Goal: Task Accomplishment & Management: Manage account settings

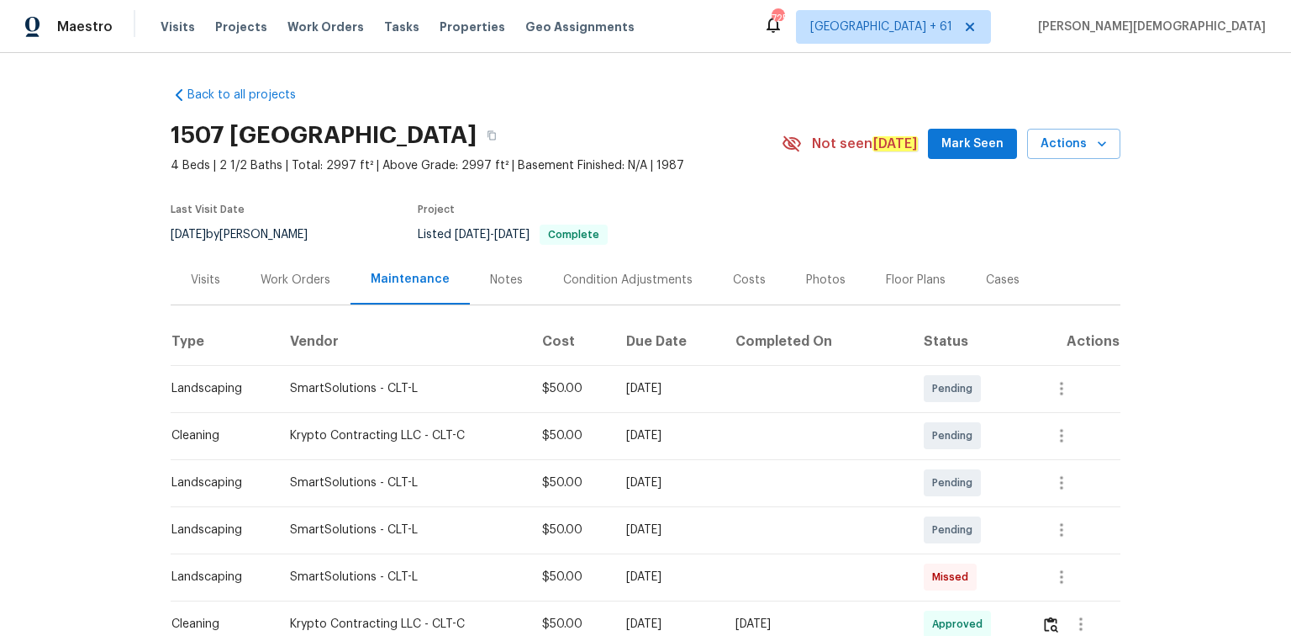
scroll to position [202, 0]
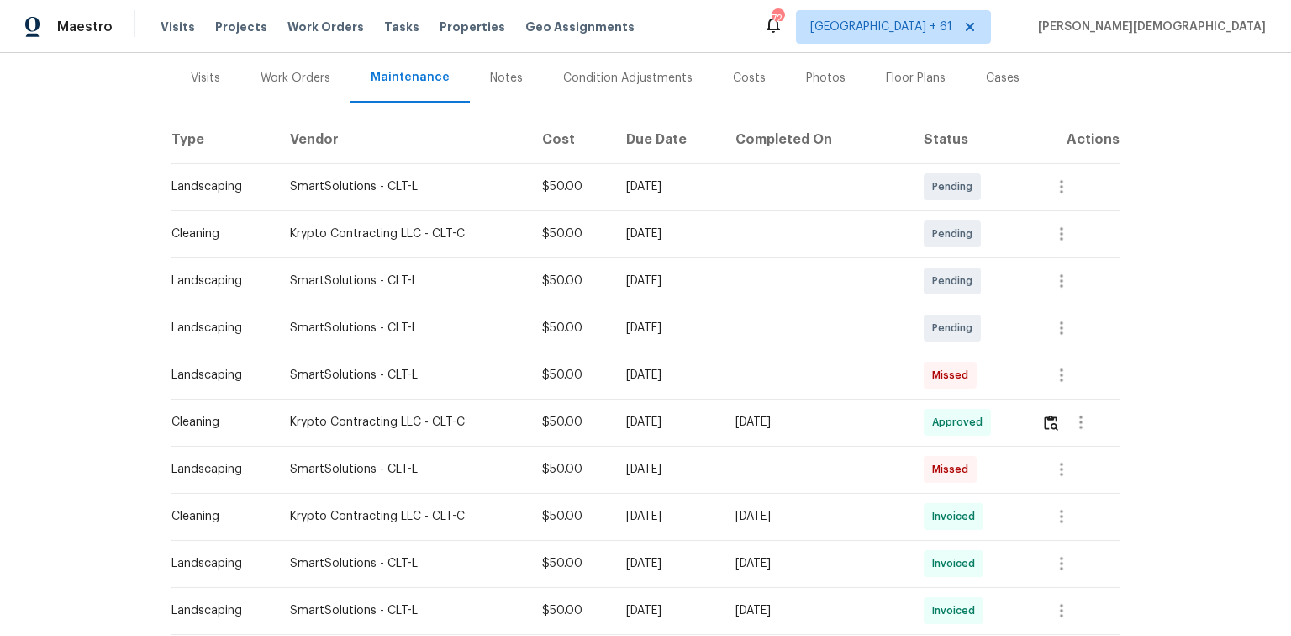
click at [1203, 205] on div "Back to all projects 1507 Chadmore Ln NW, Concord, NC 28027 4 Beds | 2 1/2 Bath…" at bounding box center [645, 344] width 1291 height 583
click at [1217, 478] on div "Back to all projects 1507 Chadmore Ln NW, Concord, NC 28027 4 Beds | 2 1/2 Bath…" at bounding box center [645, 344] width 1291 height 583
click at [1137, 235] on div "Back to all projects 1507 Chadmore Ln NW, Concord, NC 28027 4 Beds | 2 1/2 Bath…" at bounding box center [645, 344] width 1291 height 583
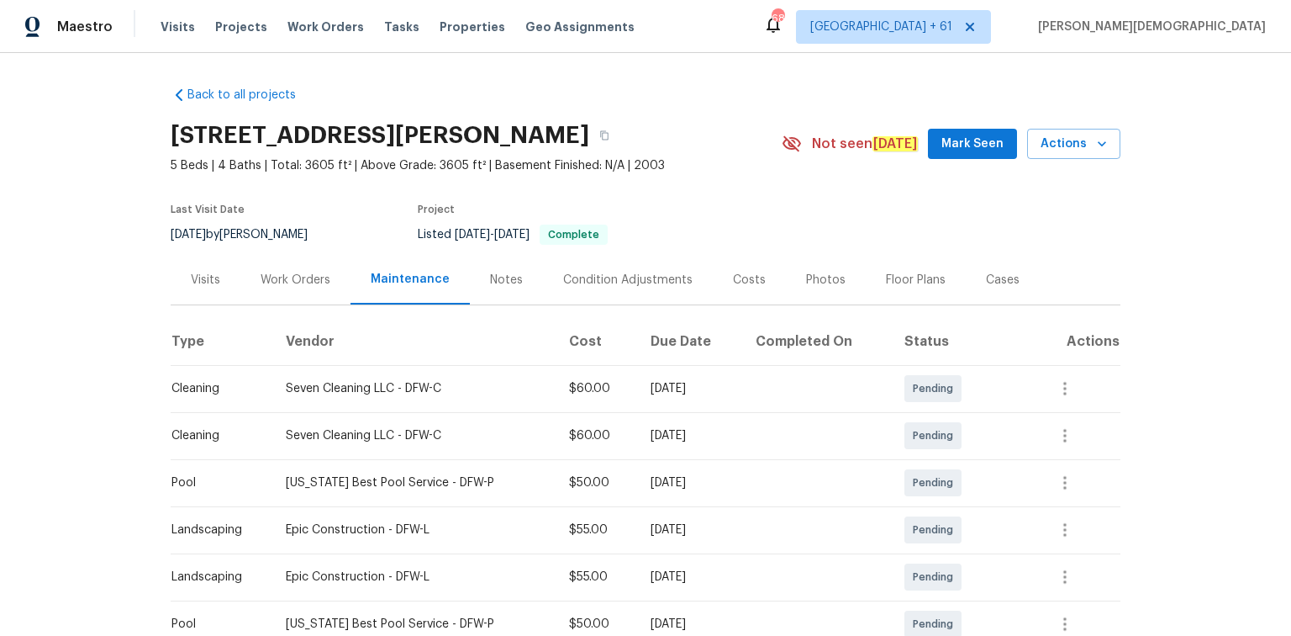
scroll to position [404, 0]
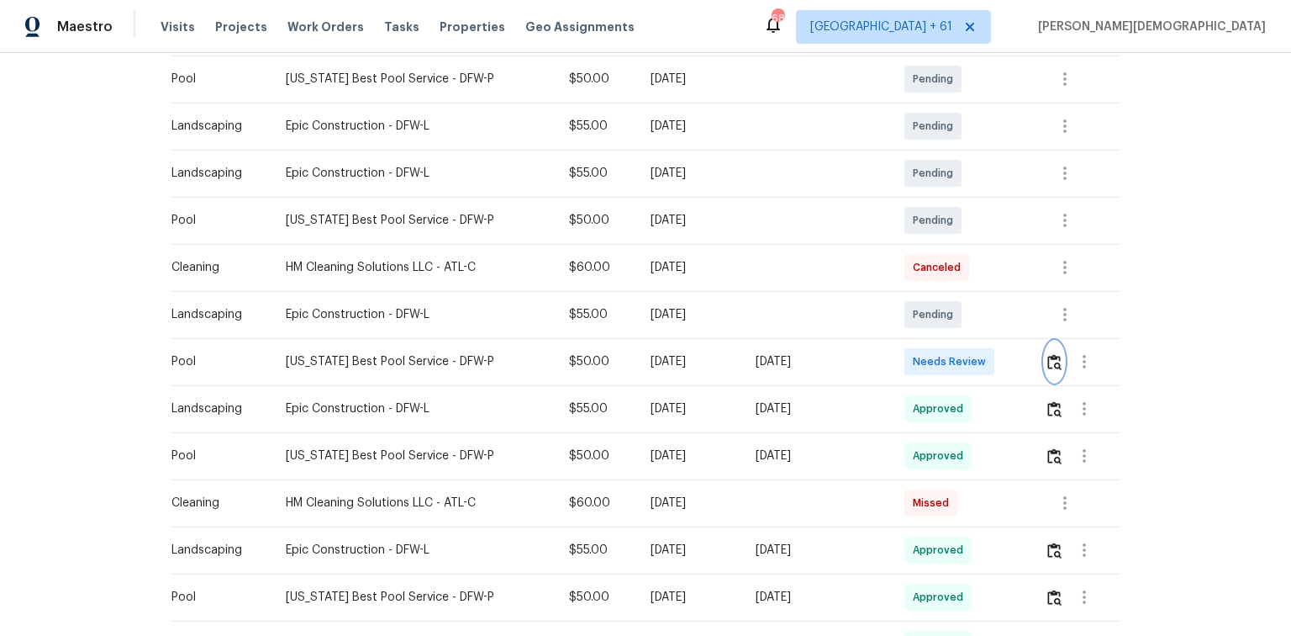
click at [1053, 356] on img "button" at bounding box center [1055, 362] width 14 height 16
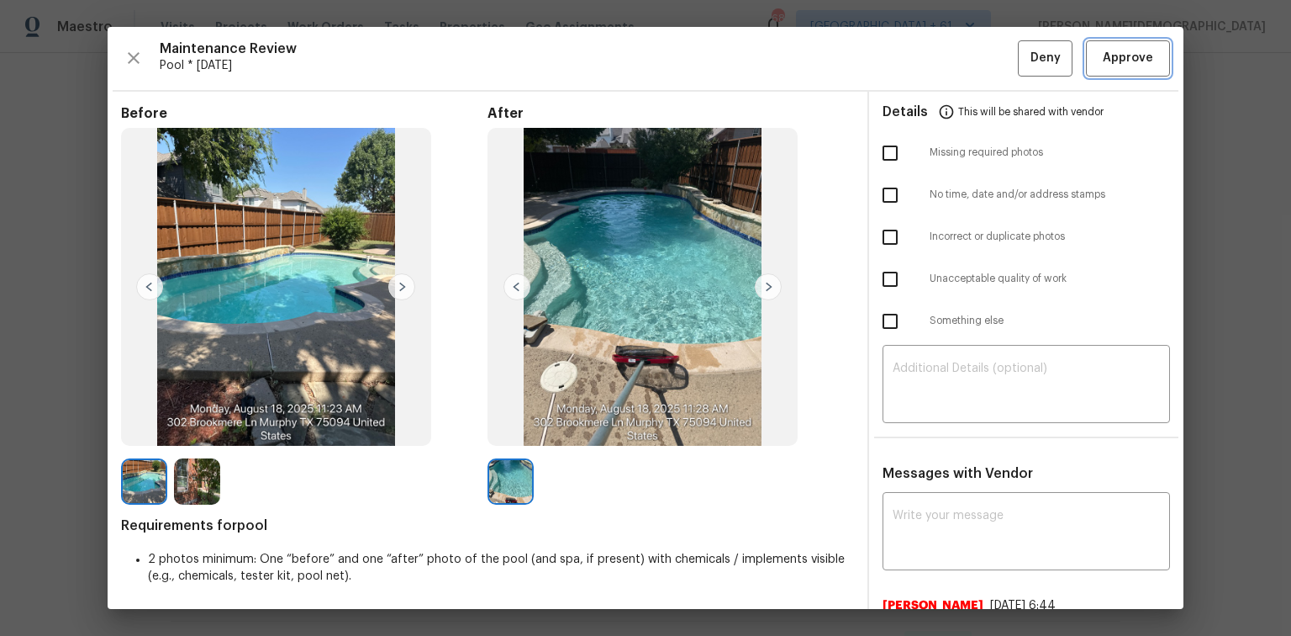
click at [1109, 60] on span "Approve" at bounding box center [1128, 58] width 50 height 21
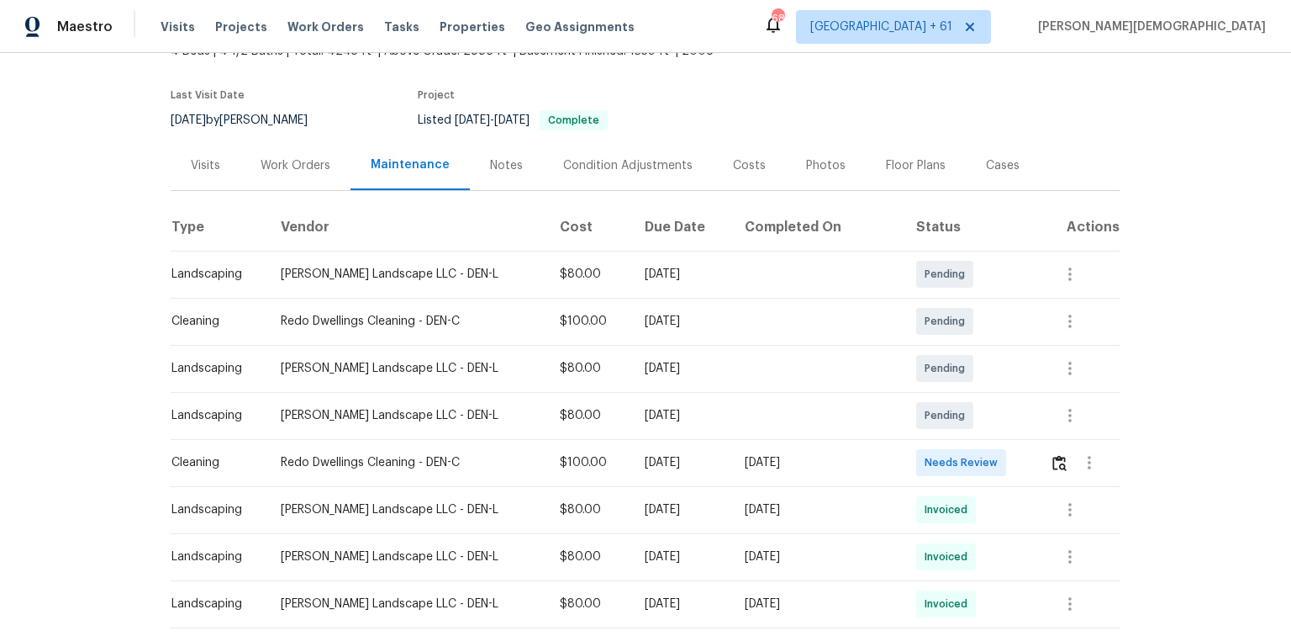
scroll to position [269, 0]
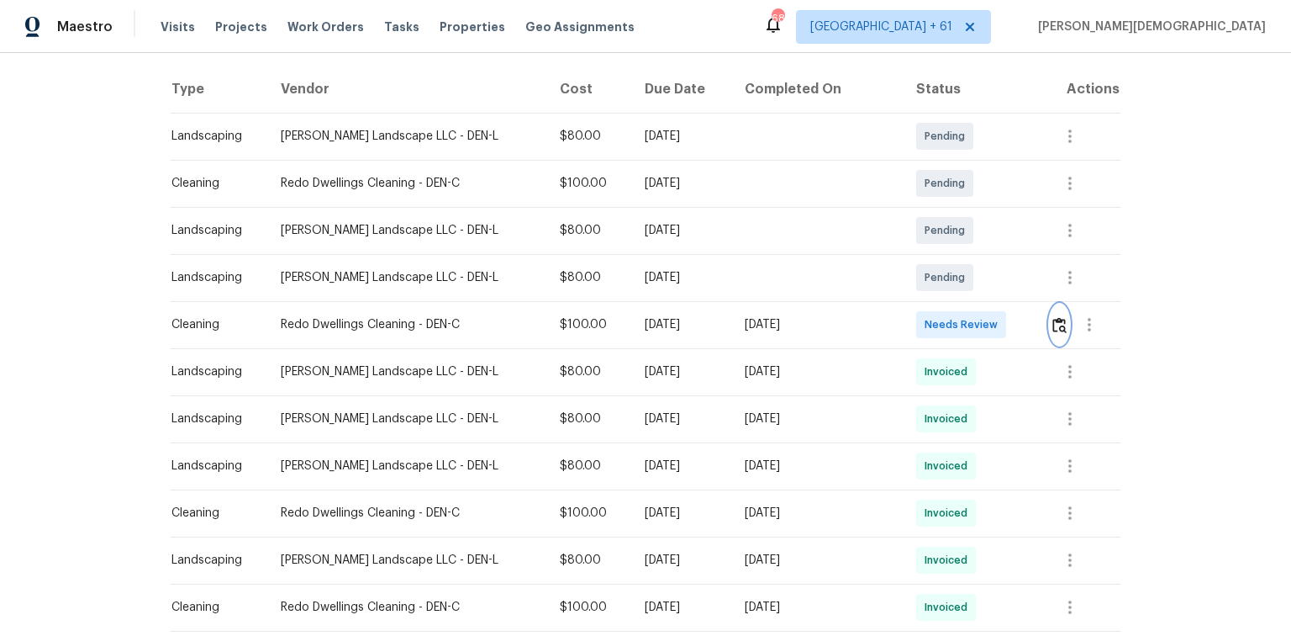
click at [1053, 317] on img "button" at bounding box center [1060, 325] width 14 height 16
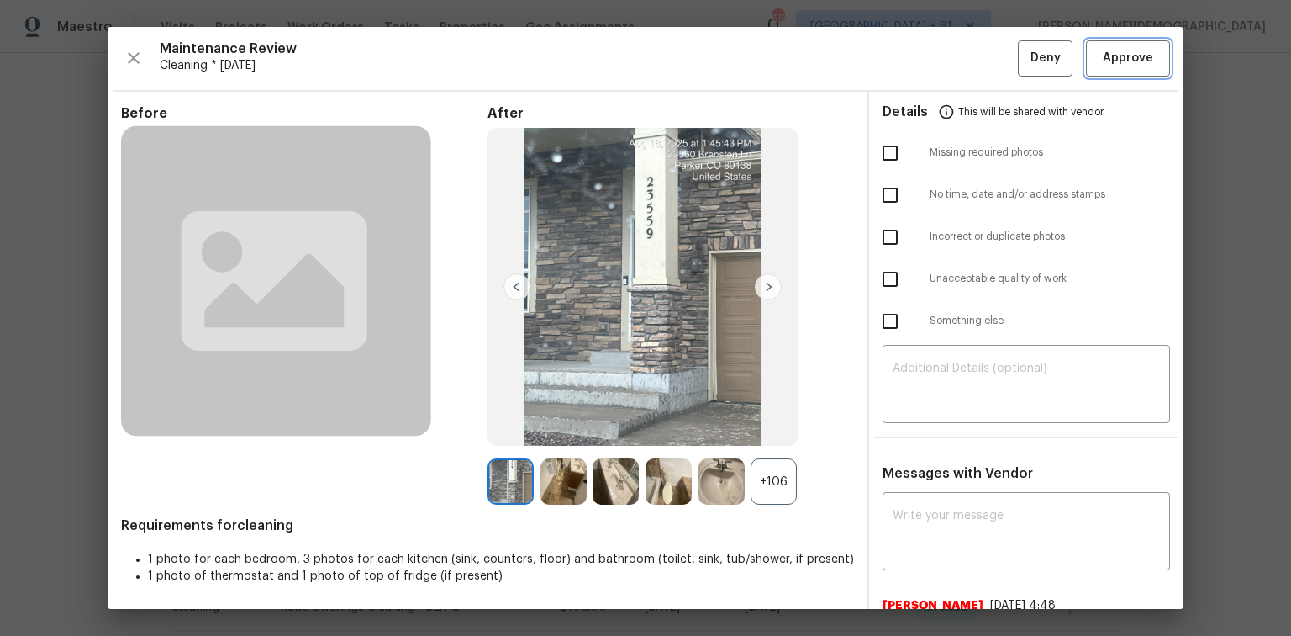
click at [1115, 66] on span "Approve" at bounding box center [1128, 58] width 50 height 21
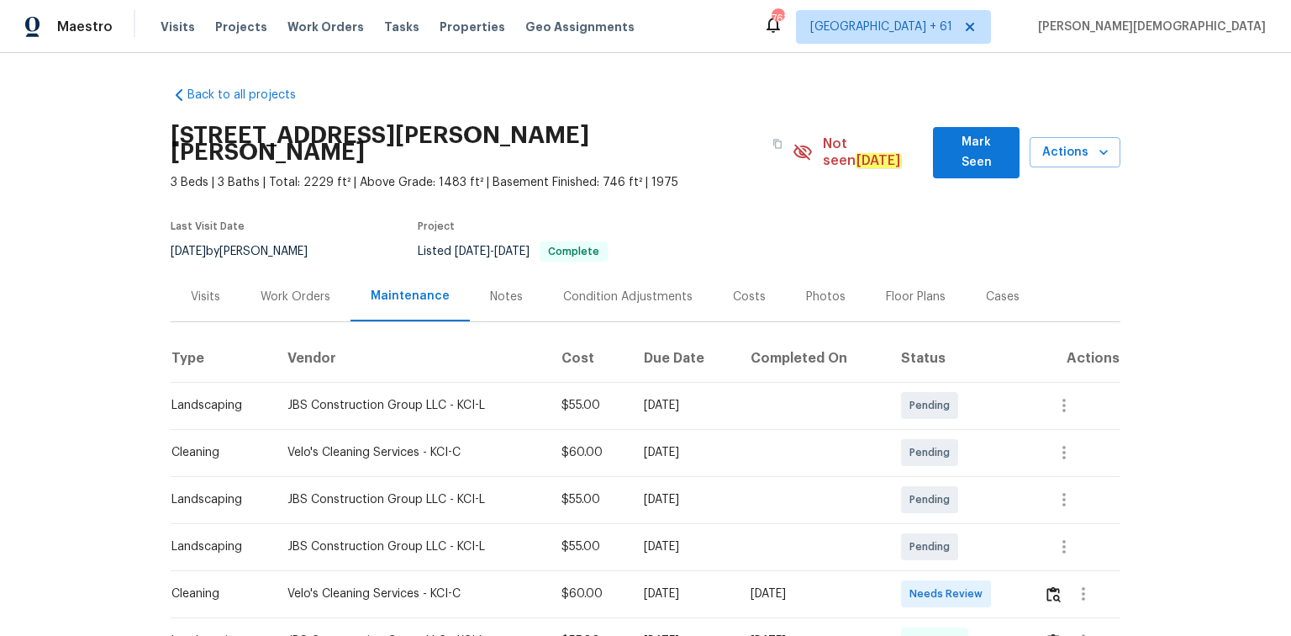
scroll to position [269, 0]
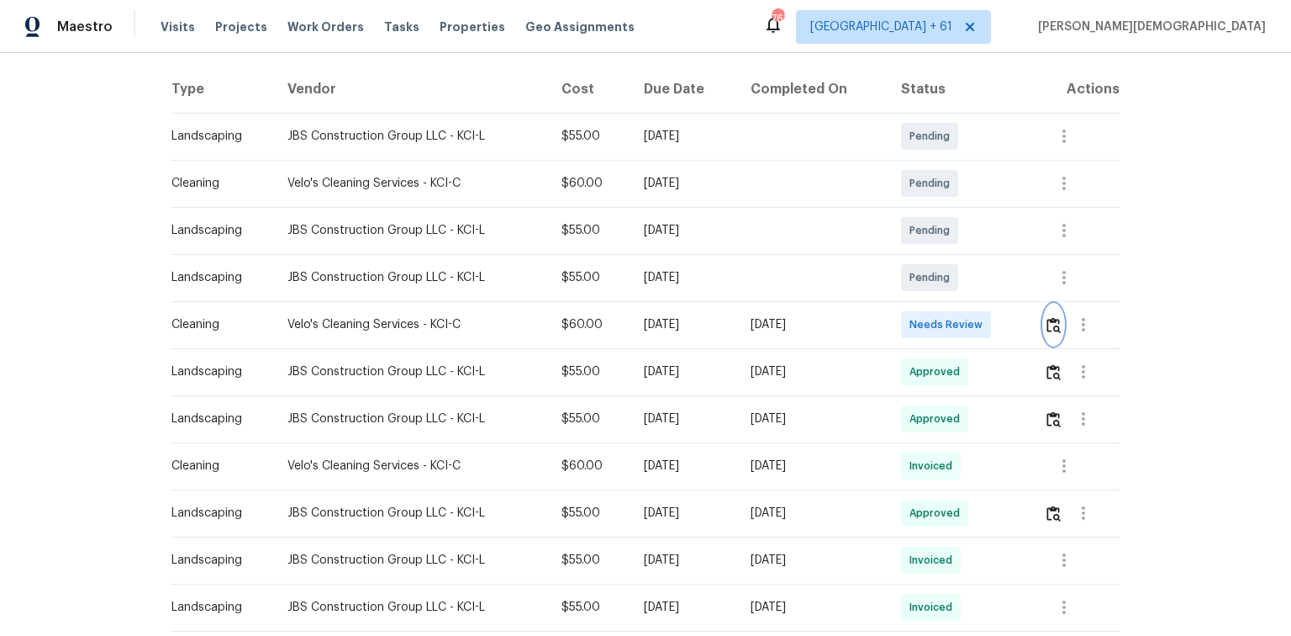
click at [918, 317] on img "button" at bounding box center [1054, 325] width 14 height 16
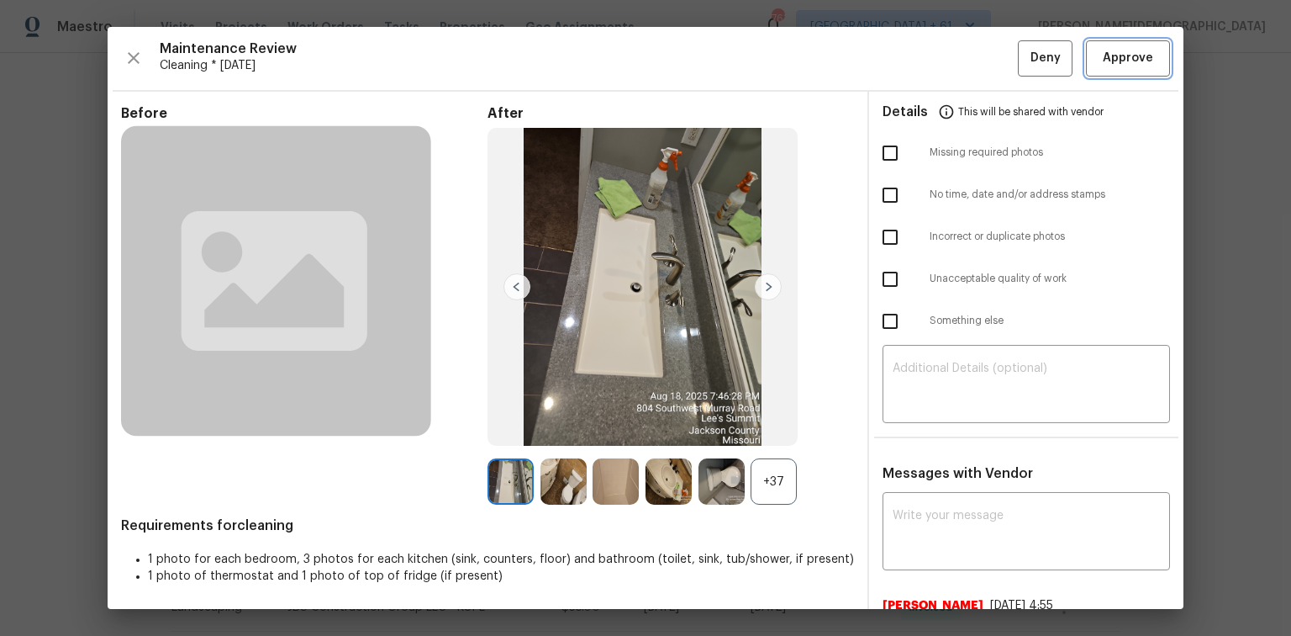
click at [918, 51] on span "Approve" at bounding box center [1128, 58] width 57 height 21
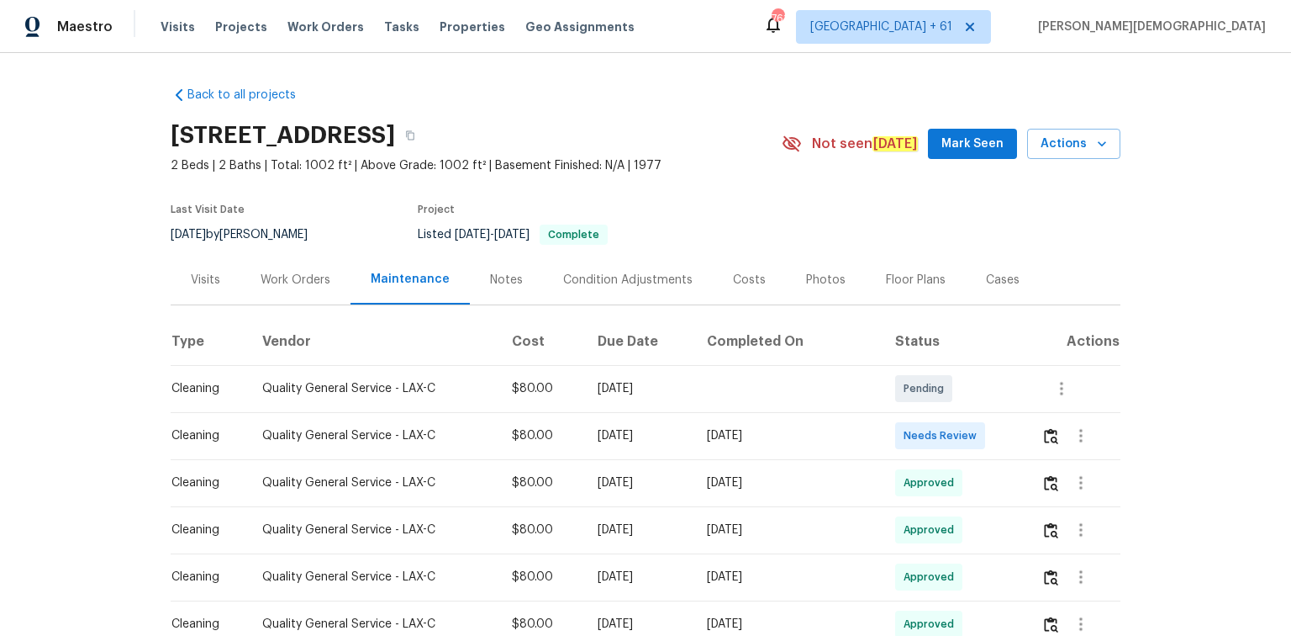
scroll to position [202, 0]
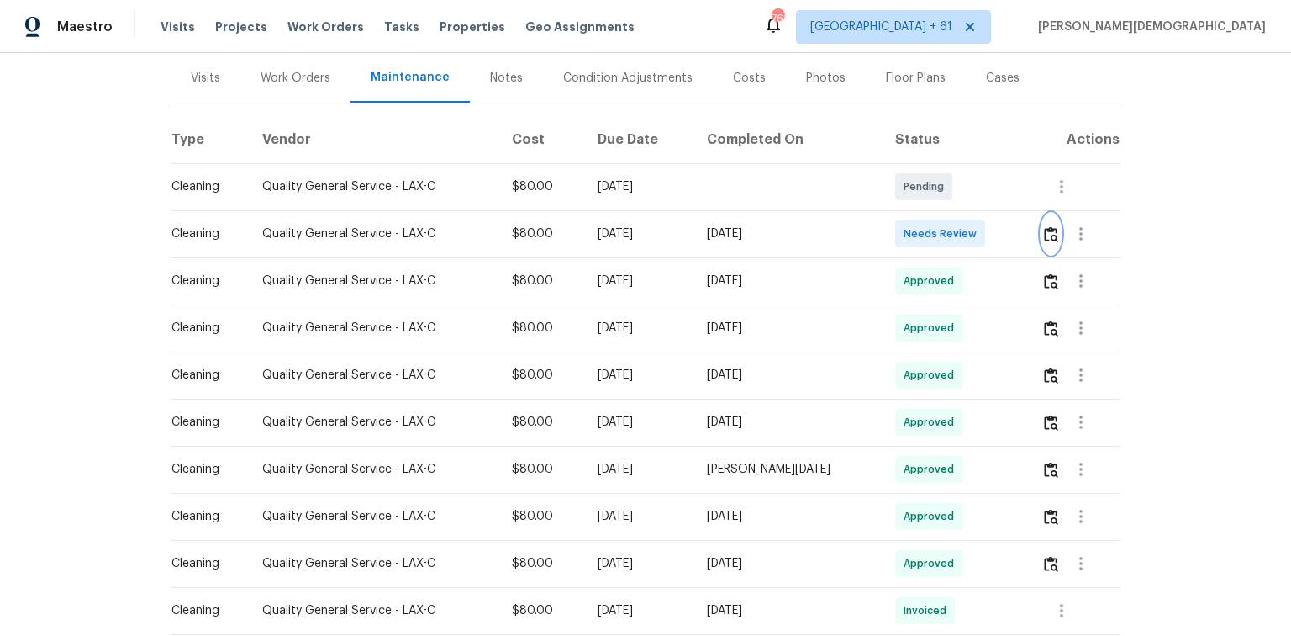
click at [918, 227] on img "button" at bounding box center [1051, 234] width 14 height 16
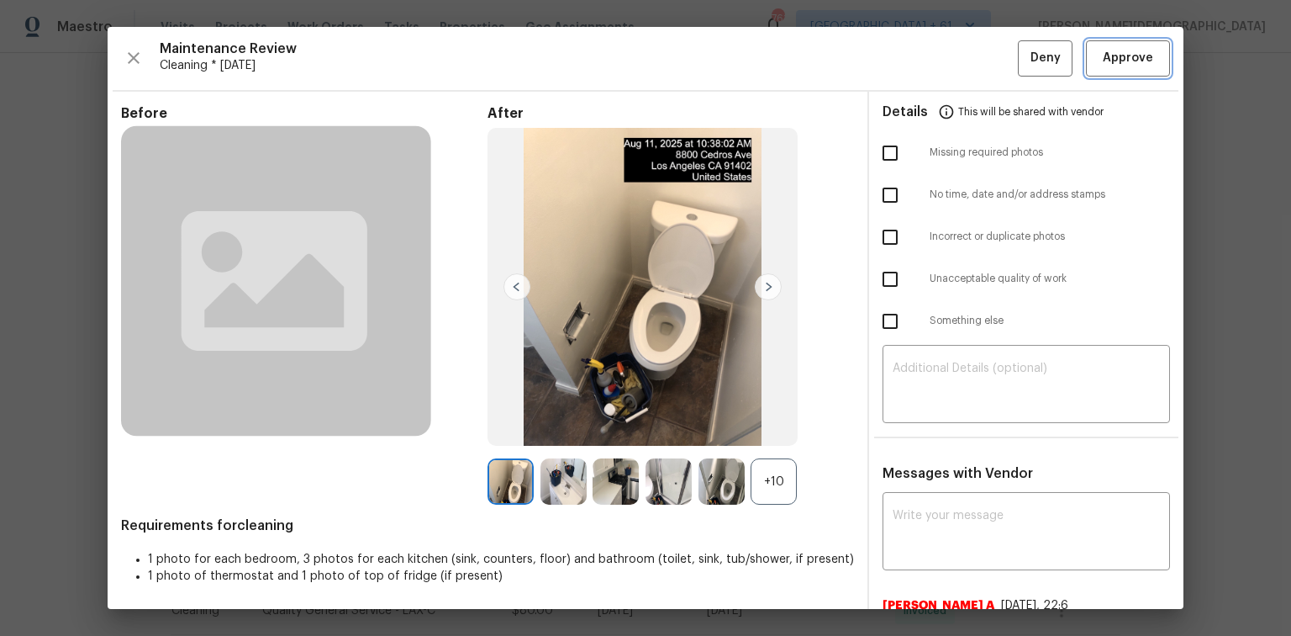
click at [918, 61] on span "Approve" at bounding box center [1128, 58] width 50 height 21
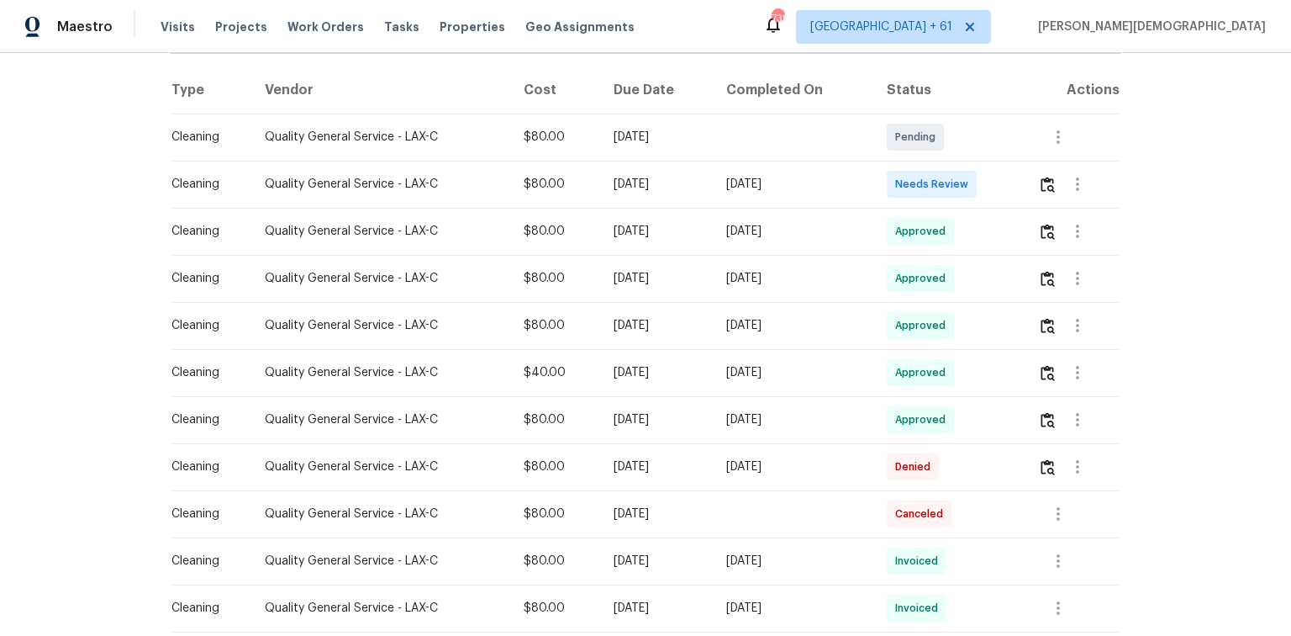
scroll to position [269, 0]
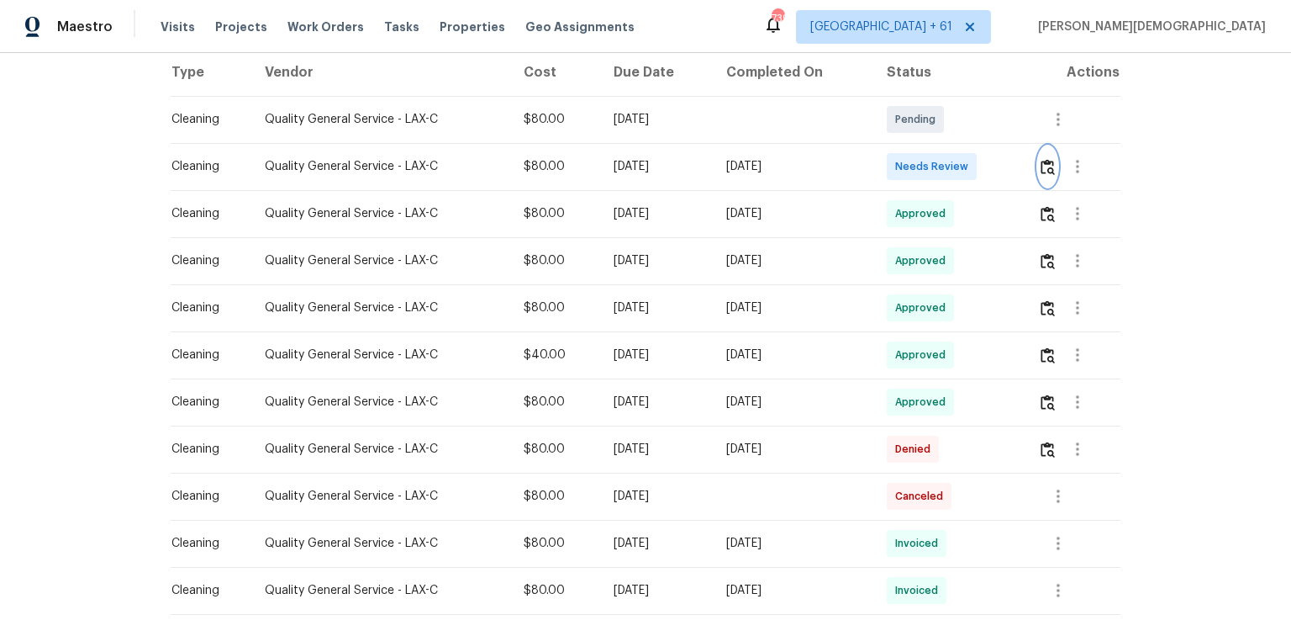
click at [918, 161] on img "button" at bounding box center [1048, 167] width 14 height 16
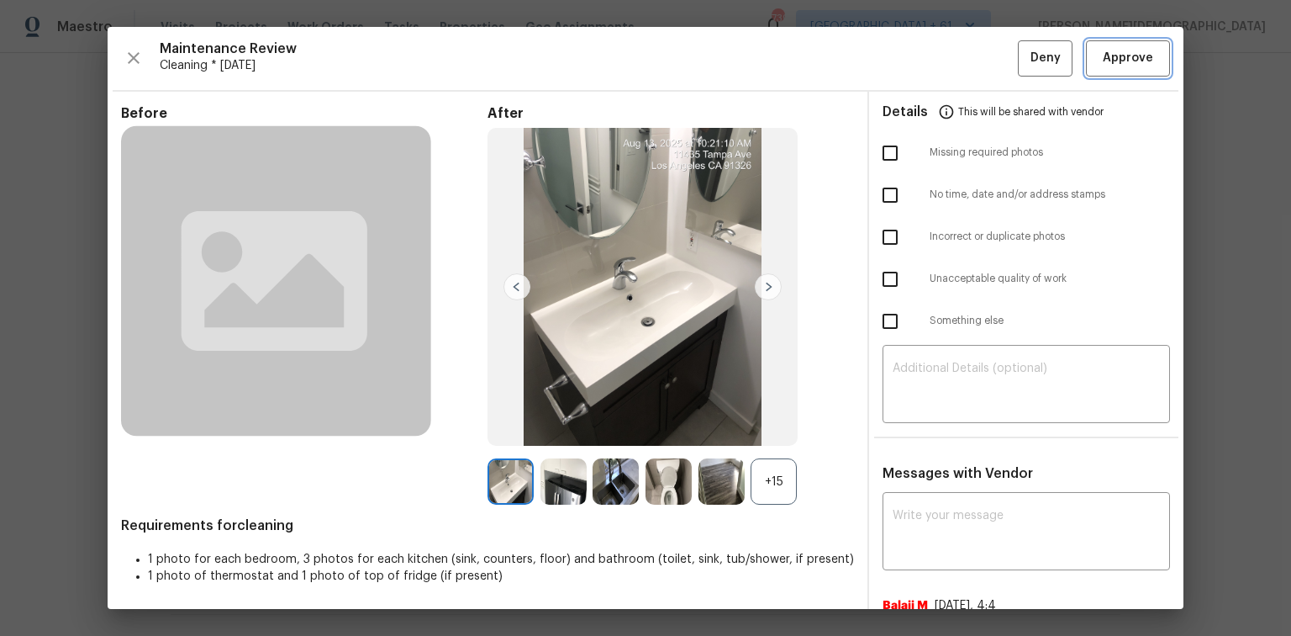
click at [918, 64] on span "Approve" at bounding box center [1128, 58] width 50 height 21
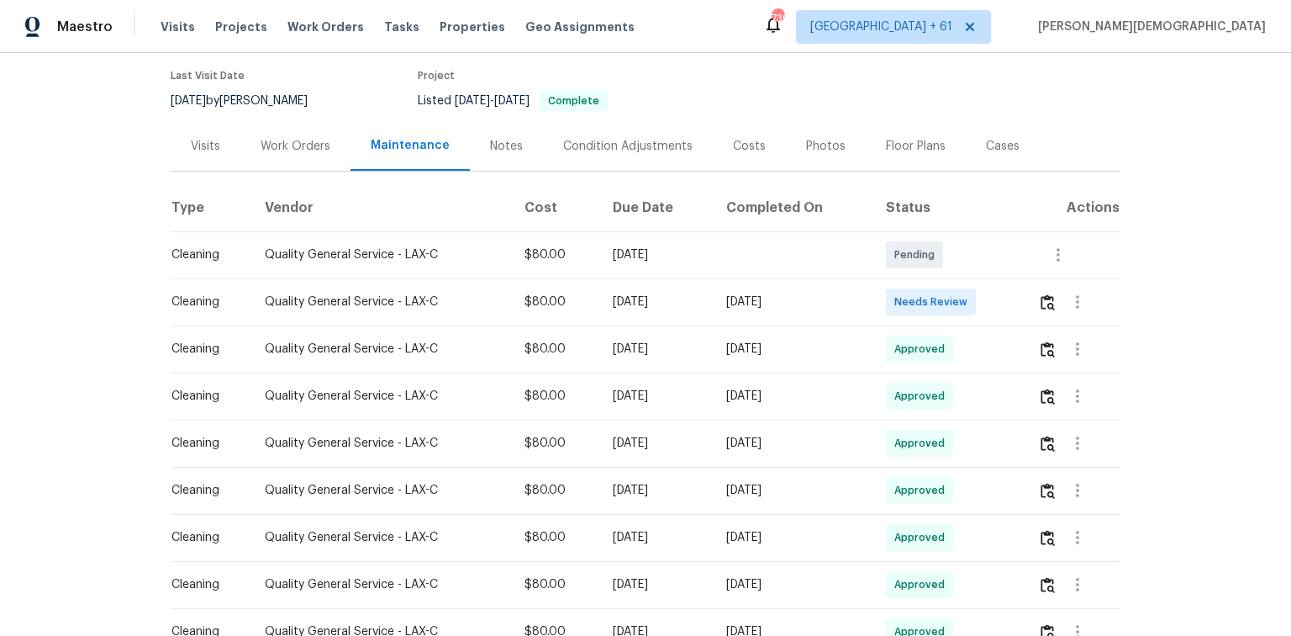
scroll to position [135, 0]
click at [918, 293] on div at bounding box center [1079, 301] width 82 height 40
click at [918, 293] on img "button" at bounding box center [1048, 301] width 14 height 16
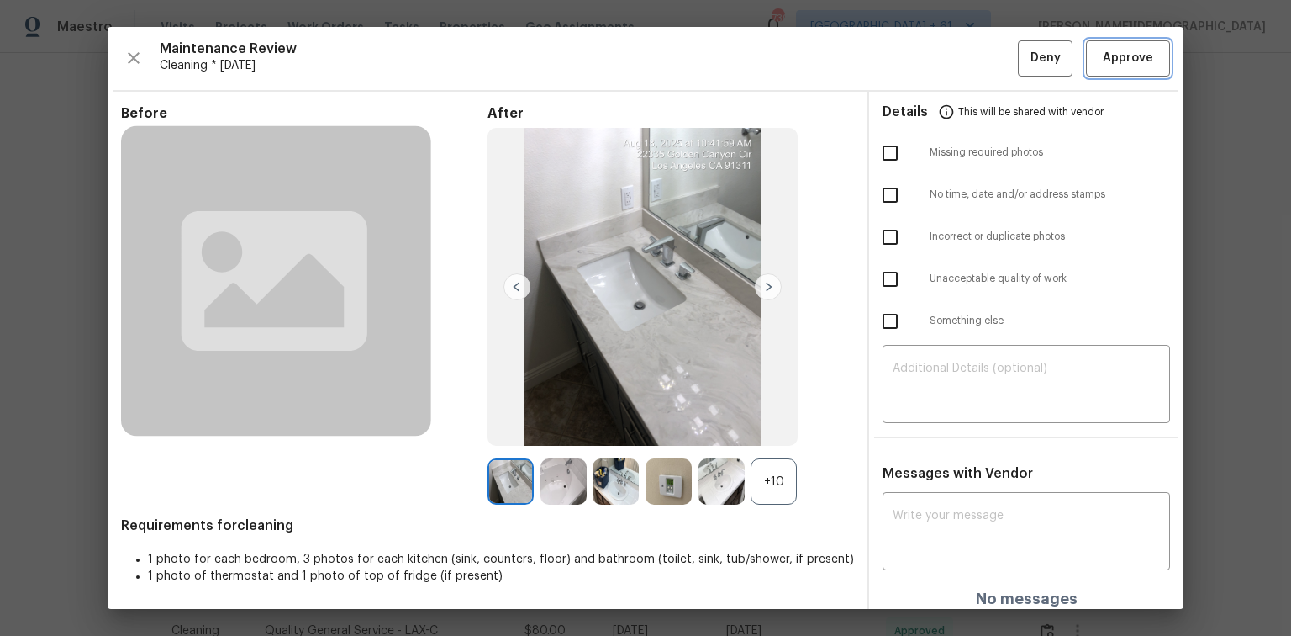
click at [918, 70] on button "Approve" at bounding box center [1128, 58] width 84 height 36
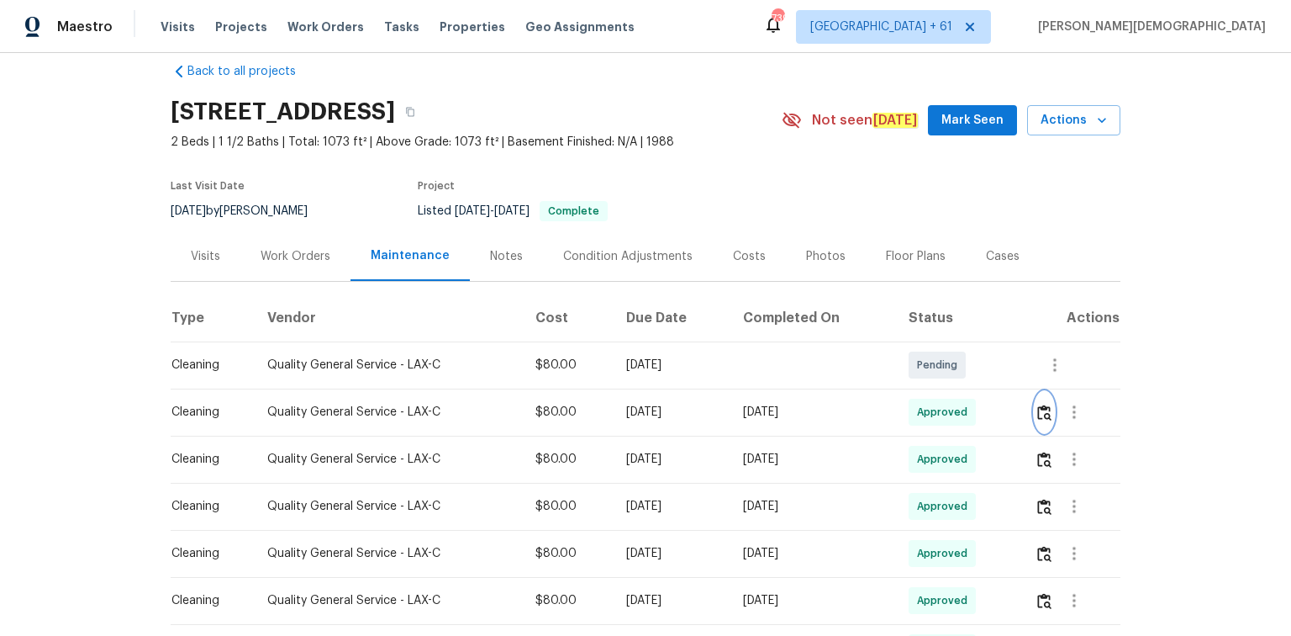
scroll to position [0, 0]
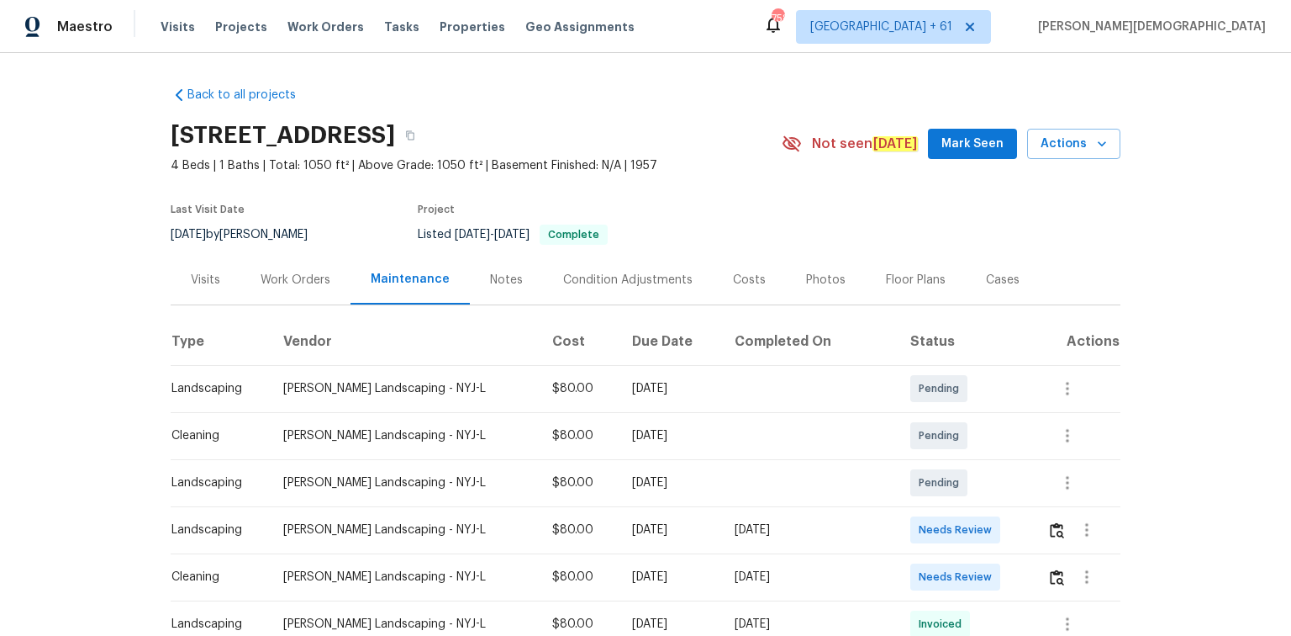
scroll to position [202, 0]
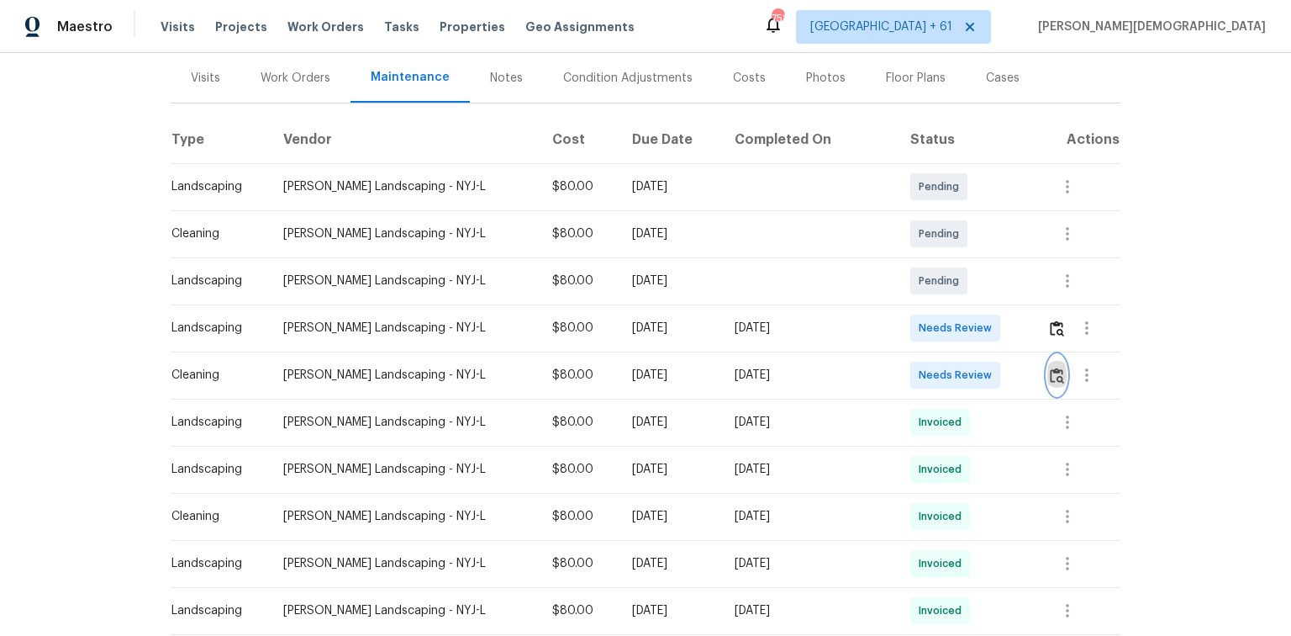
click at [918, 367] on img "button" at bounding box center [1057, 375] width 14 height 16
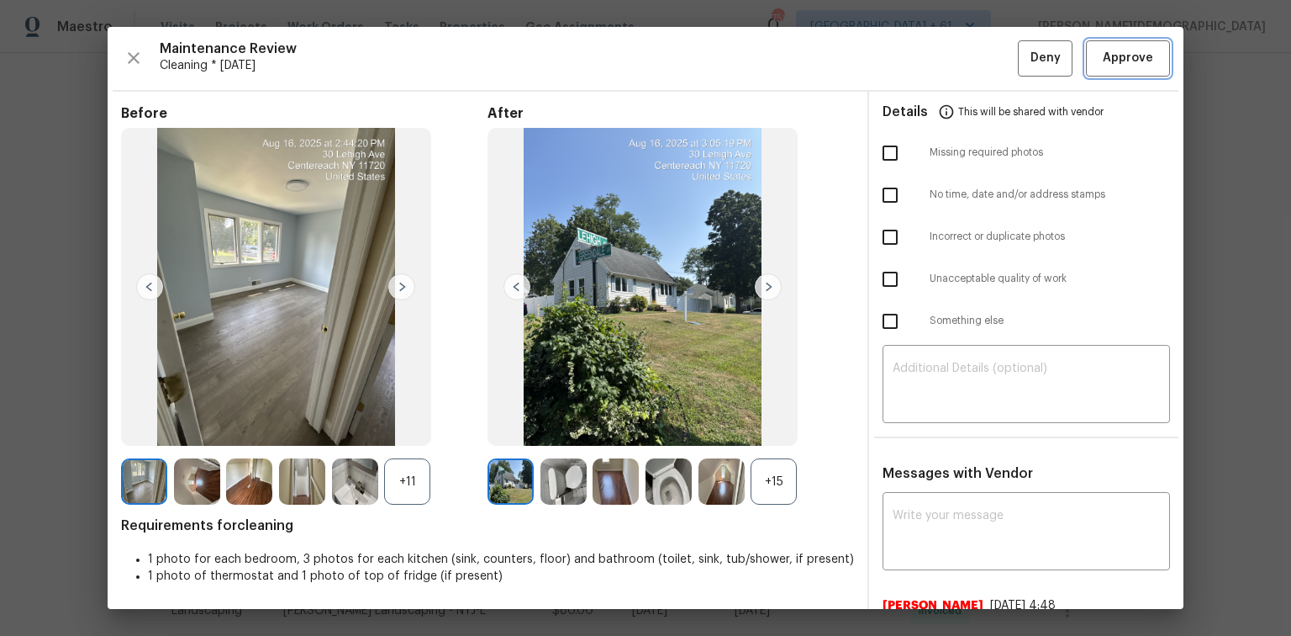
click at [918, 61] on span "Approve" at bounding box center [1128, 58] width 50 height 21
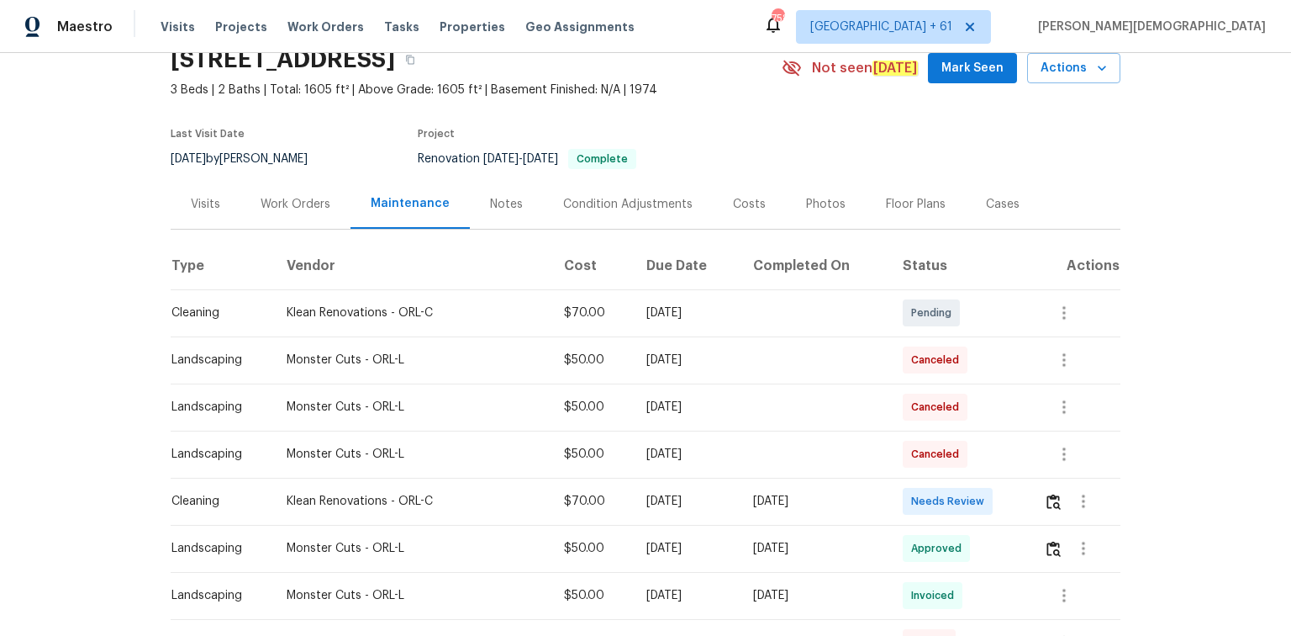
scroll to position [67, 0]
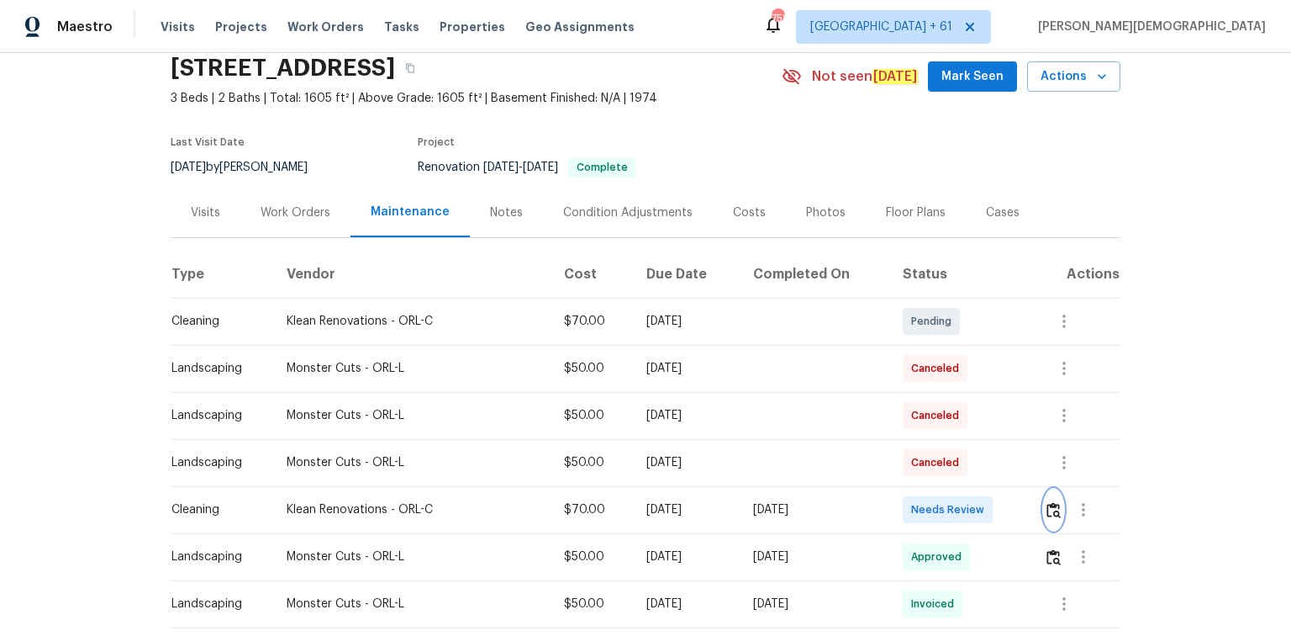
click at [918, 425] on button "button" at bounding box center [1053, 509] width 19 height 40
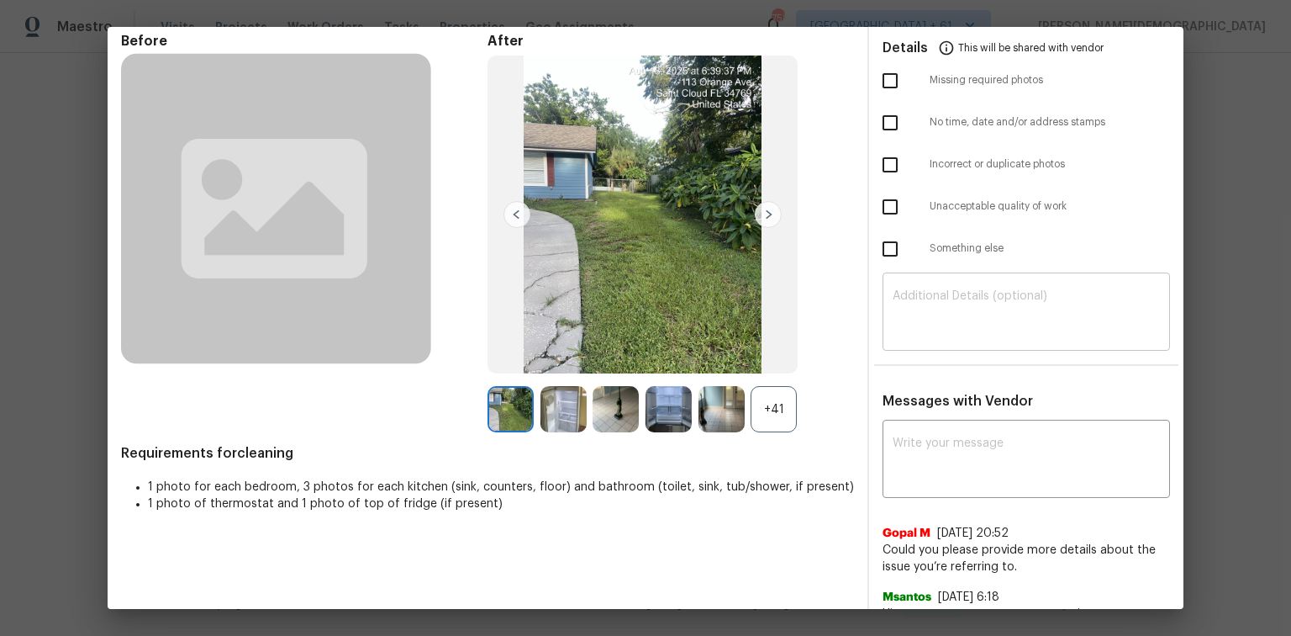
scroll to position [0, 0]
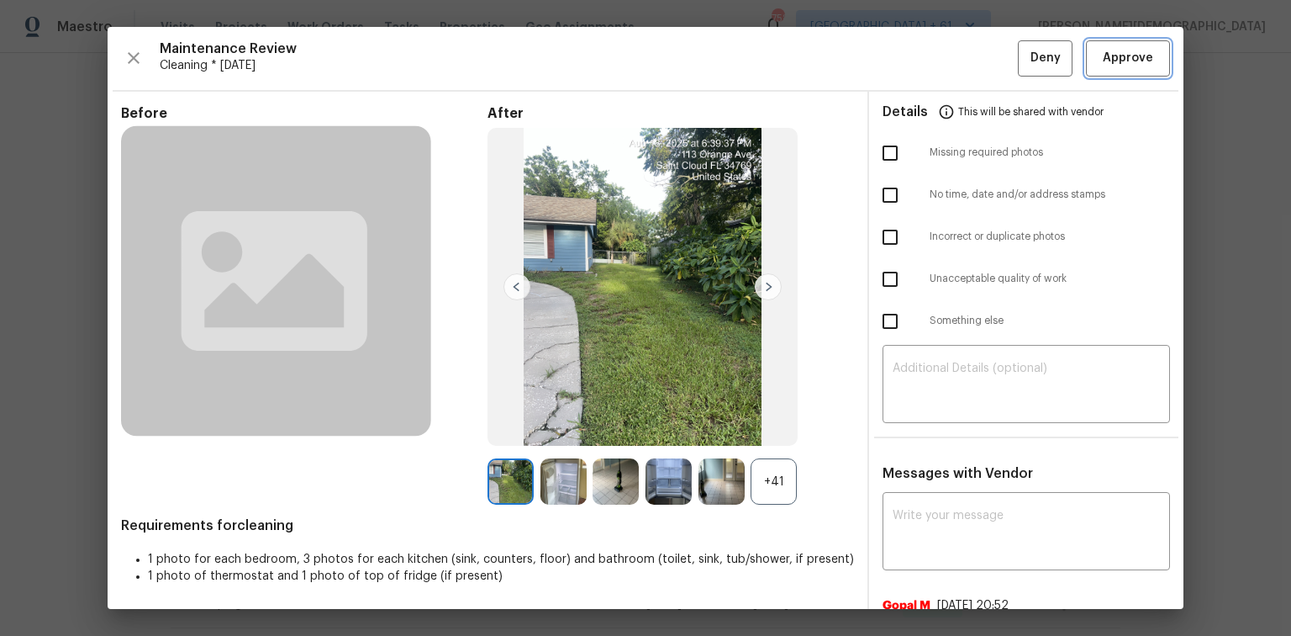
click at [918, 68] on button "Approve" at bounding box center [1128, 58] width 84 height 36
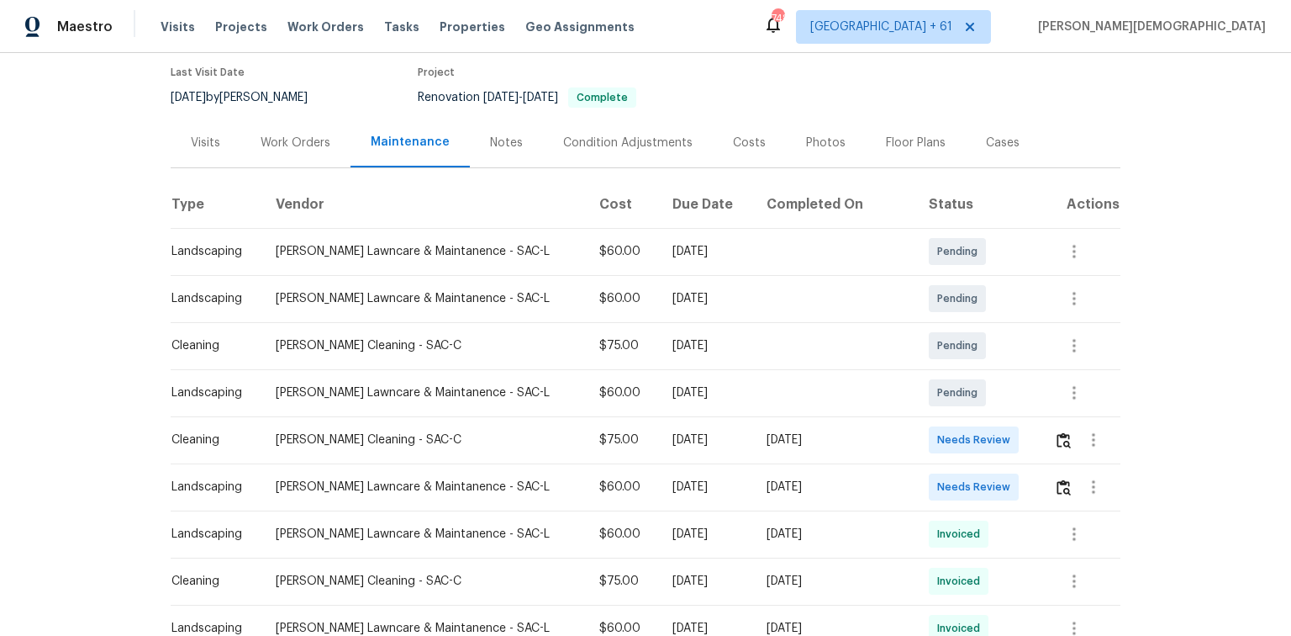
scroll to position [269, 0]
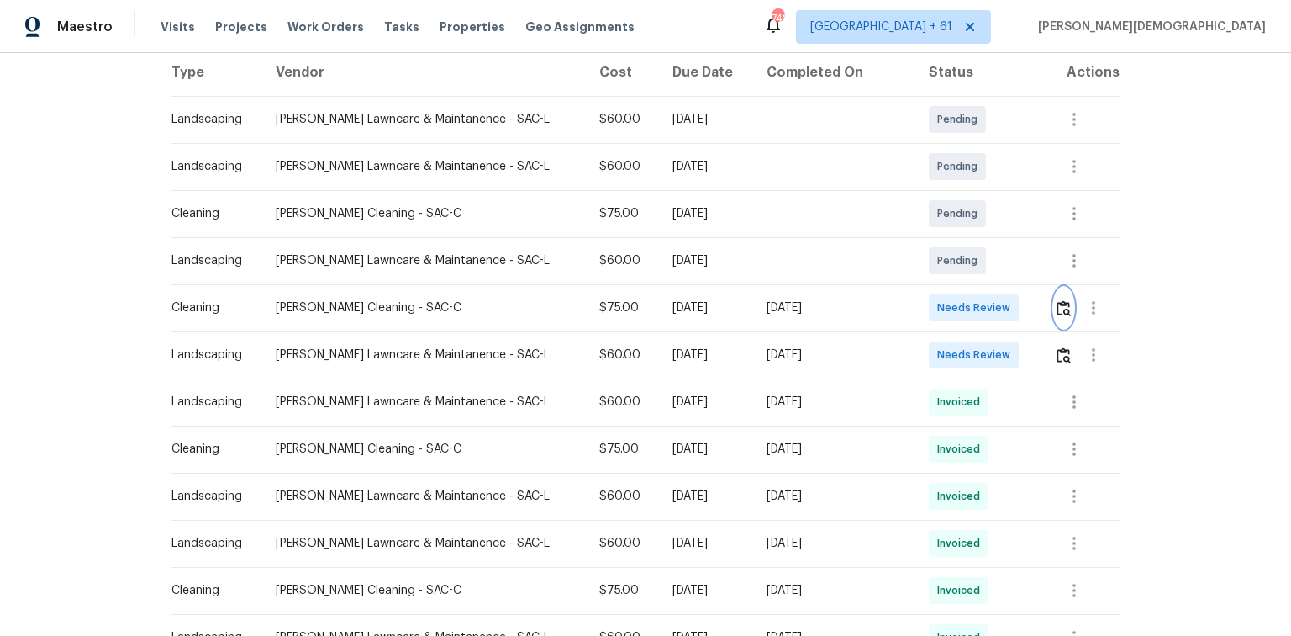
click at [918, 306] on img "button" at bounding box center [1064, 308] width 14 height 16
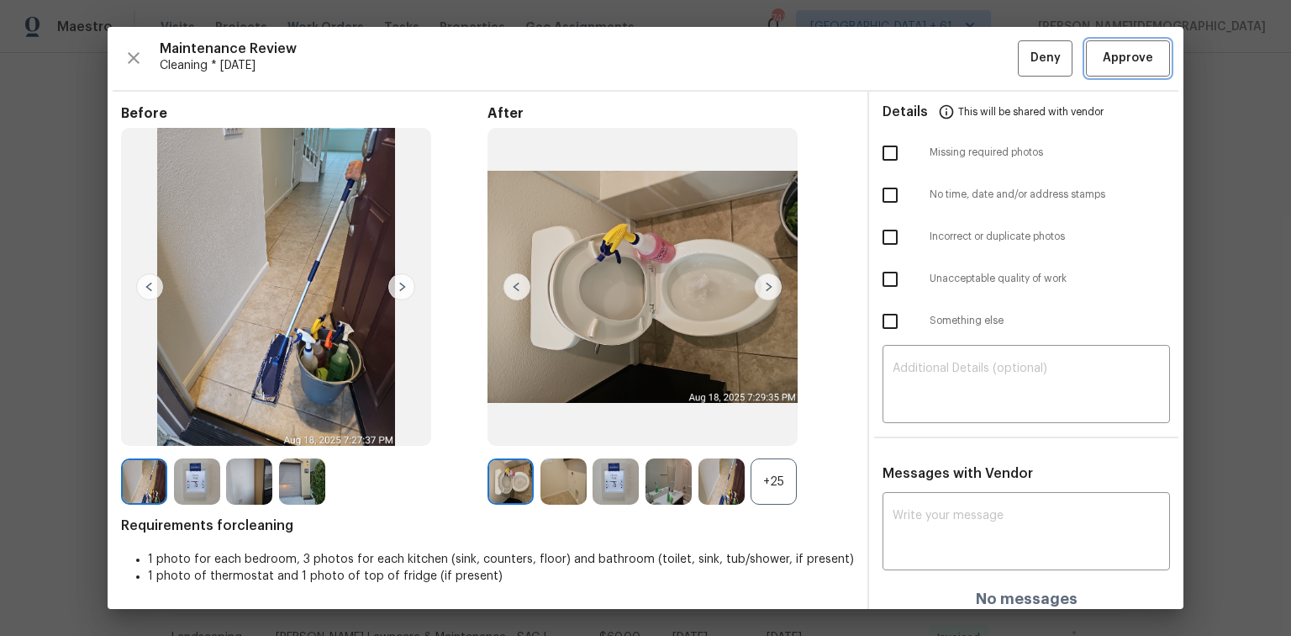
click at [918, 58] on span "Approve" at bounding box center [1128, 58] width 50 height 21
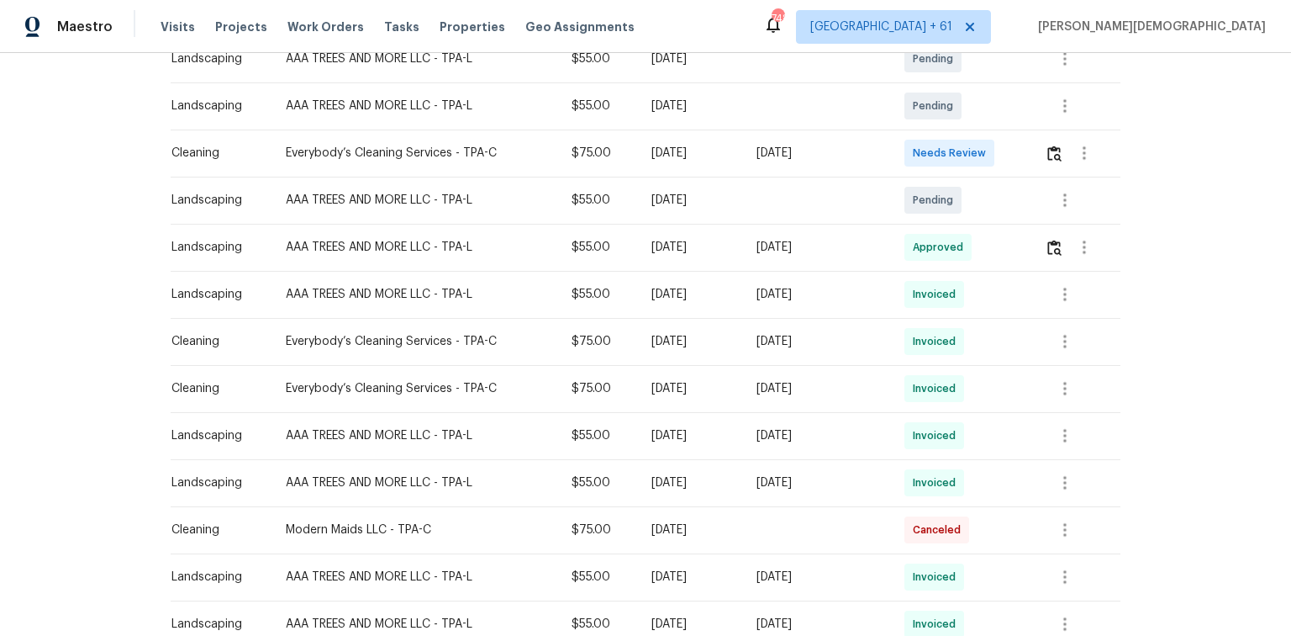
scroll to position [269, 0]
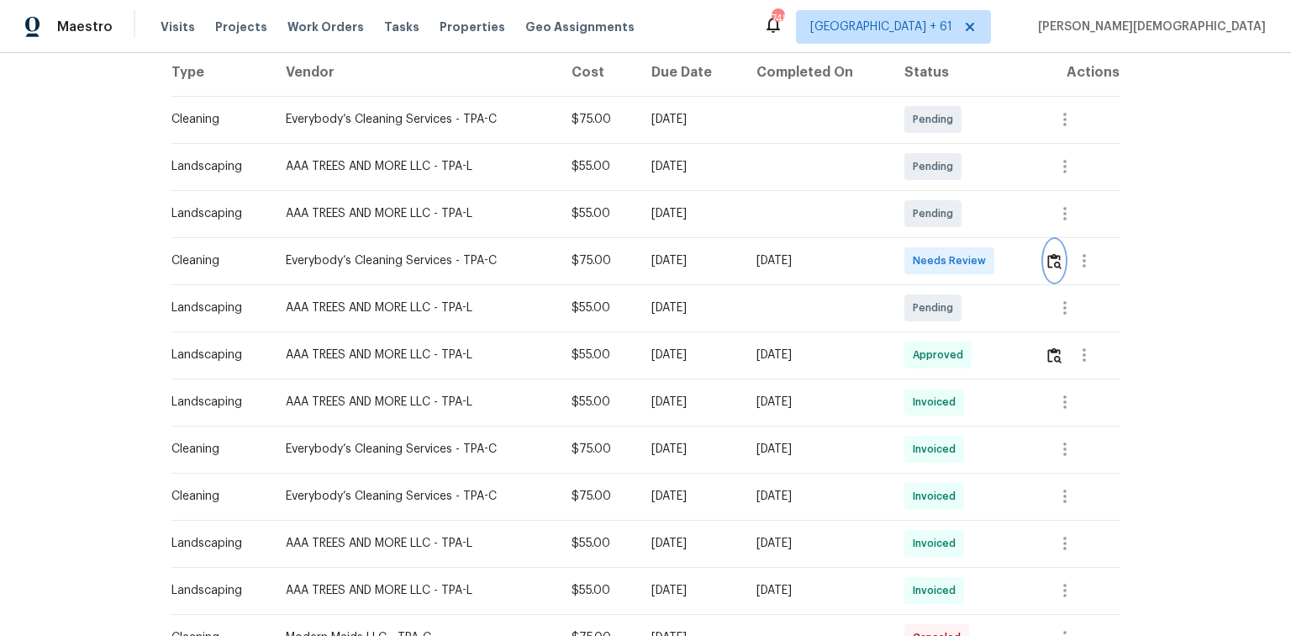
click at [918, 259] on button "button" at bounding box center [1054, 260] width 19 height 40
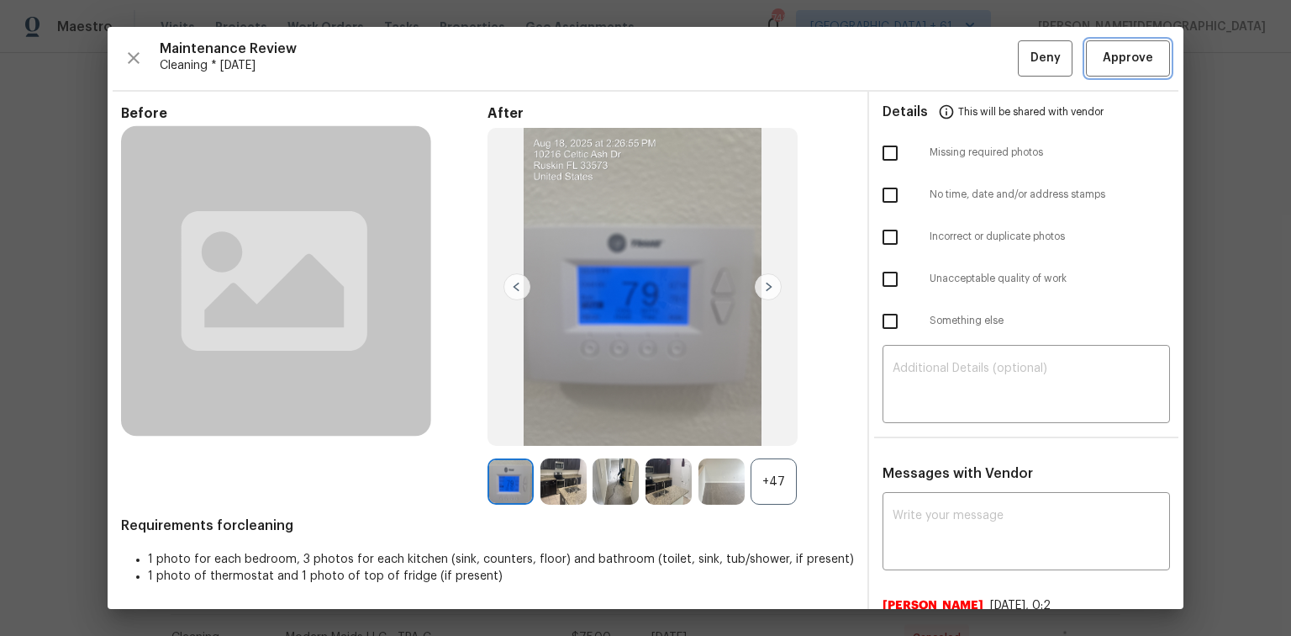
drag, startPoint x: 1108, startPoint y: 70, endPoint x: 1114, endPoint y: 108, distance: 38.3
click at [918, 69] on button "Approve" at bounding box center [1128, 58] width 84 height 36
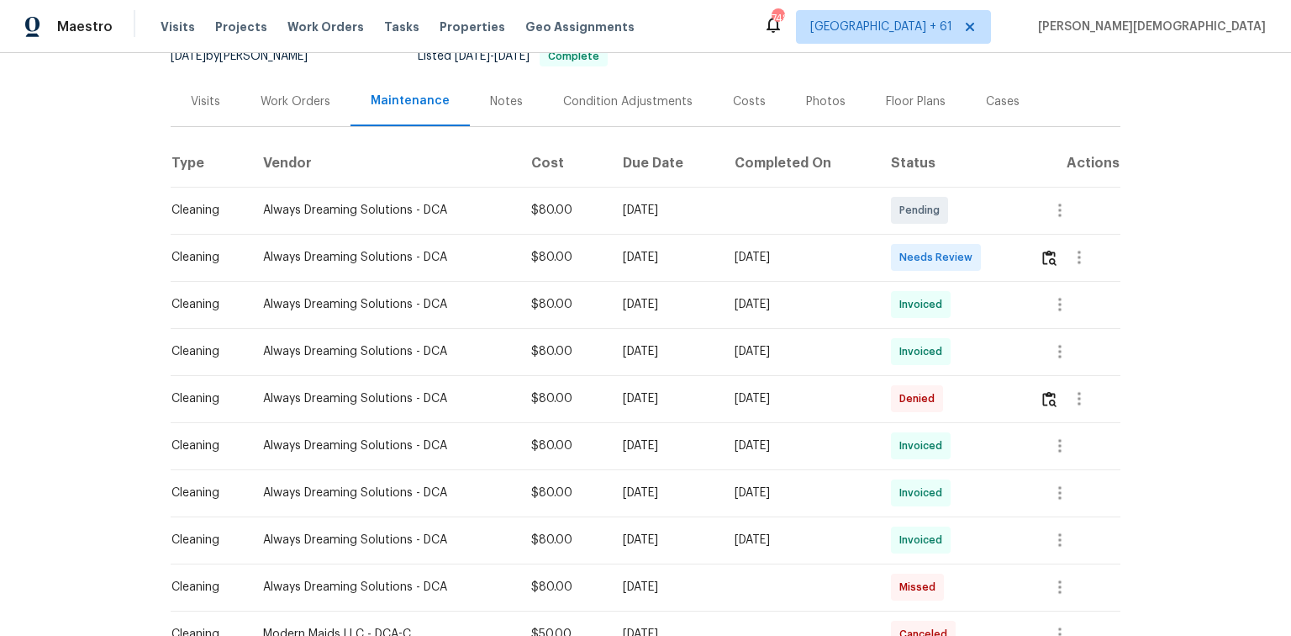
scroll to position [67, 0]
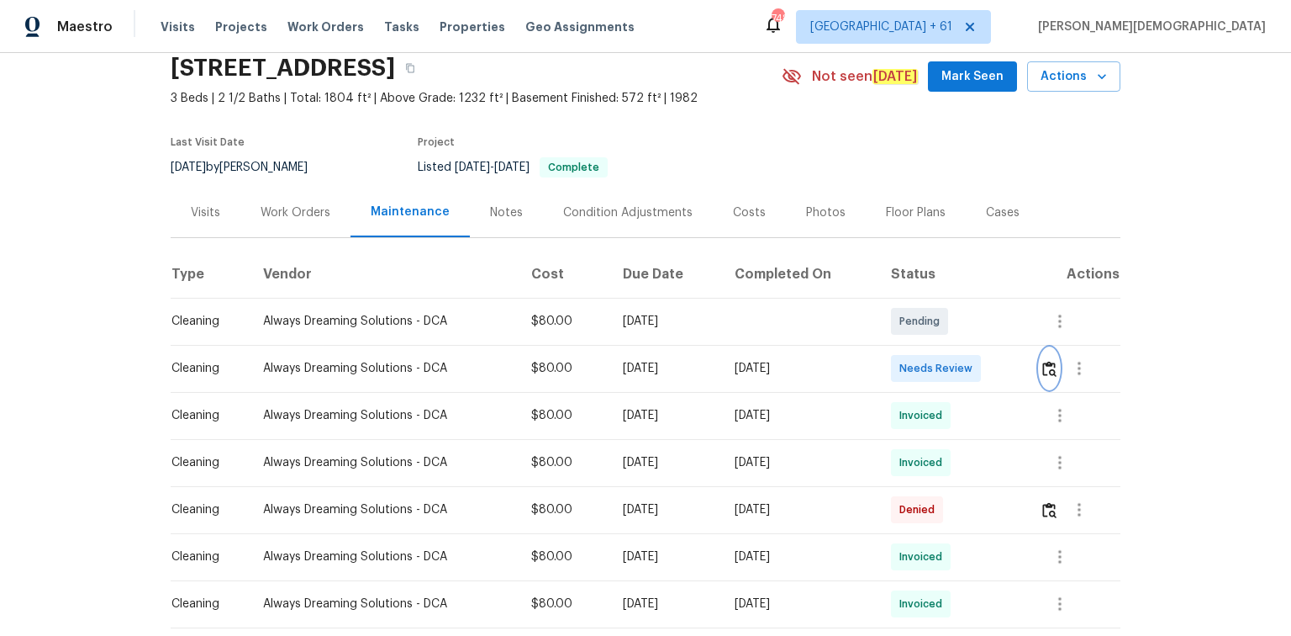
click at [918, 361] on img "button" at bounding box center [1049, 369] width 14 height 16
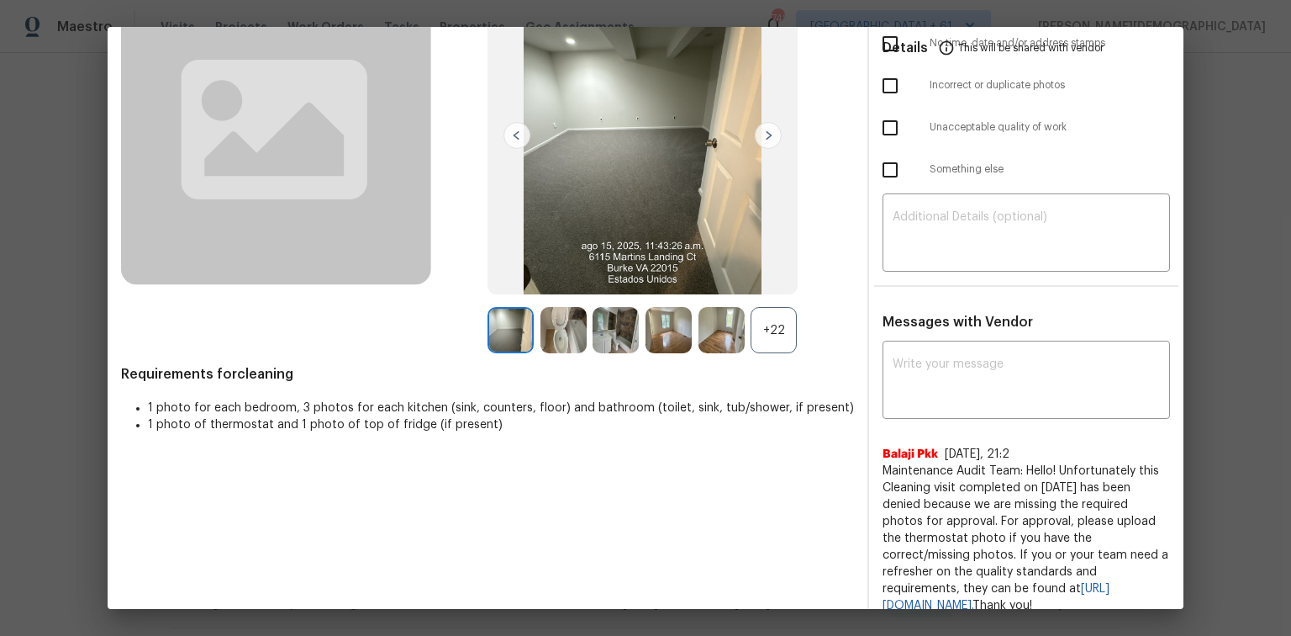
scroll to position [0, 0]
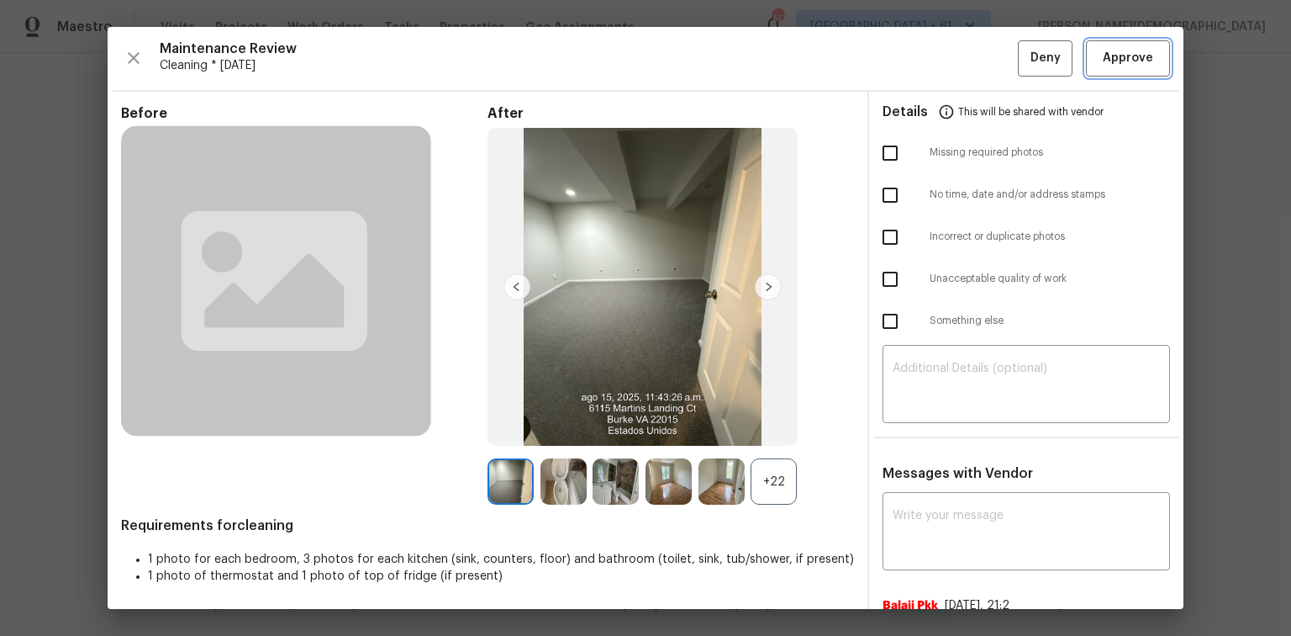
click at [918, 66] on span "Approve" at bounding box center [1128, 58] width 50 height 21
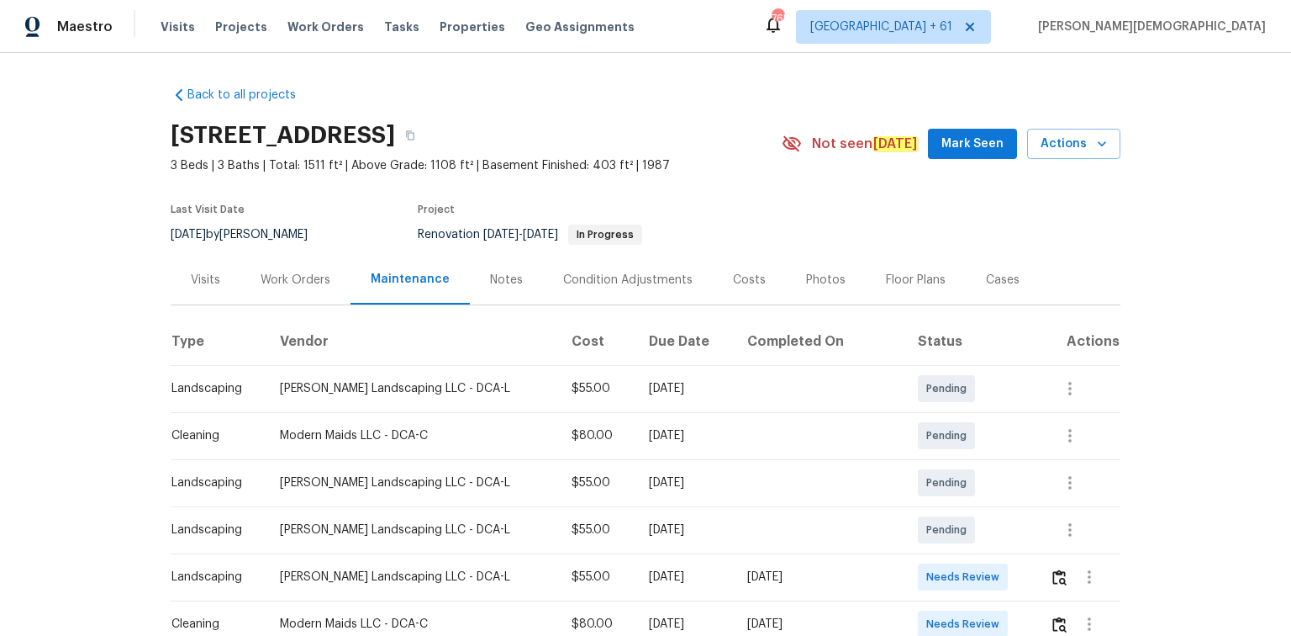
scroll to position [67, 0]
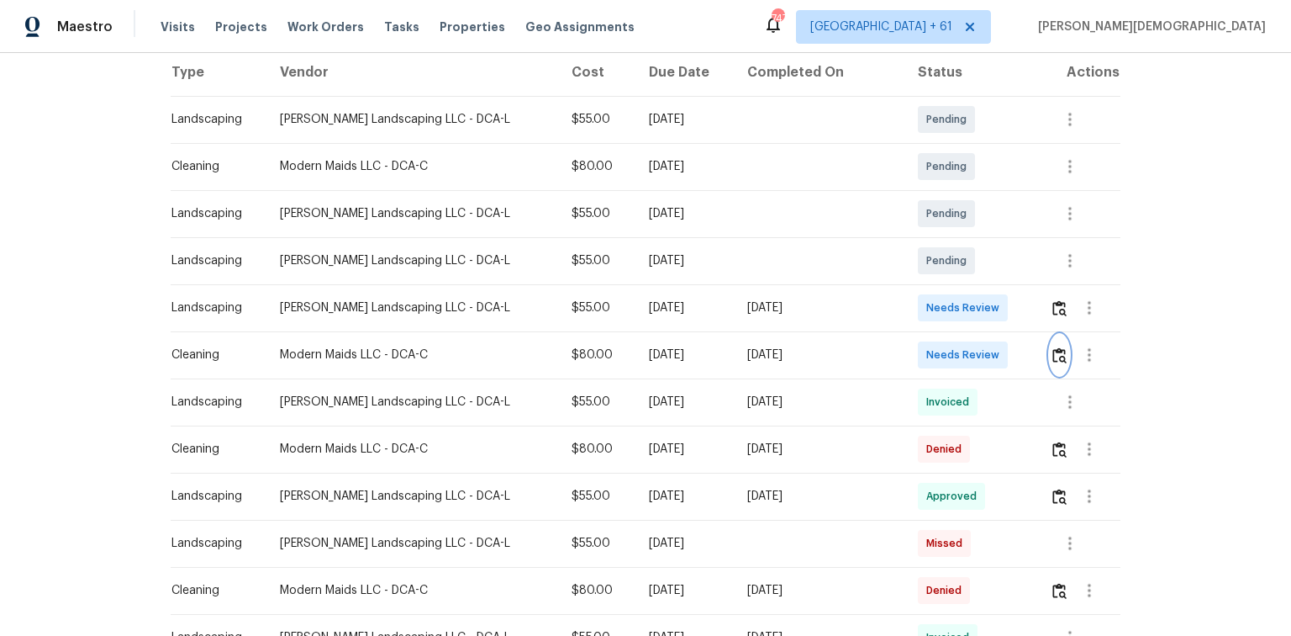
click at [1053, 349] on img "button" at bounding box center [1060, 355] width 14 height 16
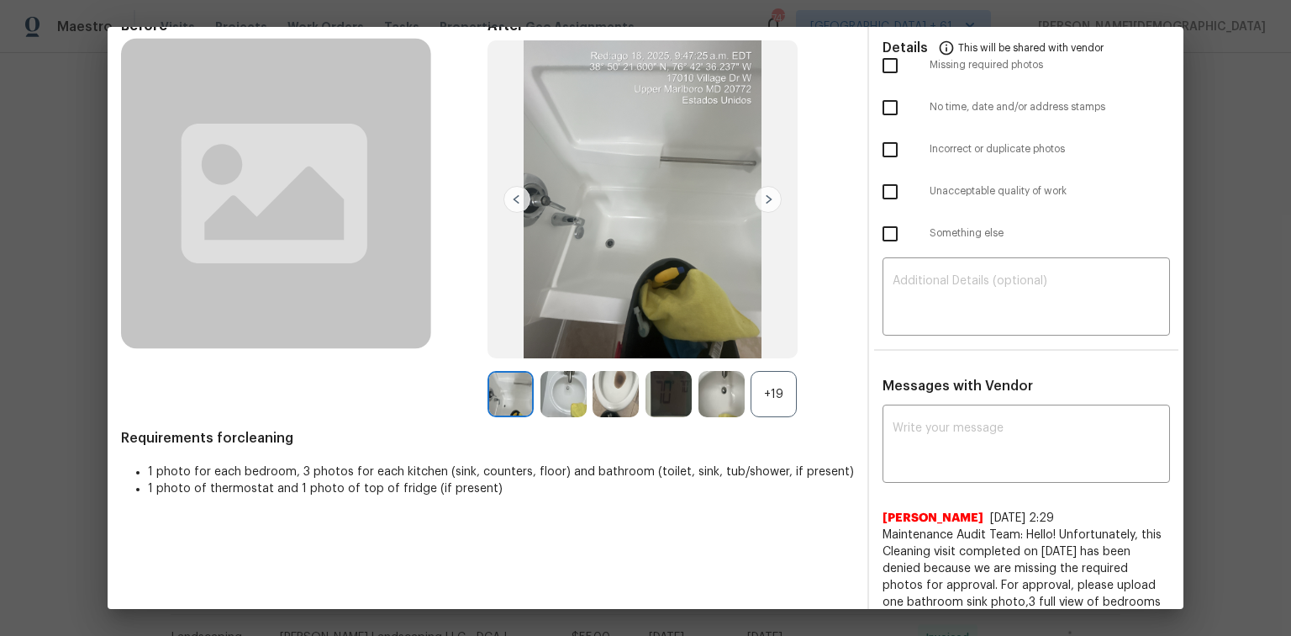
scroll to position [202, 0]
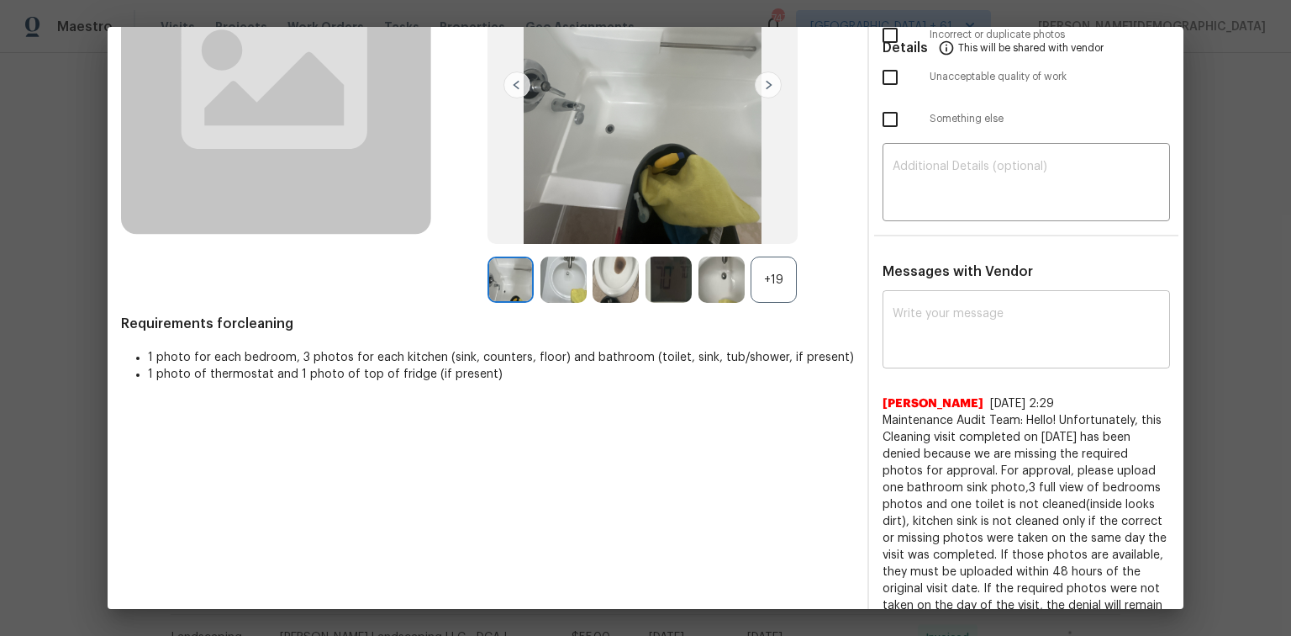
click at [955, 345] on div "x ​" at bounding box center [1027, 331] width 288 height 74
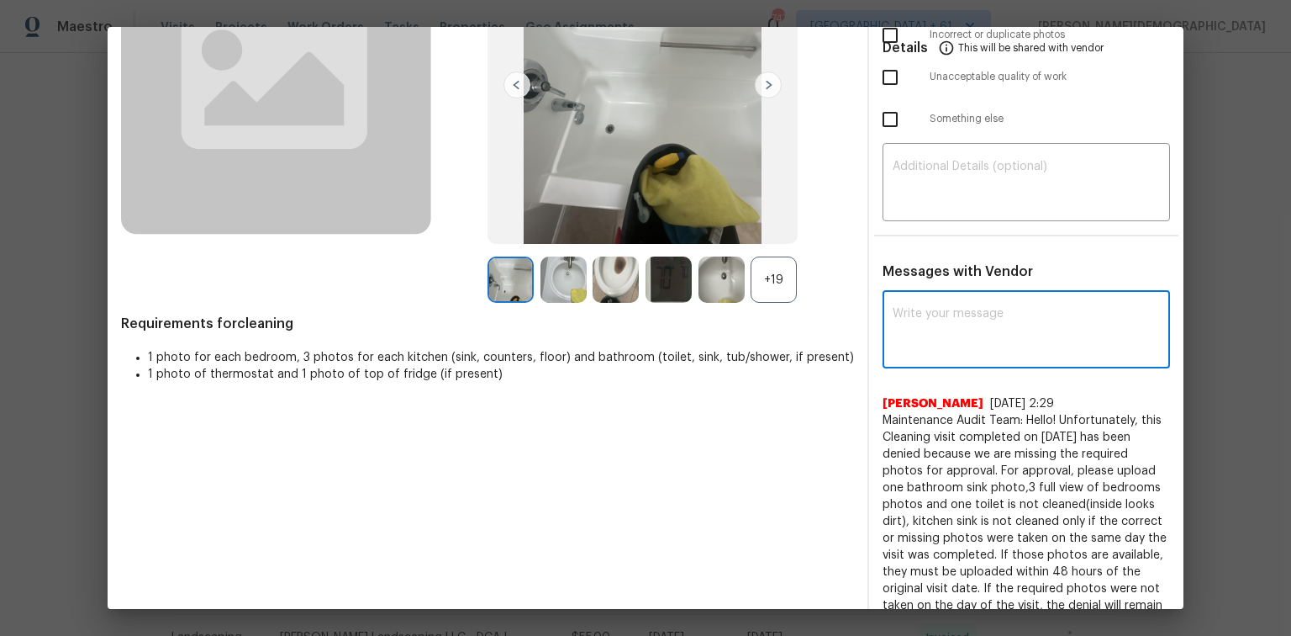
paste textarea "Maintenance Audit Team: Hello! Unfortunately, this Cleaning visit completed on …"
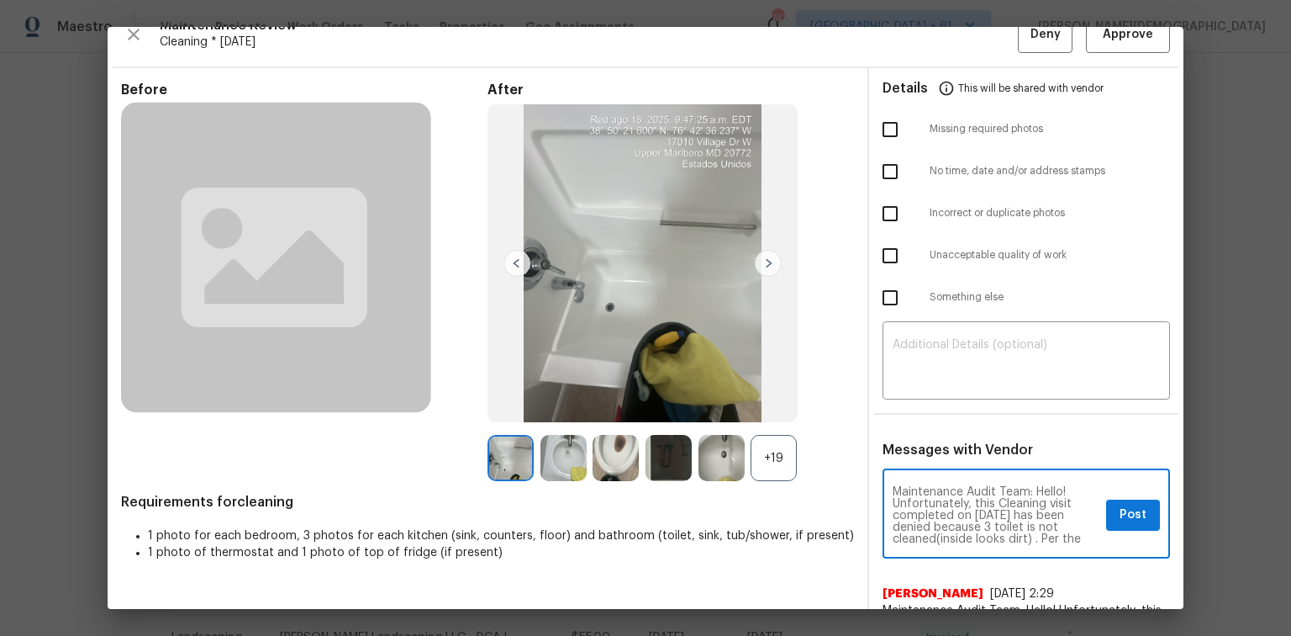
scroll to position [0, 0]
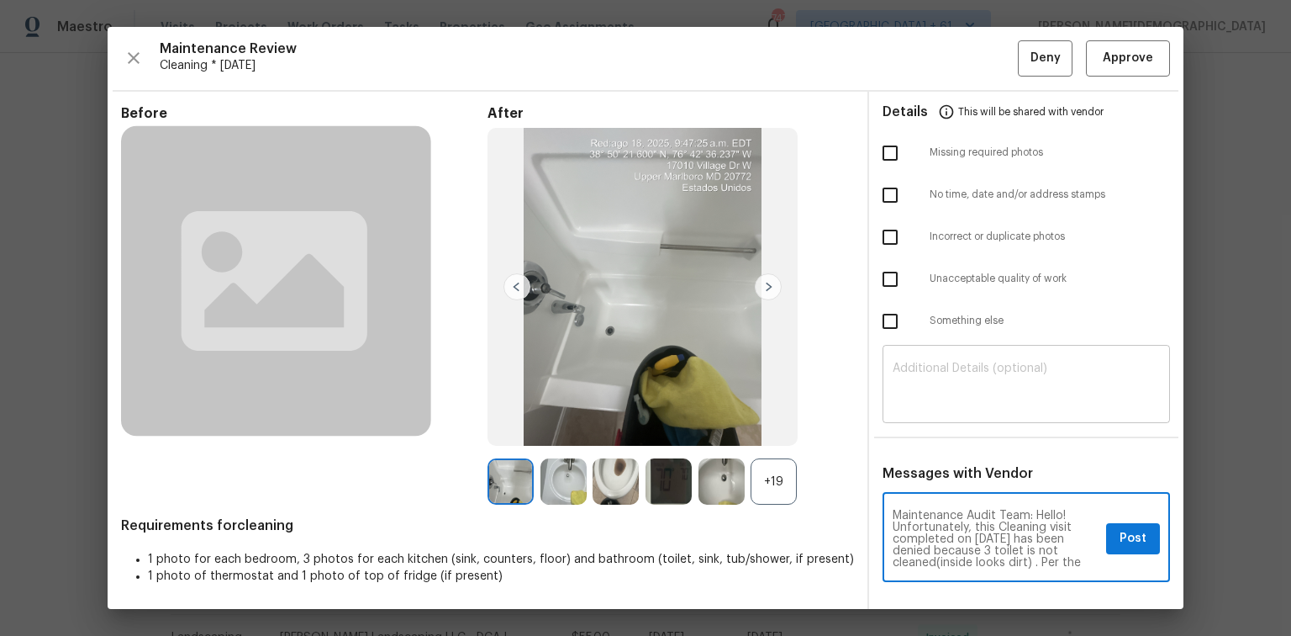
type textarea "Maintenance Audit Team: Hello! Unfortunately, this Cleaning visit completed on …"
click at [948, 362] on textarea at bounding box center [1026, 385] width 267 height 47
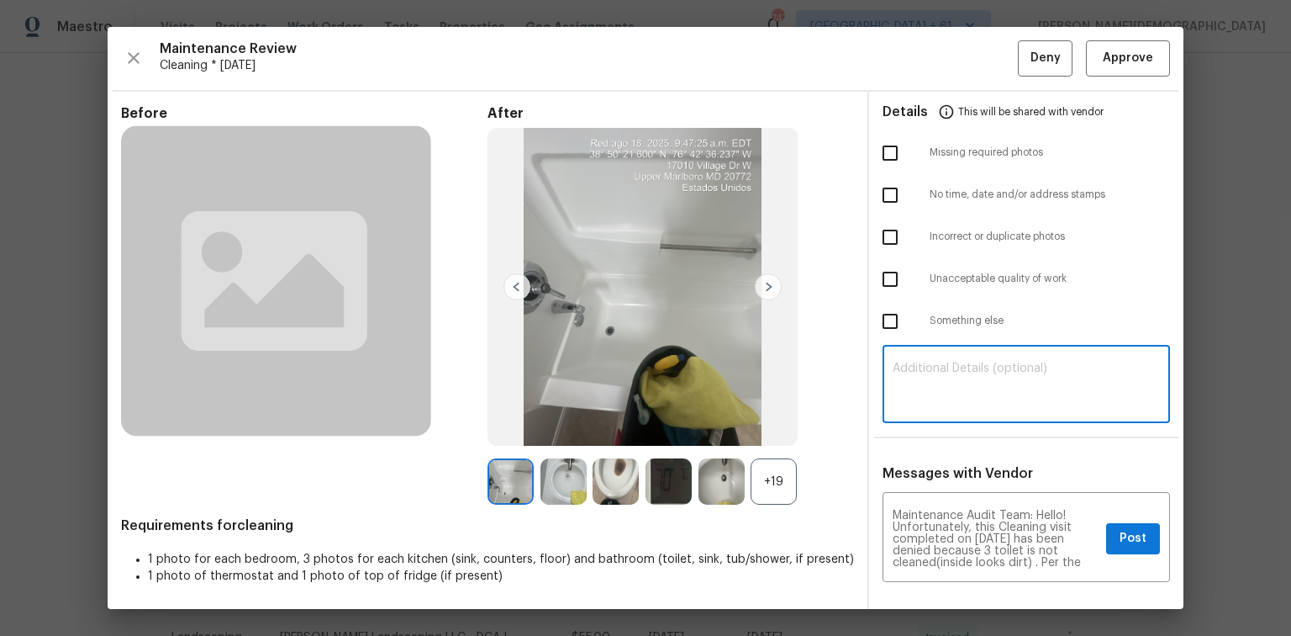
paste textarea "Maintenance Audit Team: Hello! Unfortunately, this Cleaning visit completed on …"
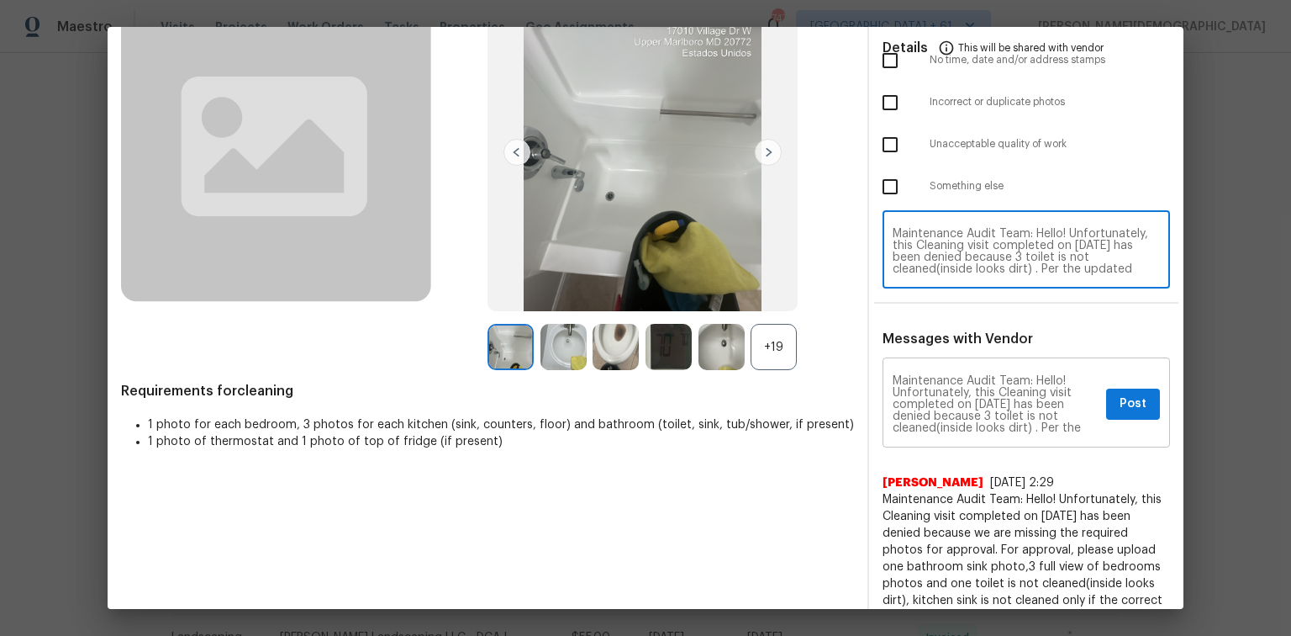
type textarea "Maintenance Audit Team: Hello! Unfortunately, this Cleaning visit completed on …"
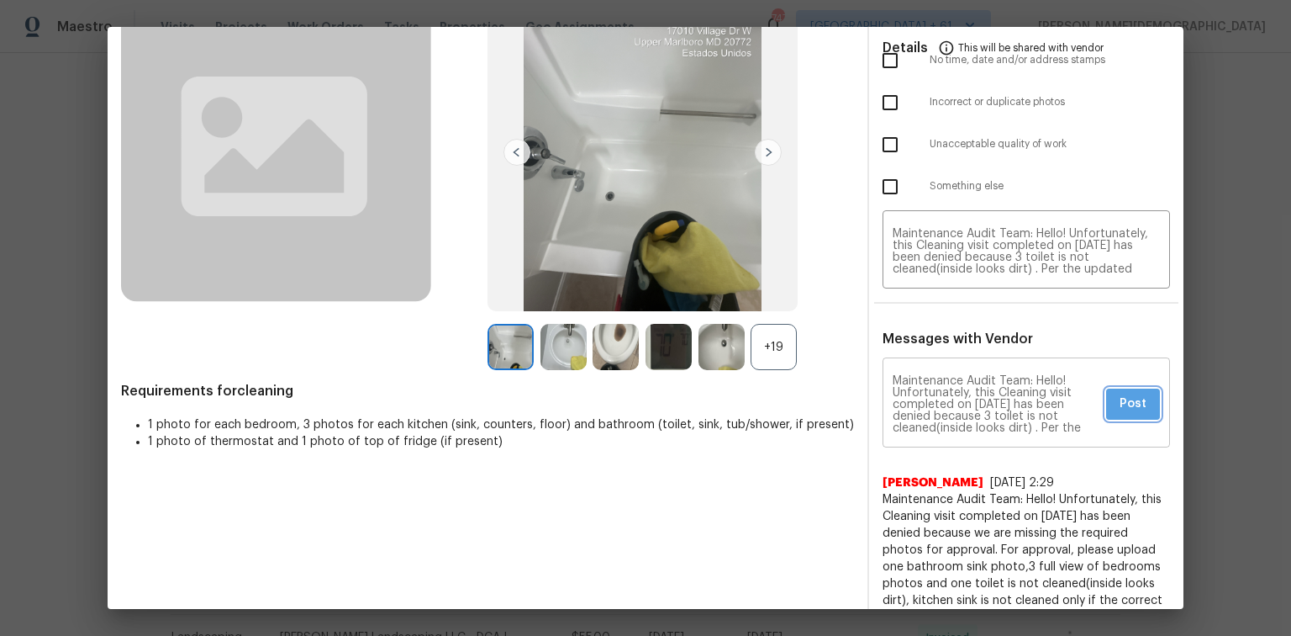
click at [1124, 393] on span "Post" at bounding box center [1133, 403] width 27 height 21
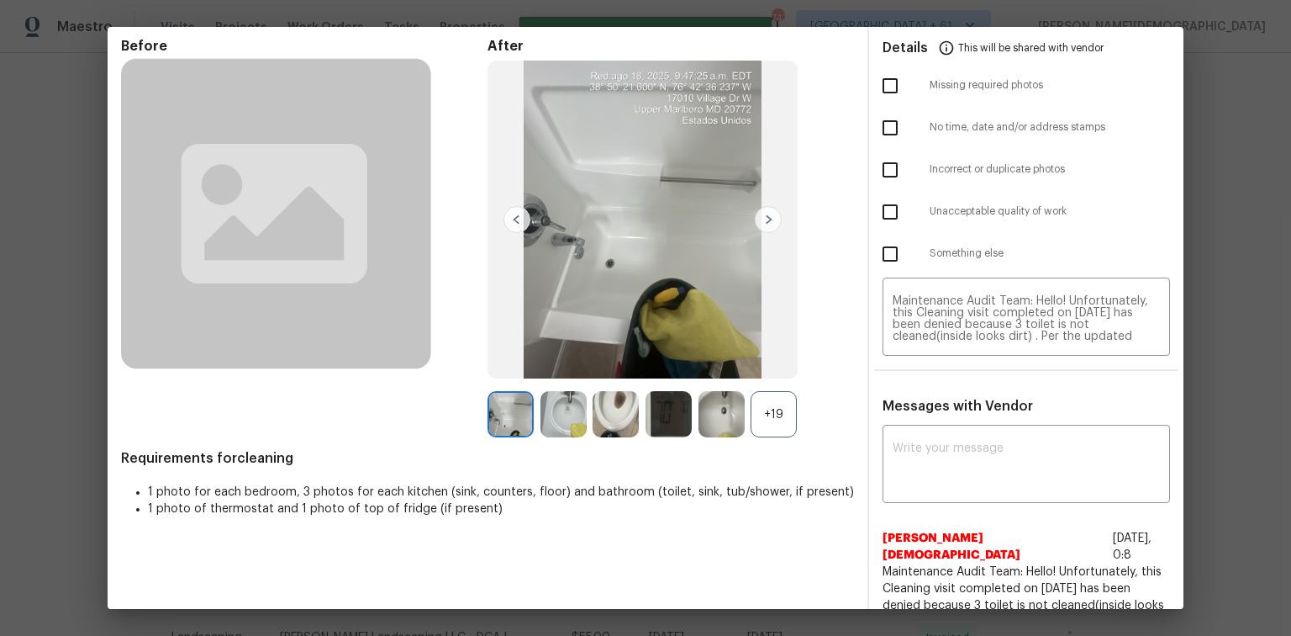
click at [873, 208] on input "checkbox" at bounding box center [890, 211] width 35 height 35
checkbox input "true"
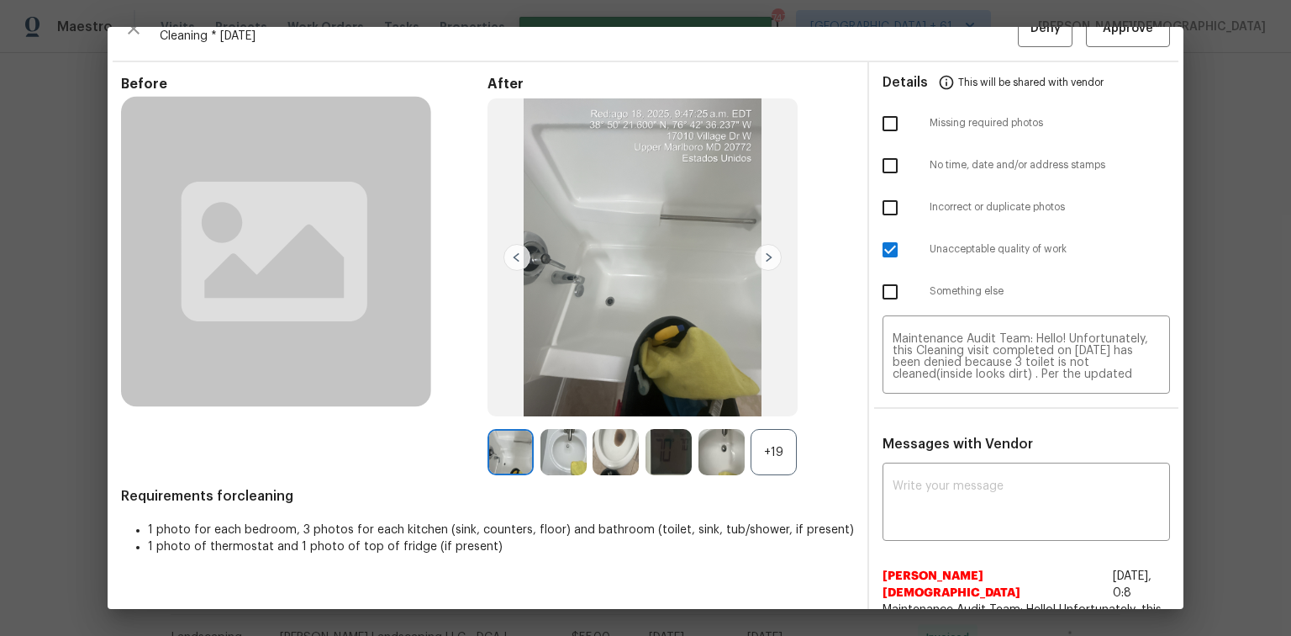
scroll to position [0, 0]
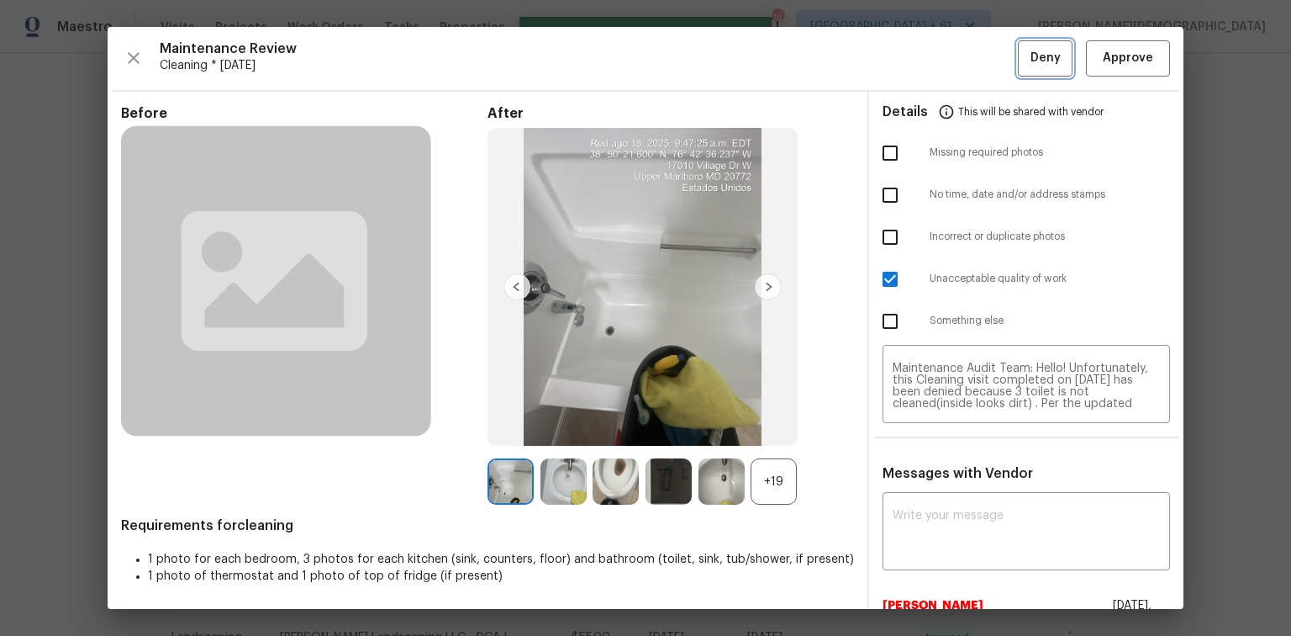
click at [1018, 50] on button "Deny" at bounding box center [1045, 58] width 55 height 36
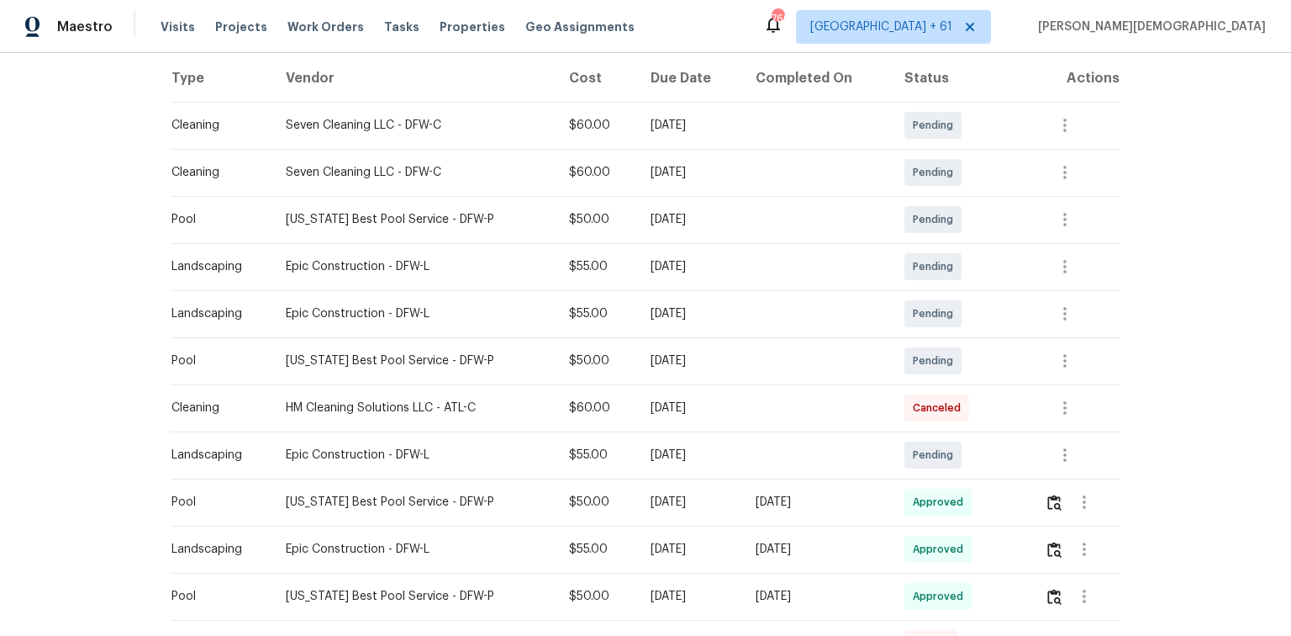
scroll to position [269, 0]
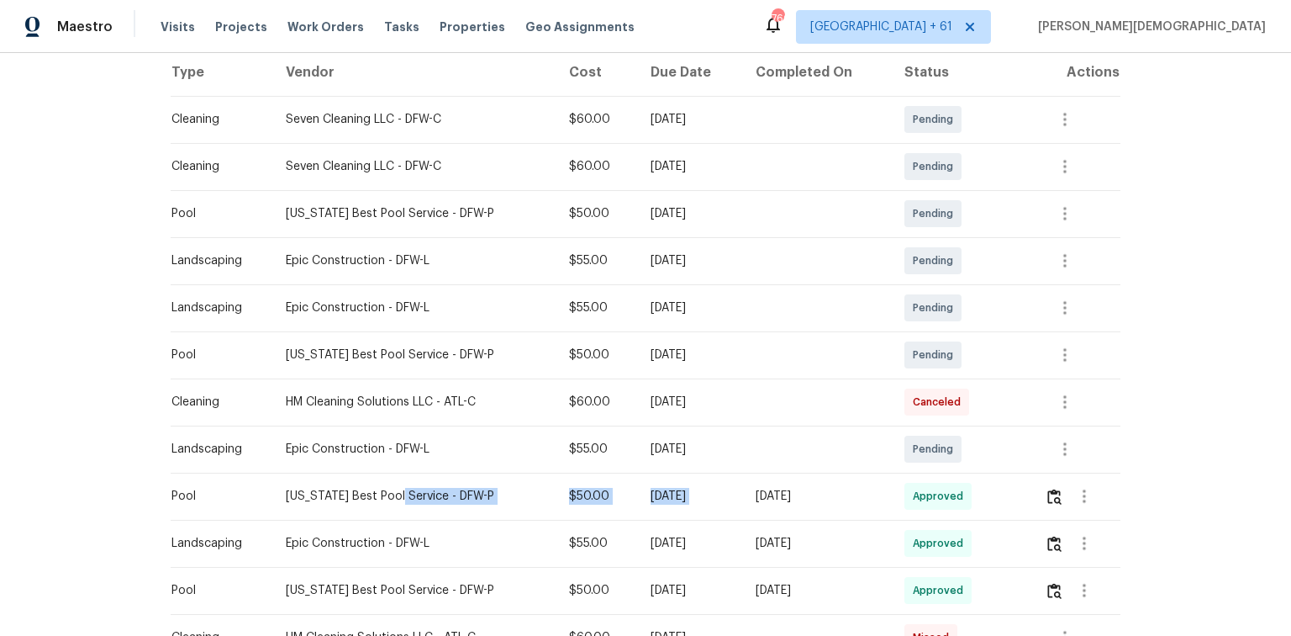
drag, startPoint x: 696, startPoint y: 484, endPoint x: 757, endPoint y: 484, distance: 60.5
click at [757, 425] on tr "Pool Texas Best Pool Service - DFW-P $50.00 Mon, Aug 18 2025 Mon, Aug 18 2025 A…" at bounding box center [646, 495] width 950 height 47
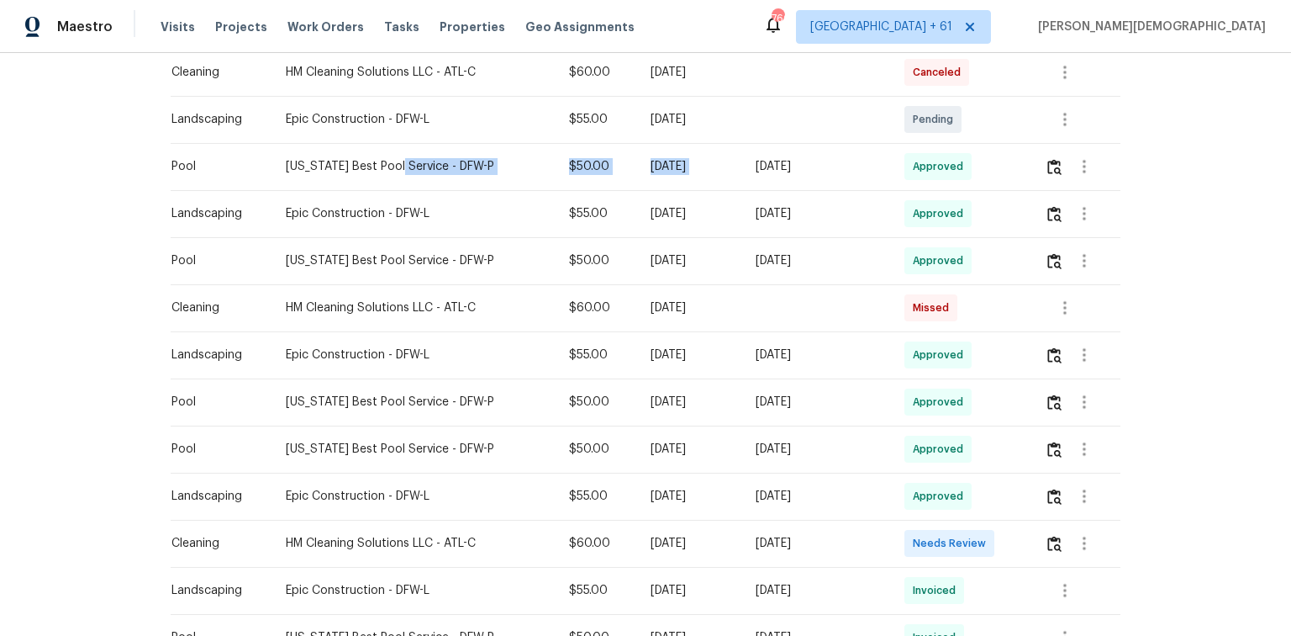
scroll to position [605, 0]
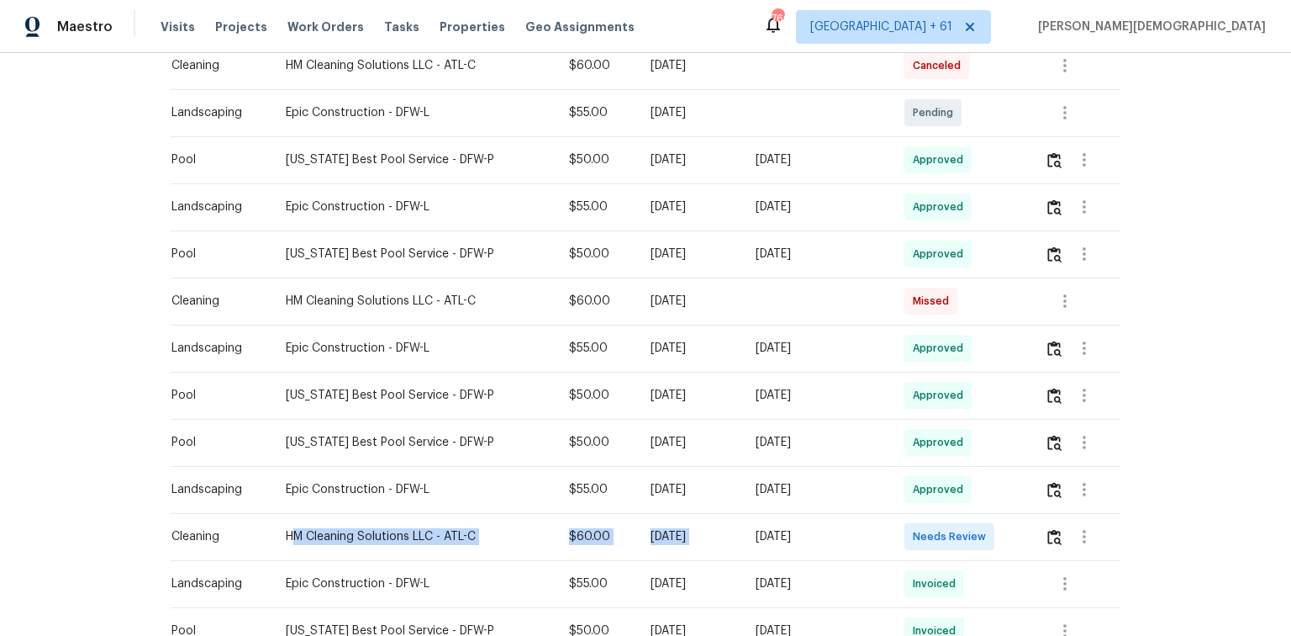
drag, startPoint x: 555, startPoint y: 527, endPoint x: 765, endPoint y: 527, distance: 210.2
click at [765, 425] on tr "Cleaning HM Cleaning Solutions LLC - ATL-C $60.00 Thu, Jul 24 2025 Mon, Aug 18 …" at bounding box center [646, 536] width 950 height 47
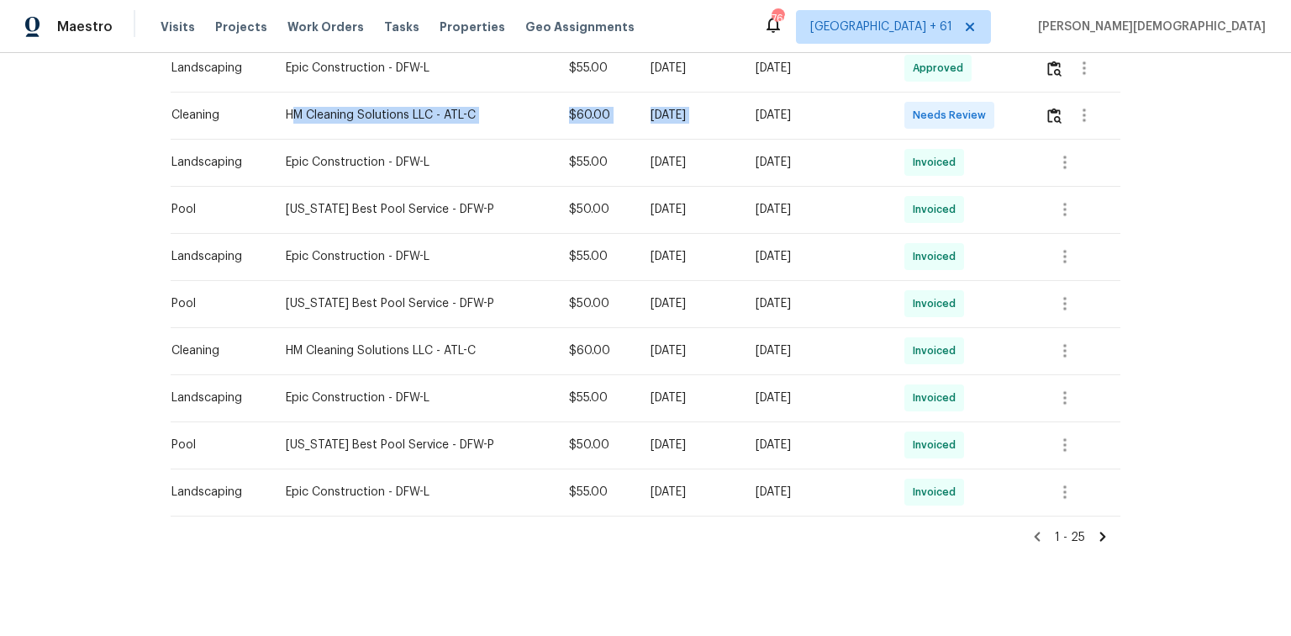
scroll to position [1038, 0]
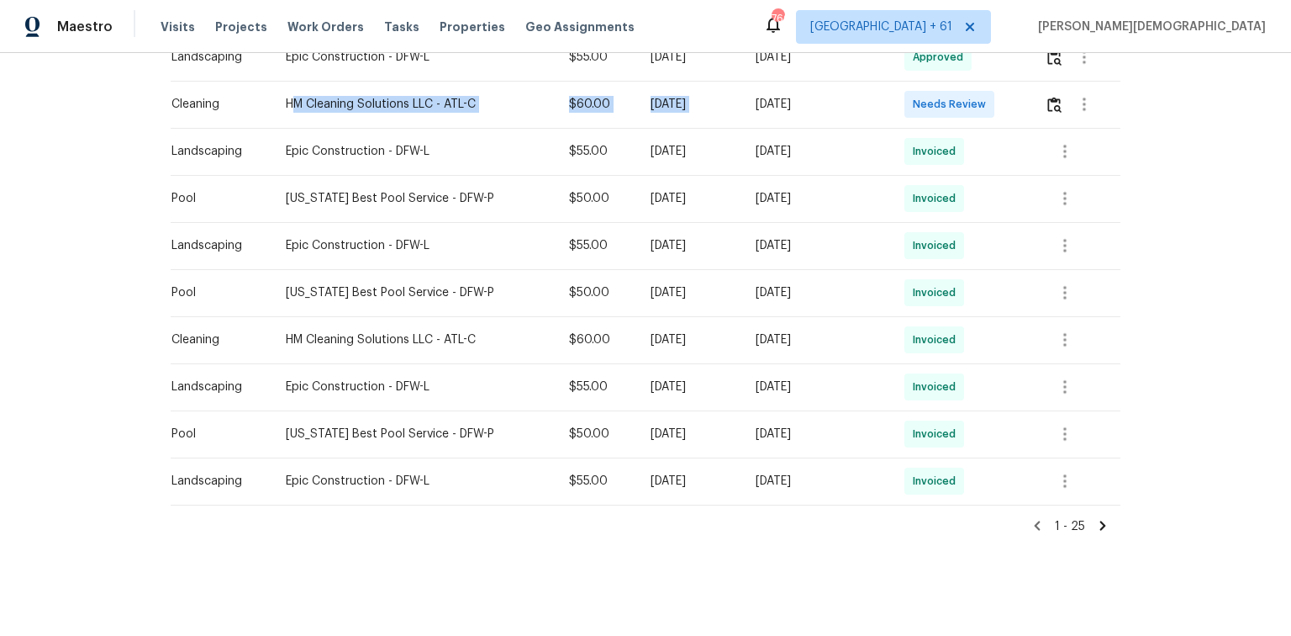
click at [918, 425] on icon at bounding box center [1104, 524] width 6 height 9
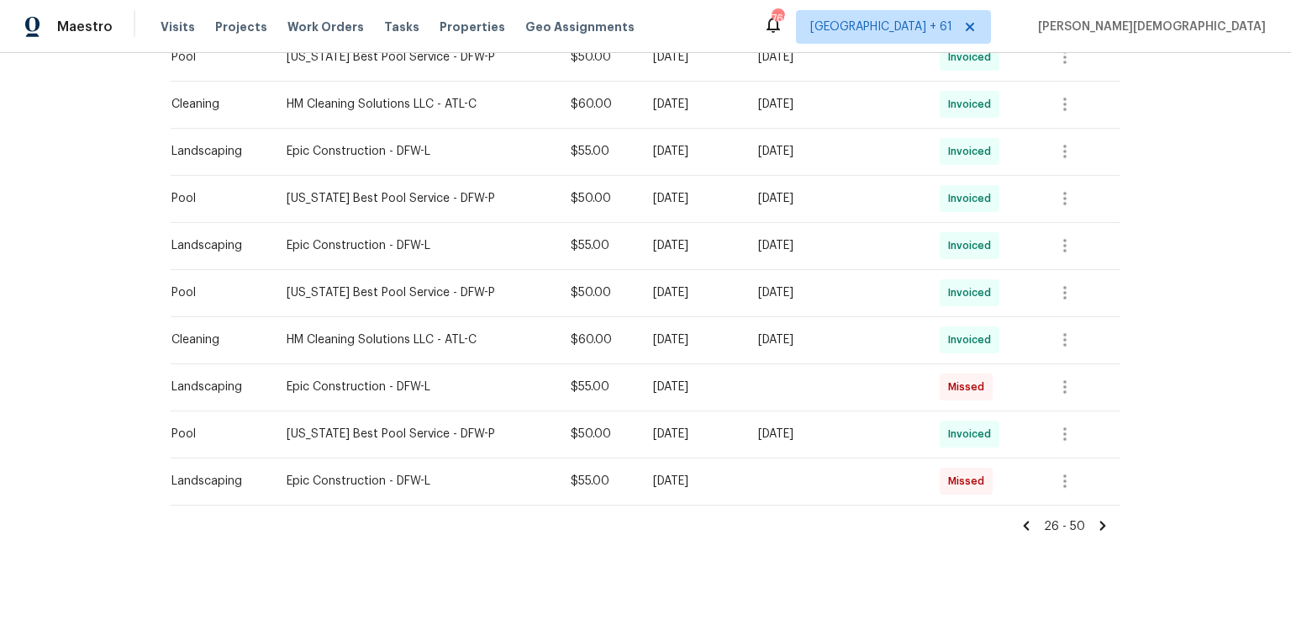
click at [918, 425] on icon at bounding box center [1026, 525] width 15 height 15
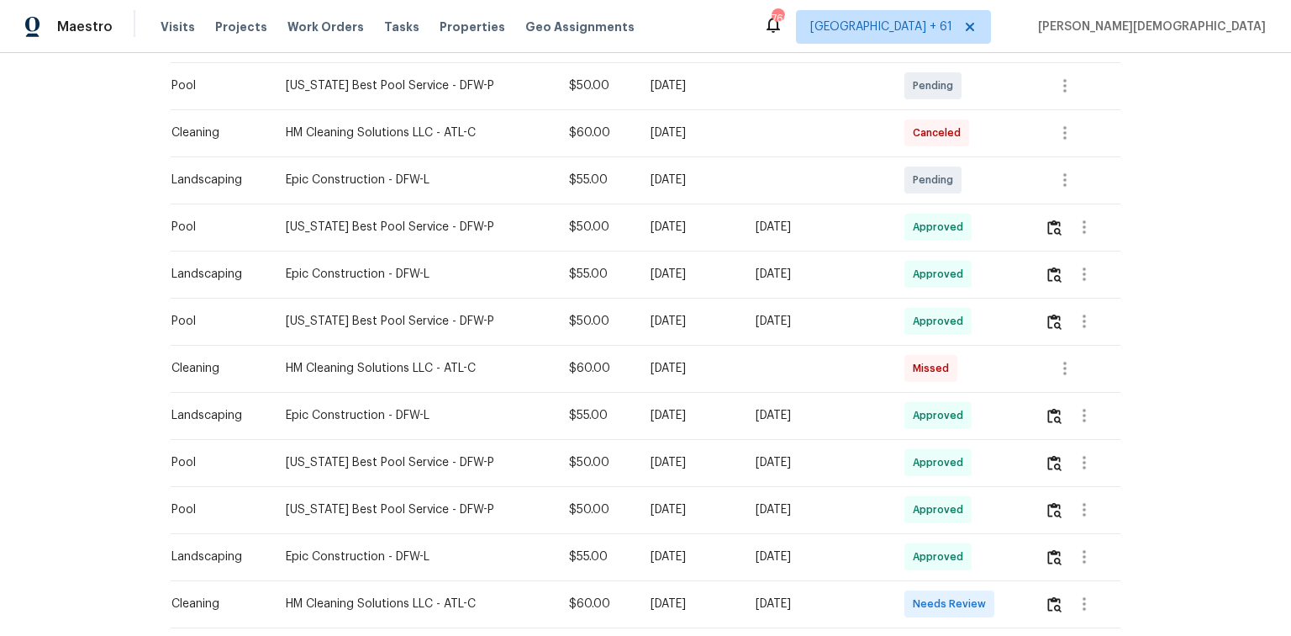
scroll to position [471, 0]
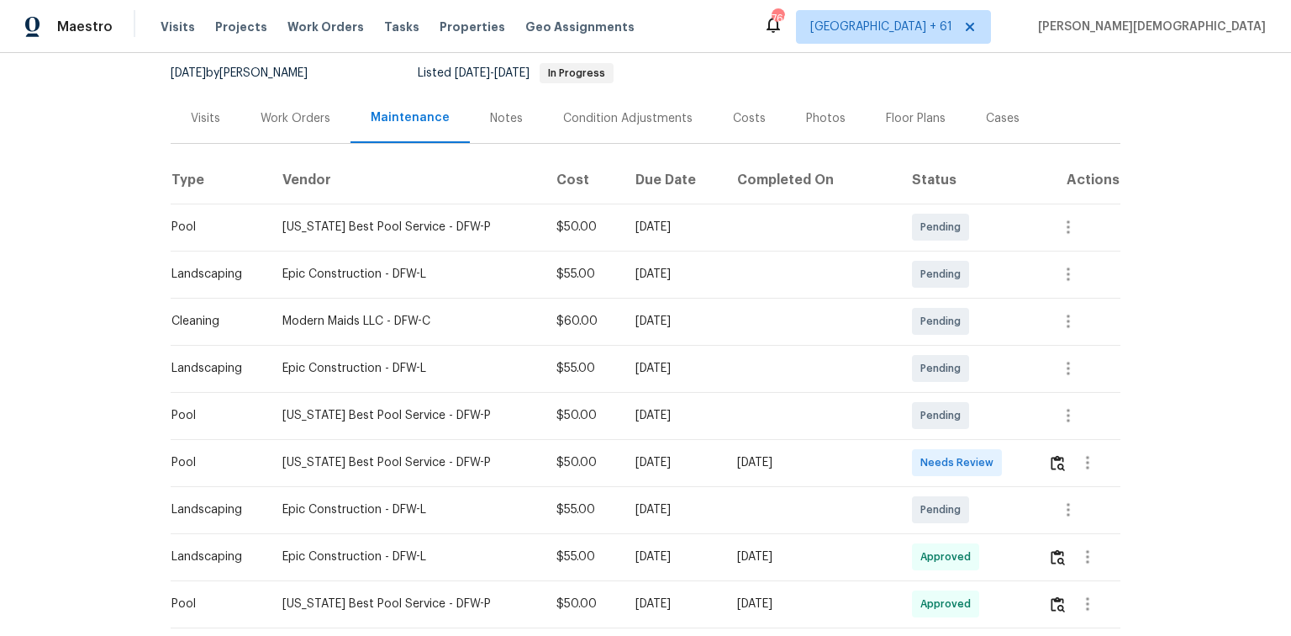
scroll to position [202, 0]
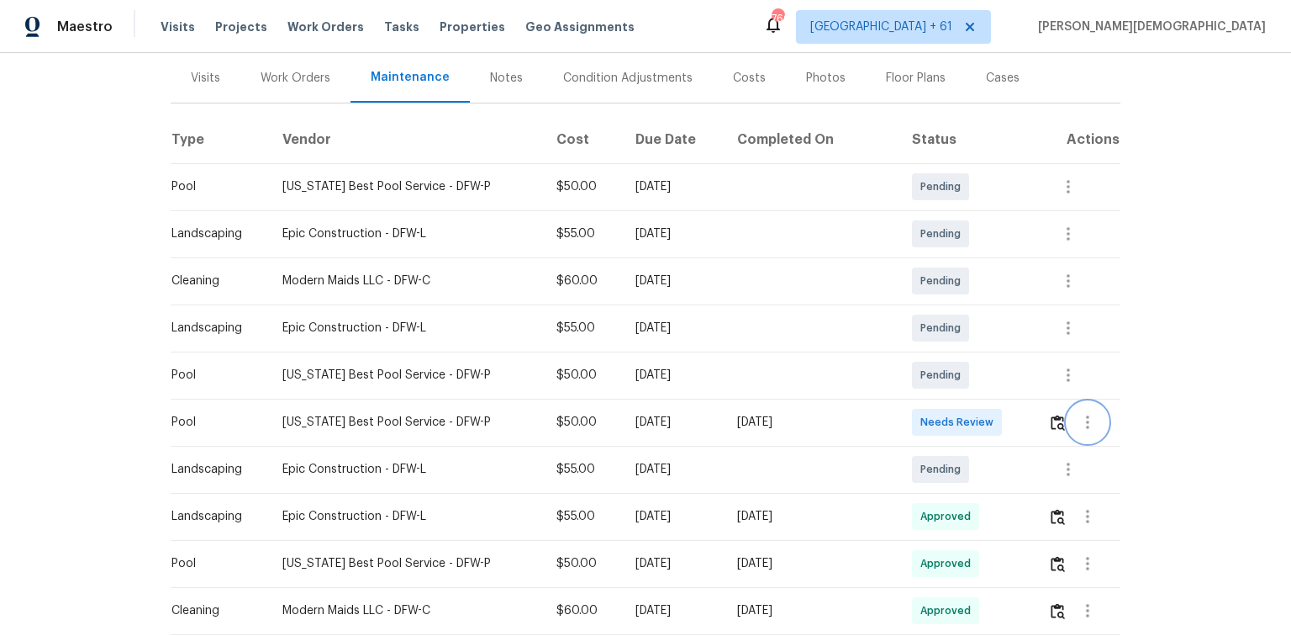
click at [918, 416] on button "button" at bounding box center [1088, 422] width 40 height 40
click at [918, 414] on div at bounding box center [645, 318] width 1291 height 636
click at [918, 414] on img "button" at bounding box center [1058, 422] width 14 height 16
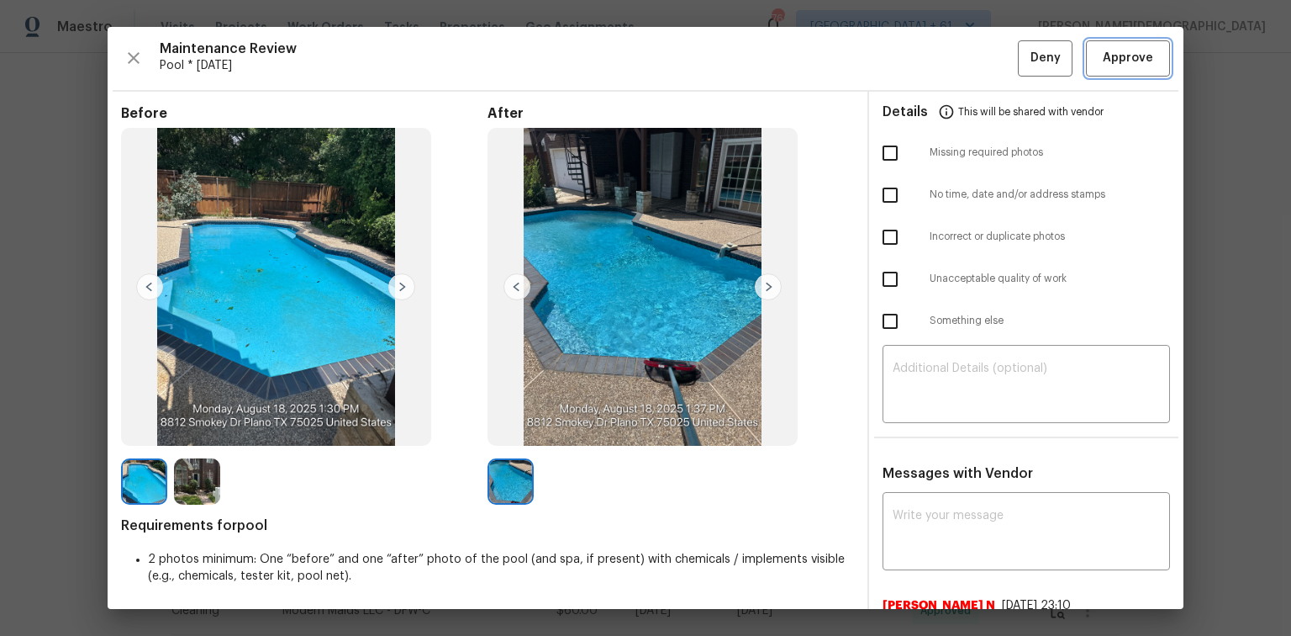
click at [918, 68] on button "Approve" at bounding box center [1128, 58] width 84 height 36
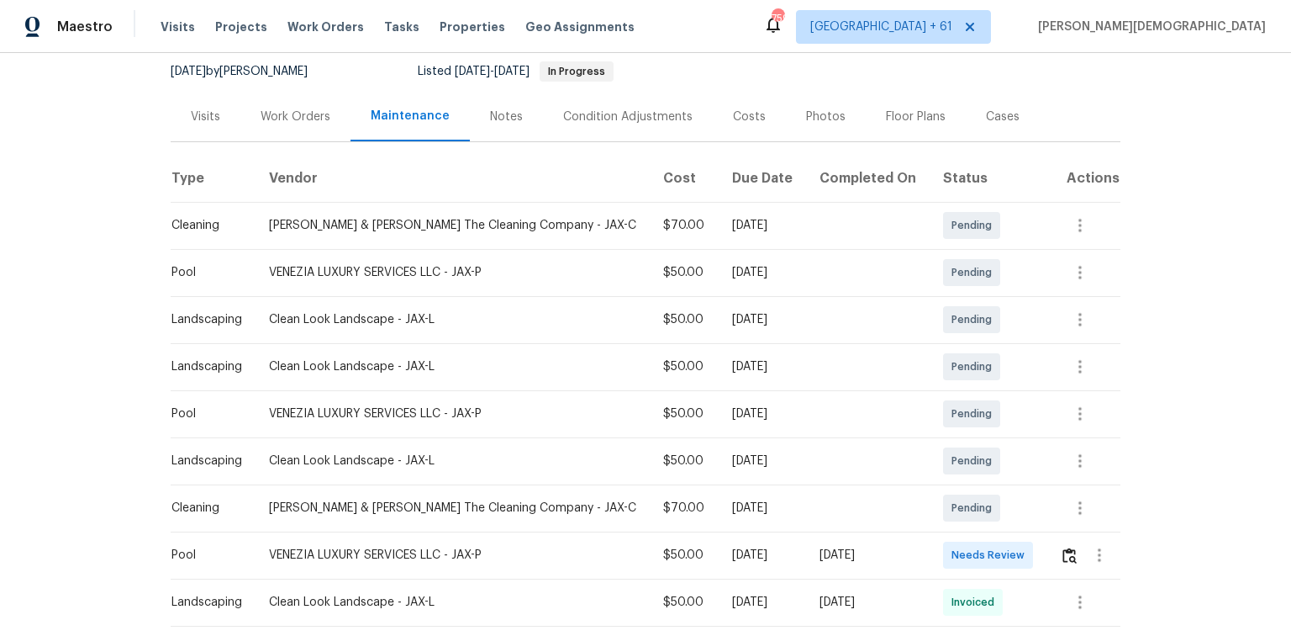
scroll to position [202, 0]
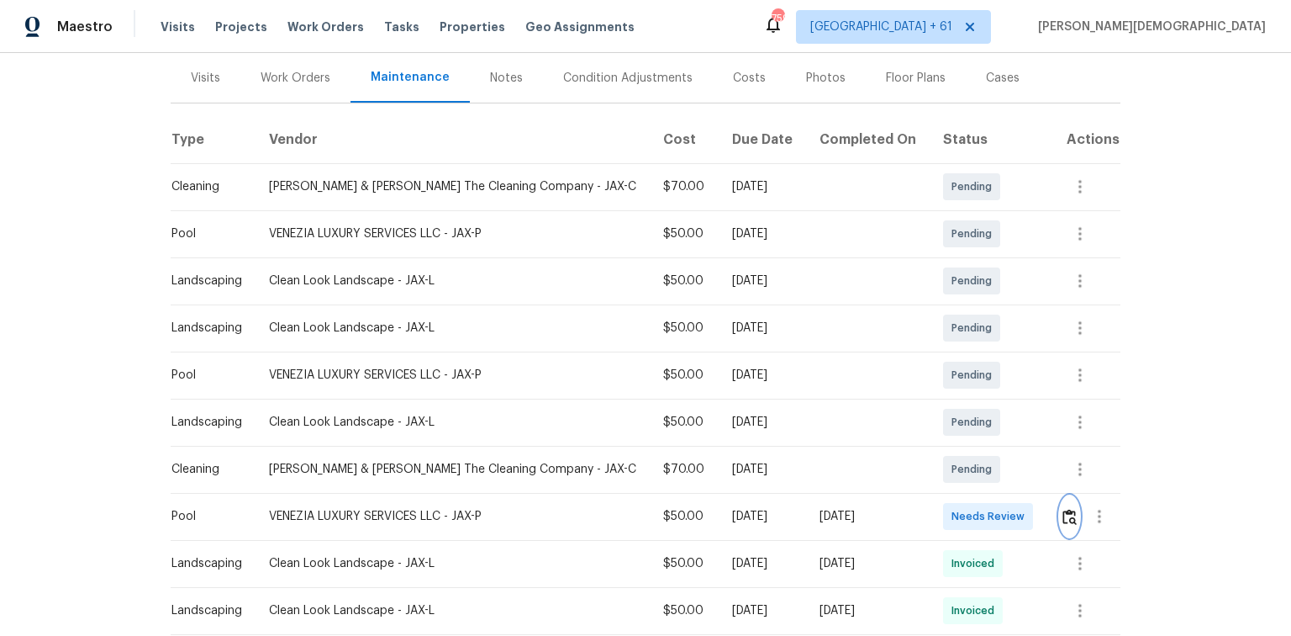
click at [918, 425] on img "button" at bounding box center [1070, 517] width 14 height 16
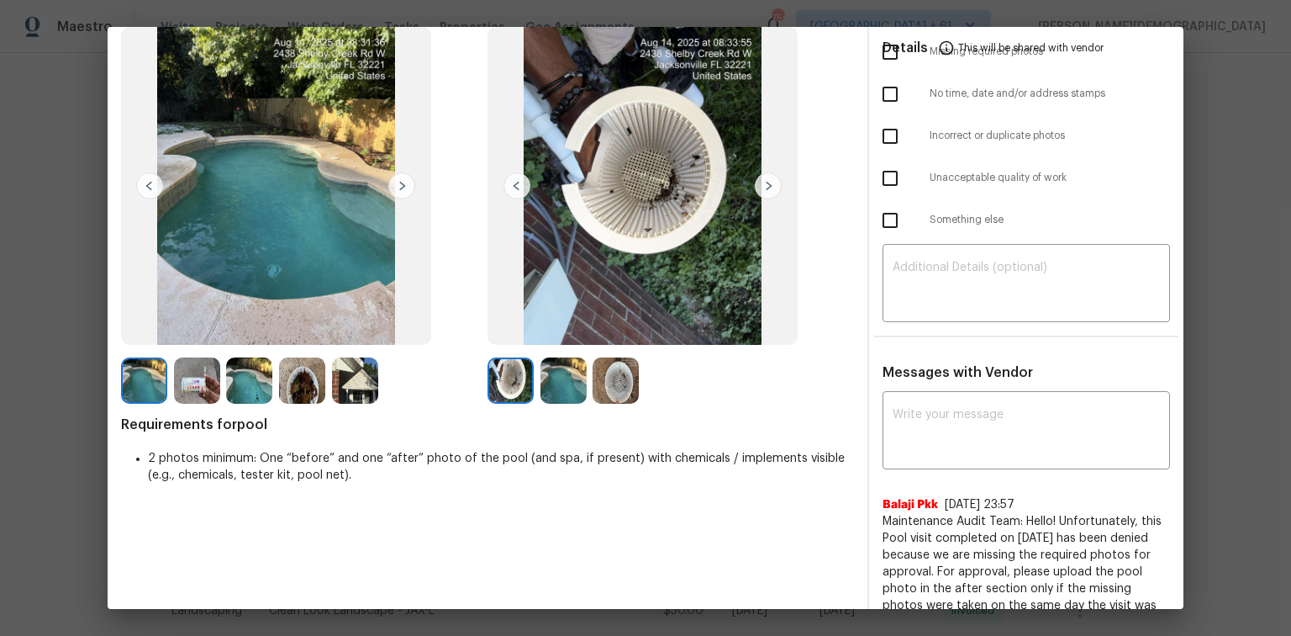
scroll to position [0, 0]
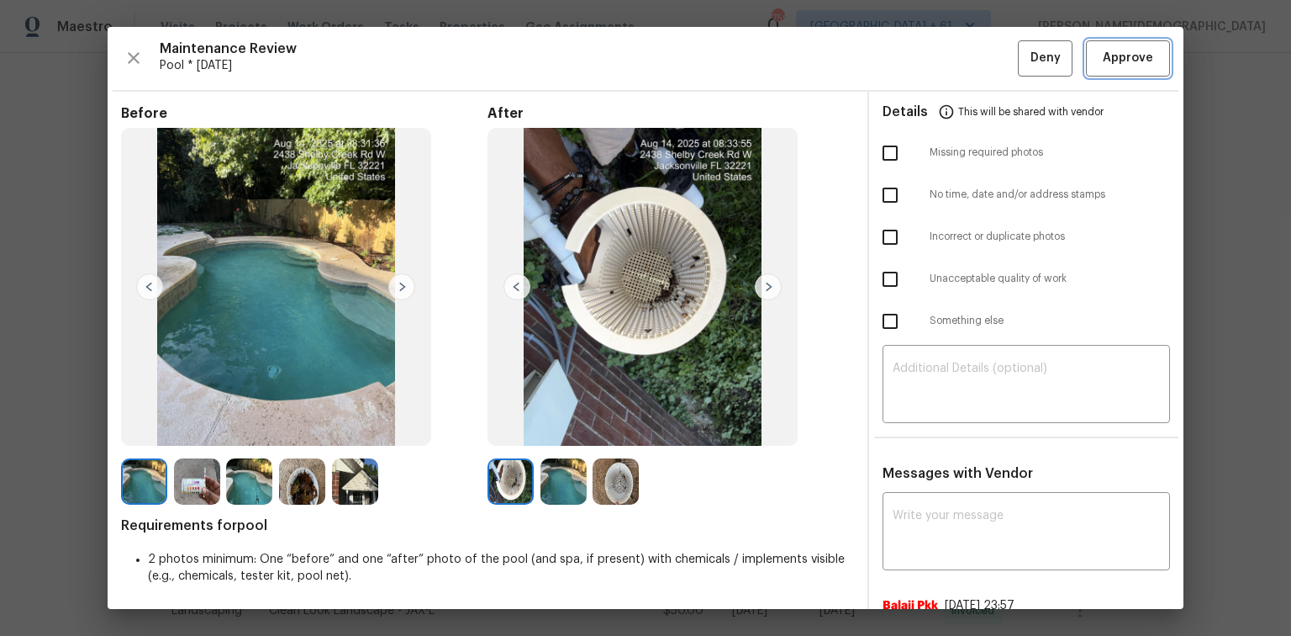
click at [918, 52] on span "Approve" at bounding box center [1128, 58] width 50 height 21
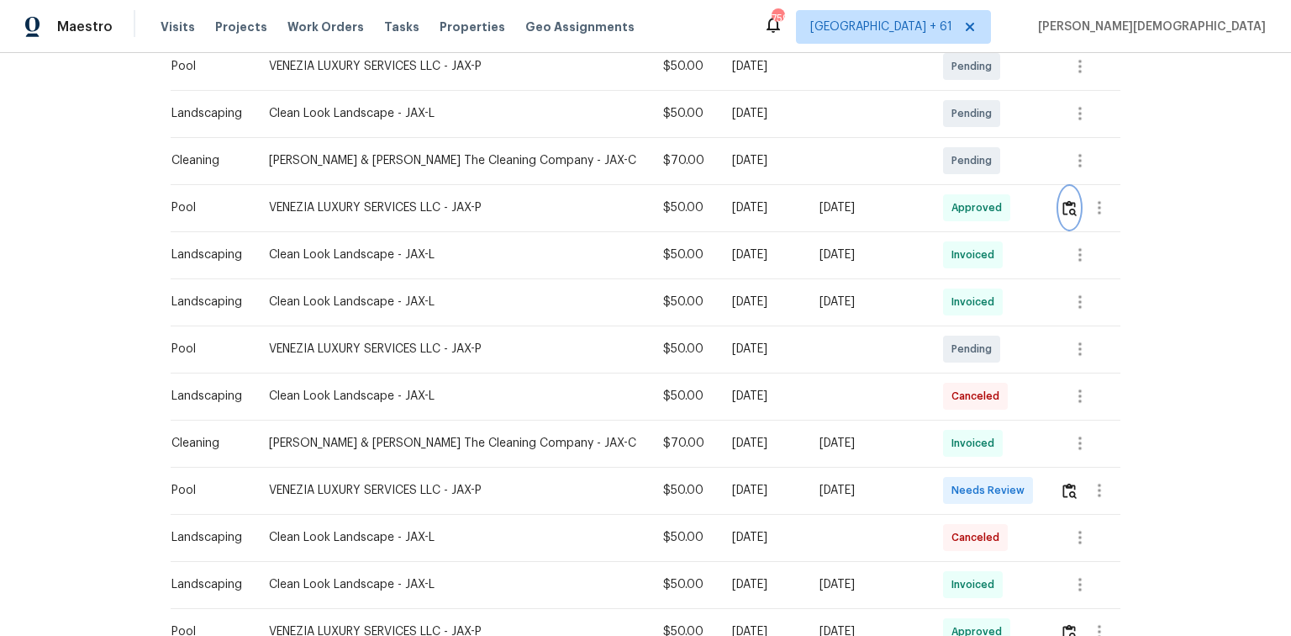
scroll to position [605, 0]
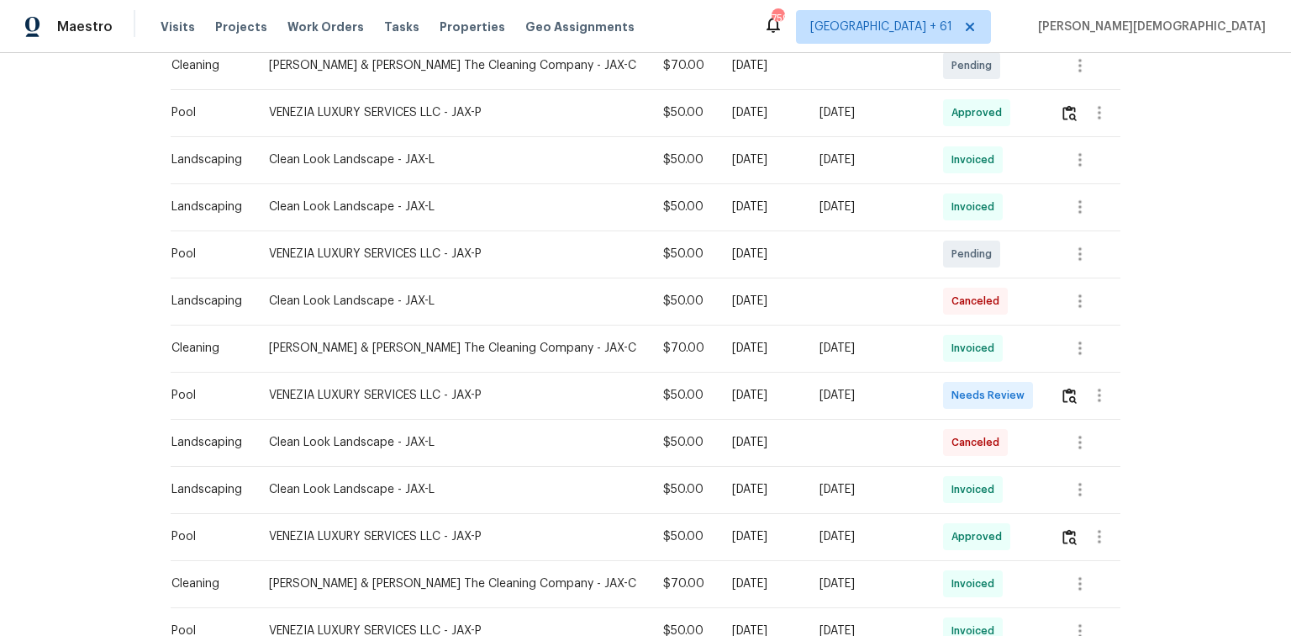
drag, startPoint x: 613, startPoint y: 388, endPoint x: 763, endPoint y: 399, distance: 150.8
click at [763, 399] on tr "Pool VENEZIA LUXURY SERVICES LLC - JAX-P $50.00 Thu, Aug 07 2025 Mon, Aug 18 20…" at bounding box center [646, 395] width 950 height 47
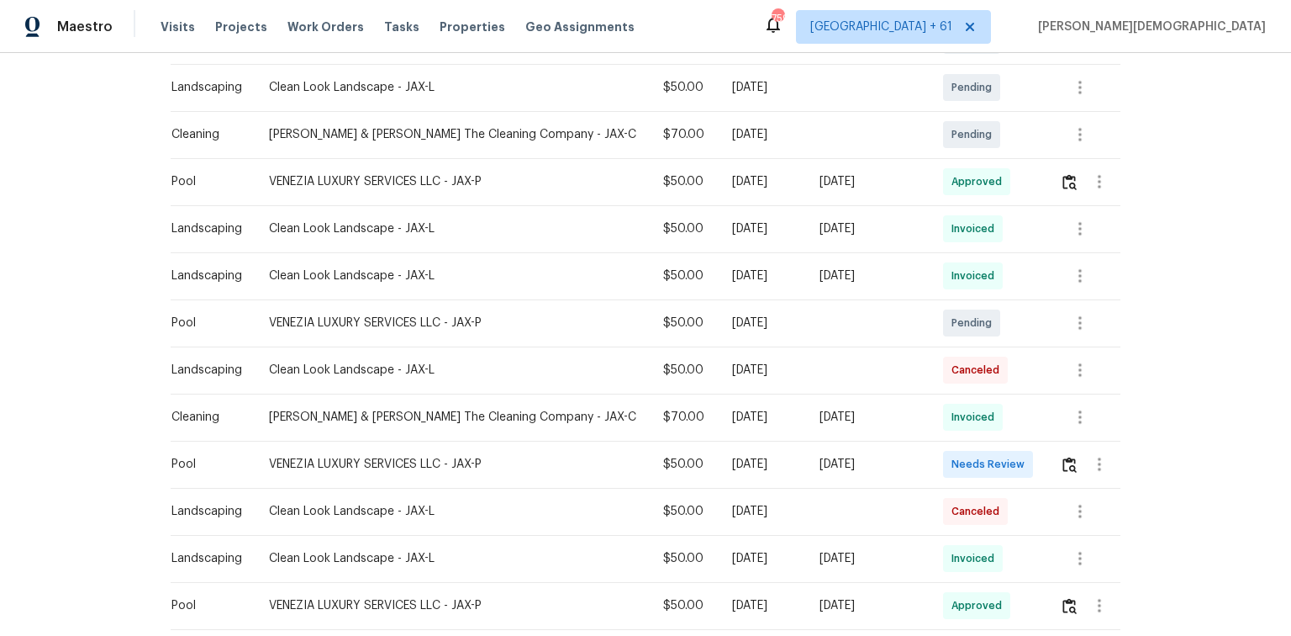
scroll to position [538, 0]
click at [918, 425] on button "button" at bounding box center [1069, 462] width 19 height 40
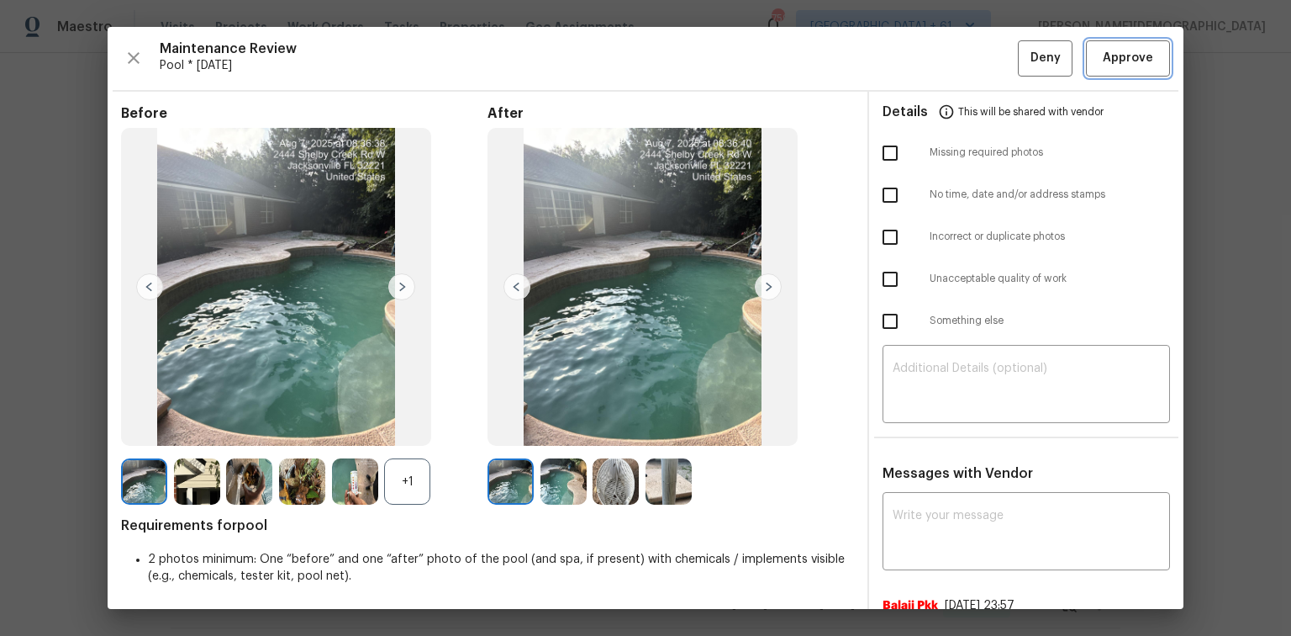
click at [918, 71] on button "Approve" at bounding box center [1128, 58] width 84 height 36
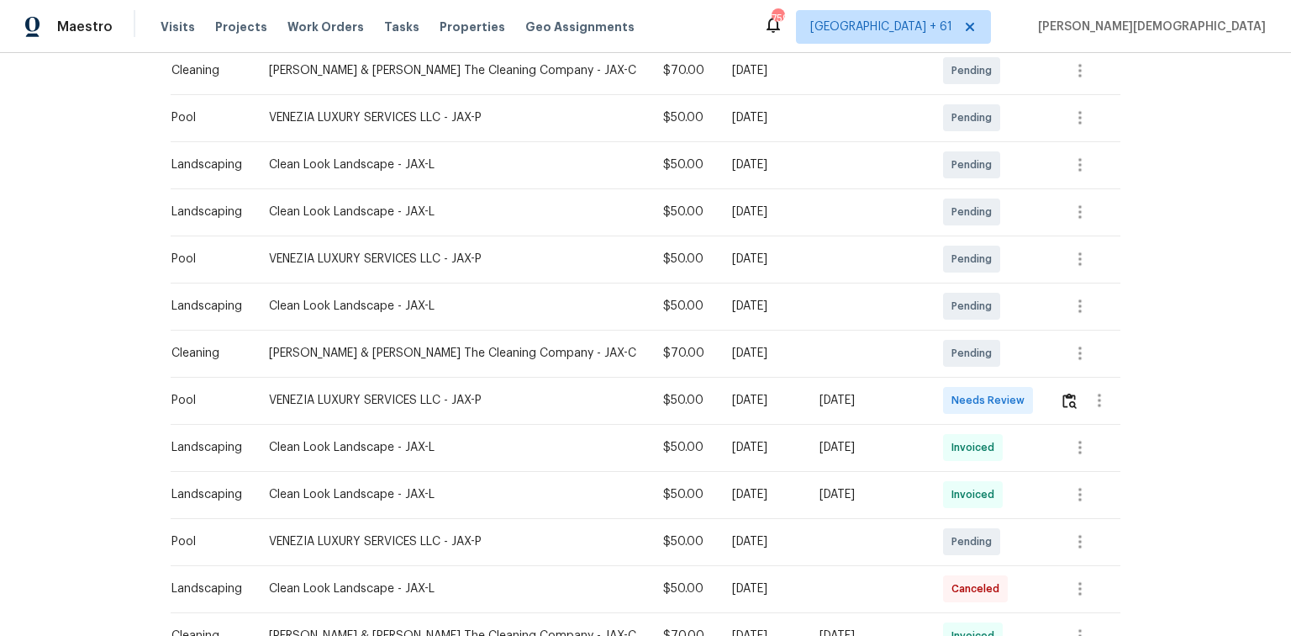
scroll to position [336, 0]
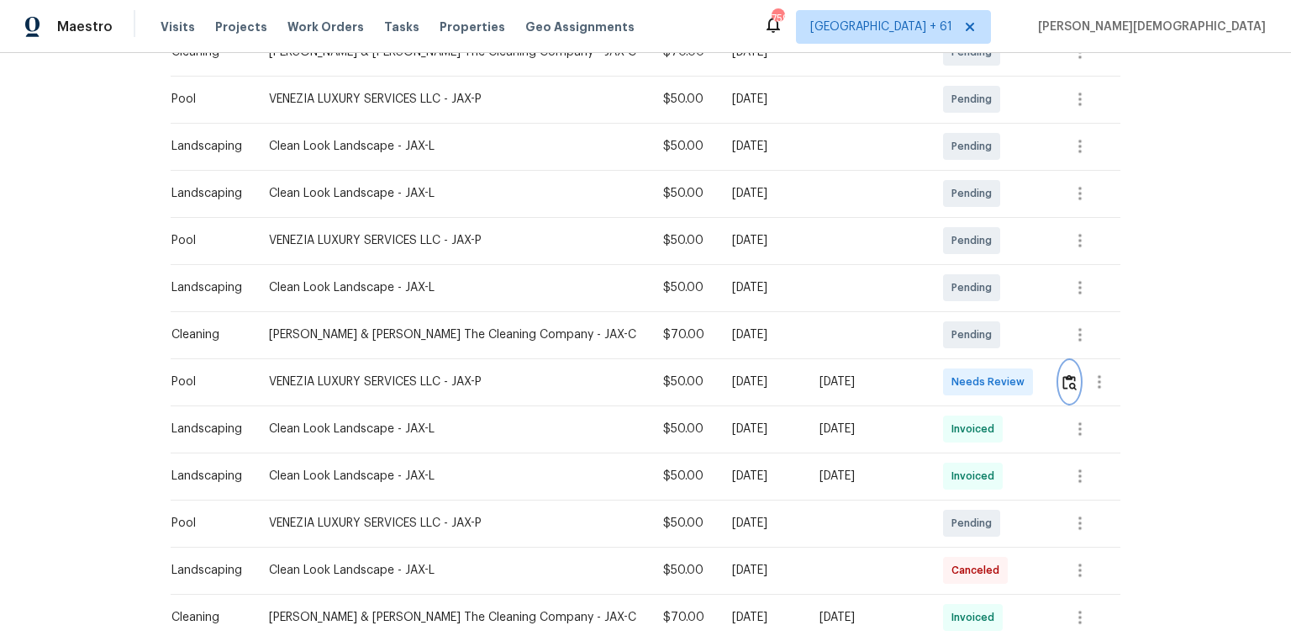
click at [918, 374] on img "button" at bounding box center [1070, 382] width 14 height 16
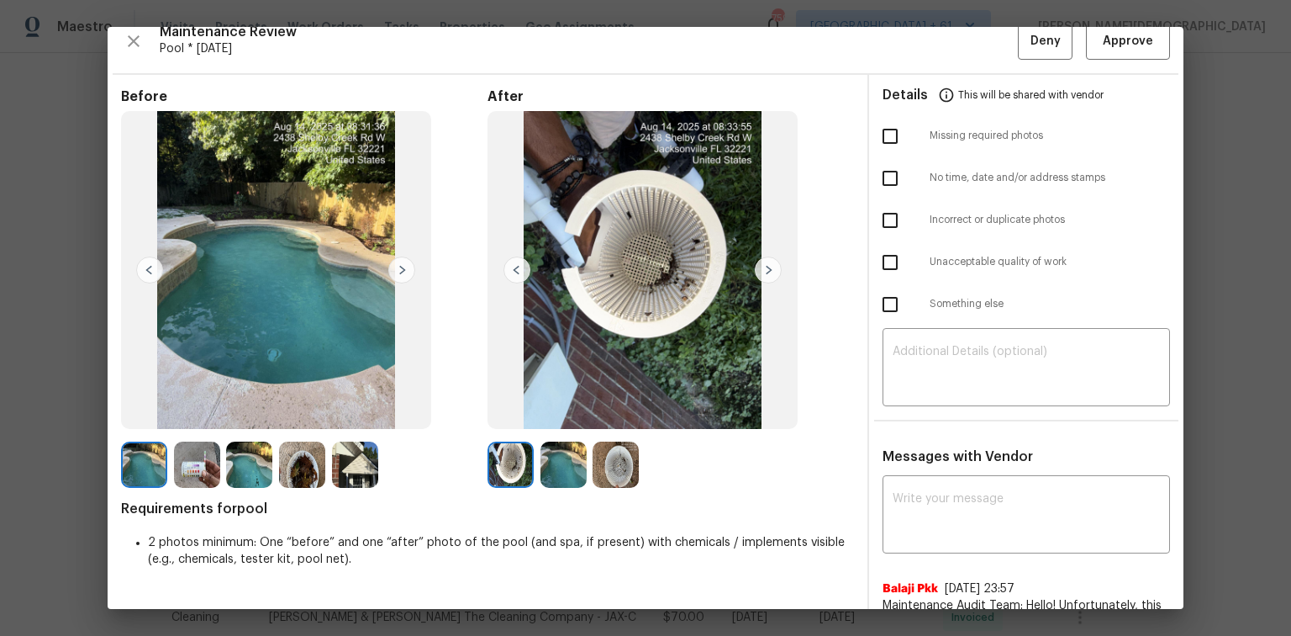
scroll to position [0, 0]
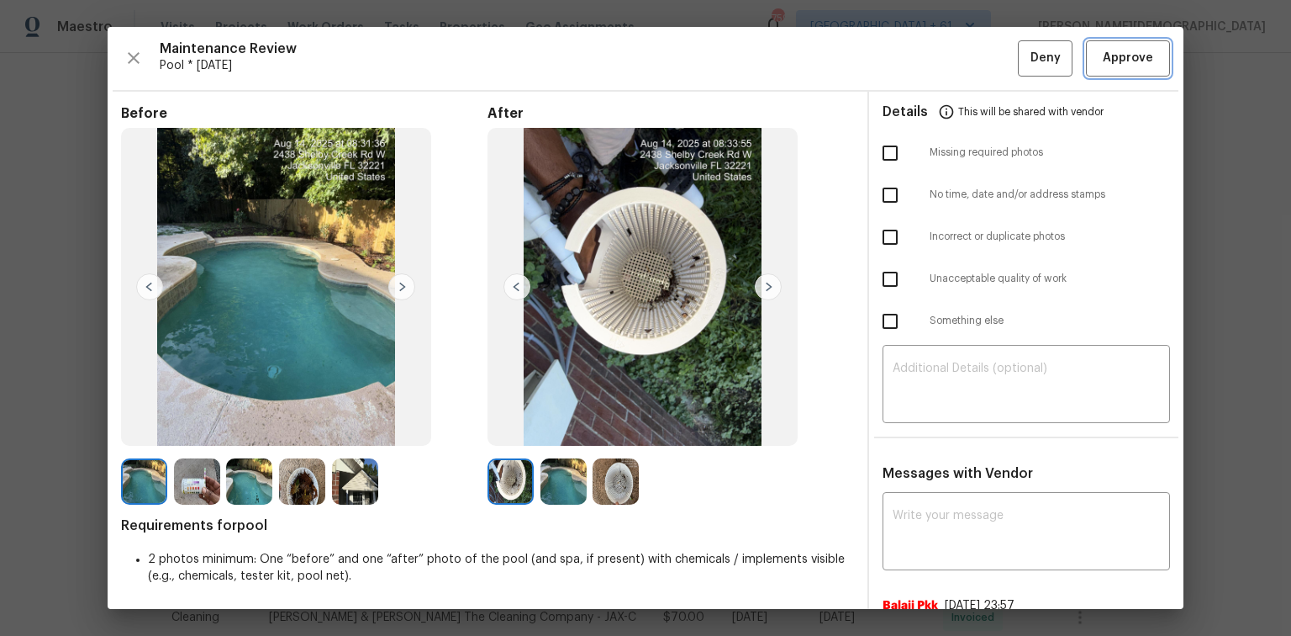
click at [918, 72] on button "Approve" at bounding box center [1128, 58] width 84 height 36
click at [918, 54] on span "Approve" at bounding box center [1128, 58] width 50 height 21
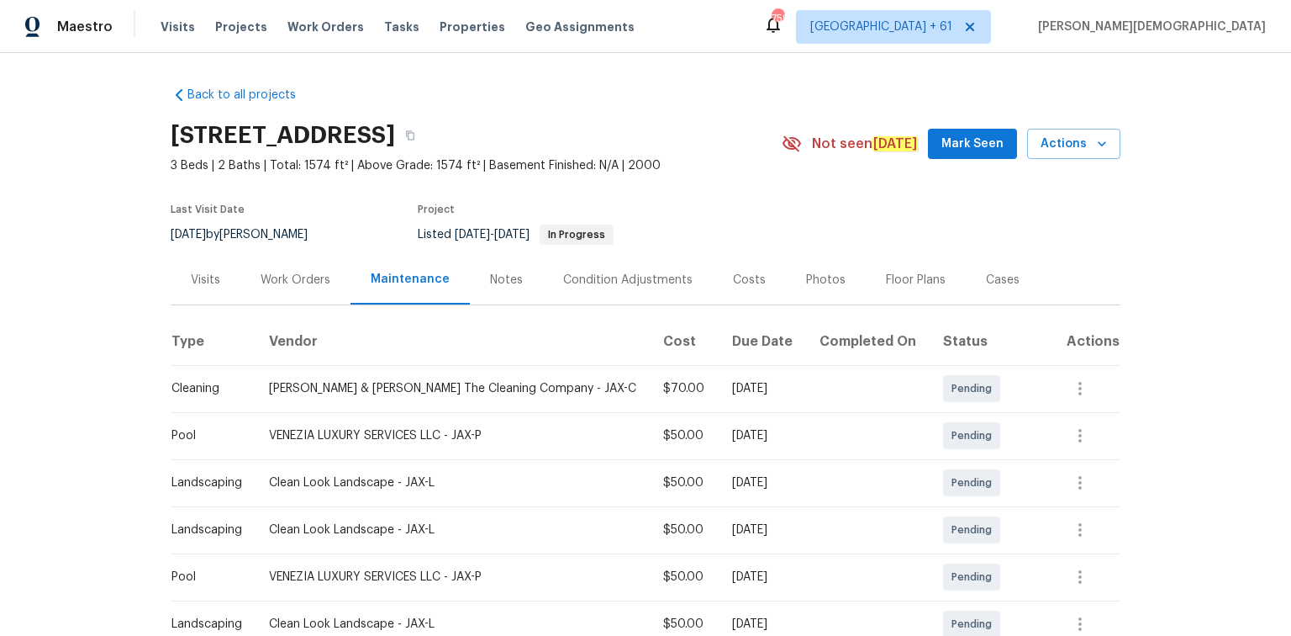
scroll to position [58, 0]
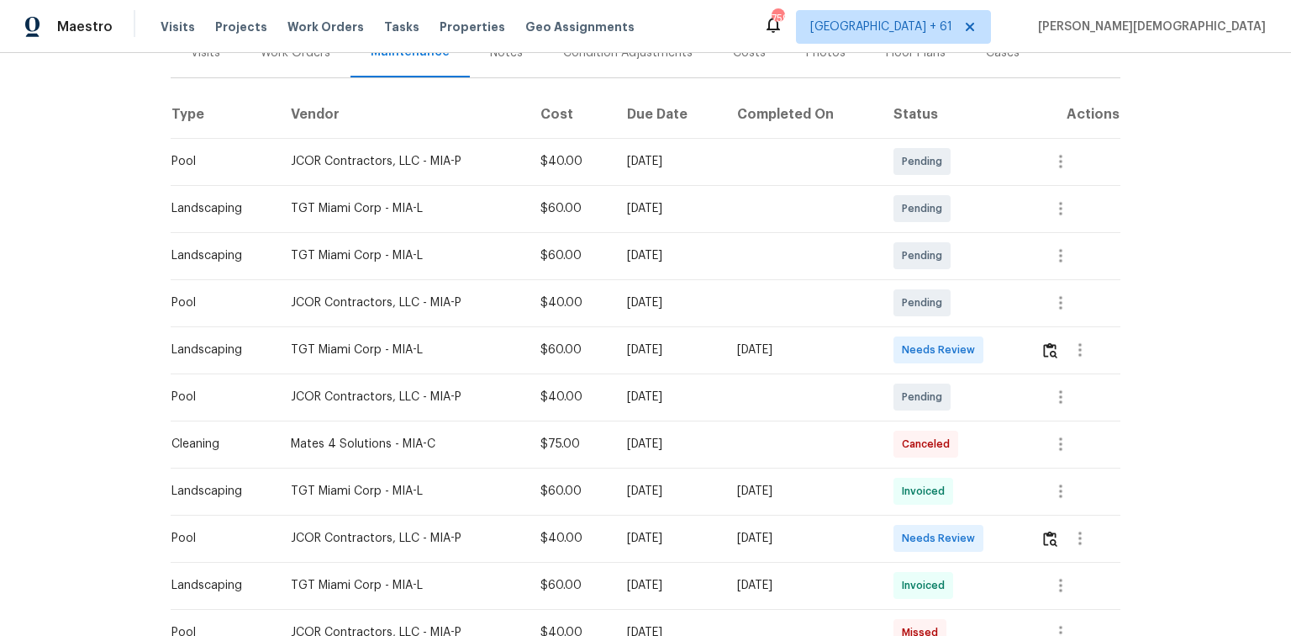
scroll to position [269, 0]
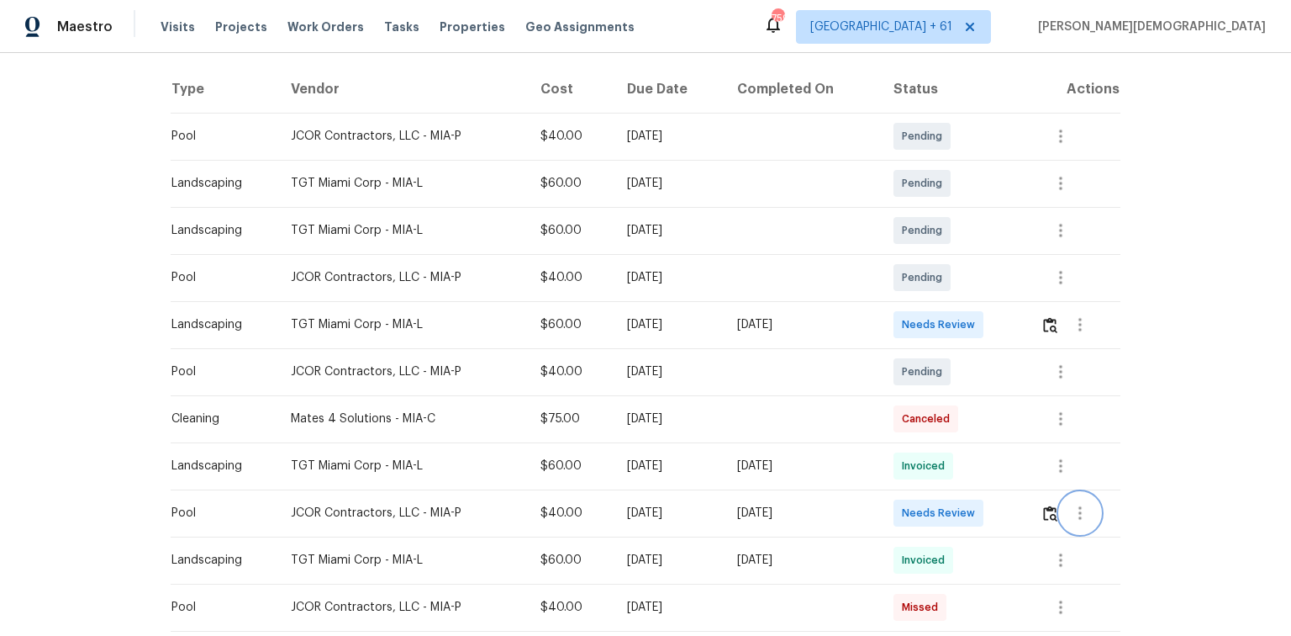
click at [918, 425] on icon "button" at bounding box center [1080, 513] width 20 height 20
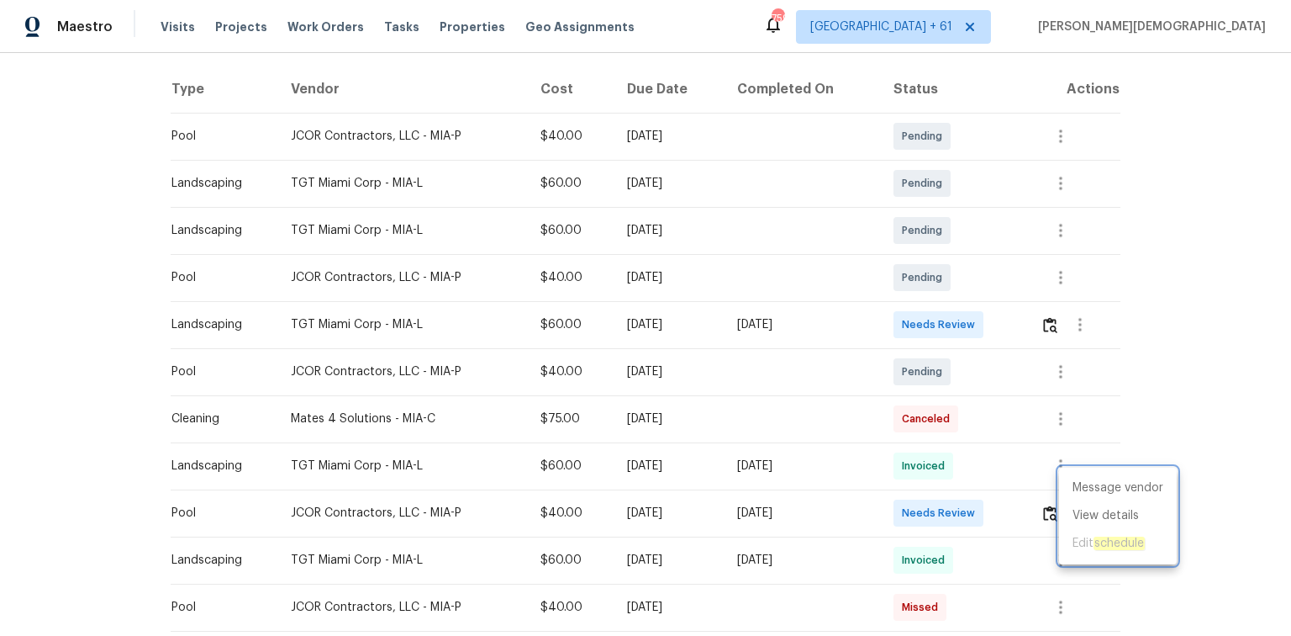
click at [918, 425] on div at bounding box center [645, 318] width 1291 height 636
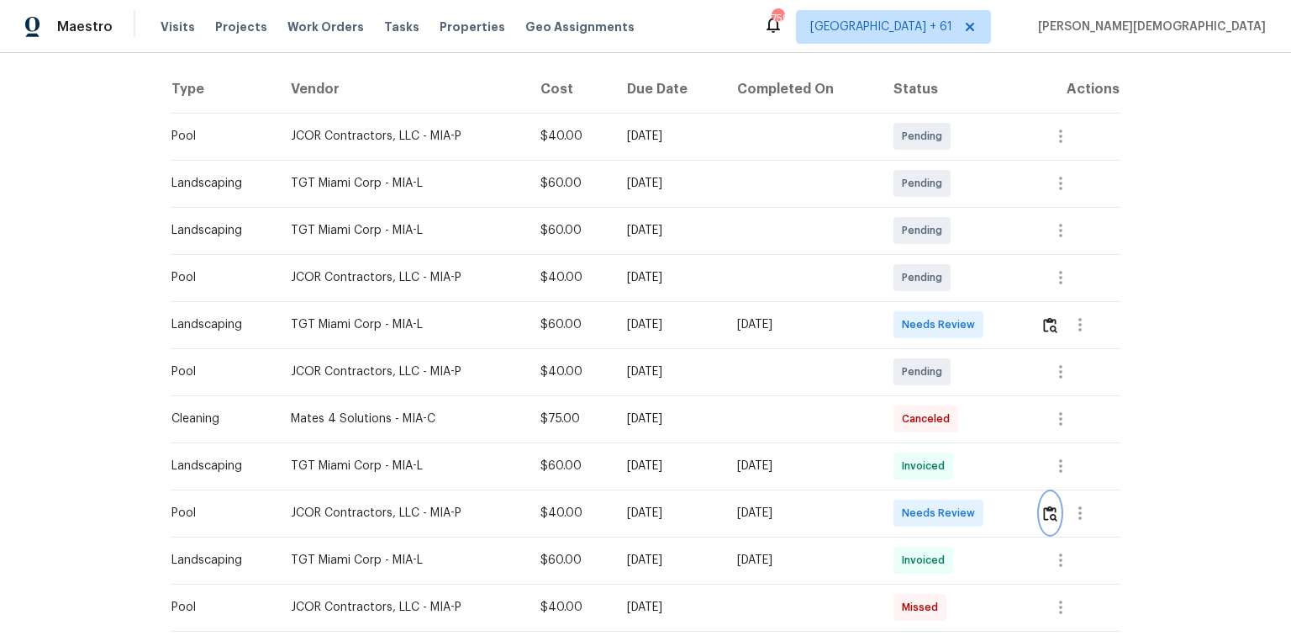
click at [918, 425] on img "button" at bounding box center [1050, 513] width 14 height 16
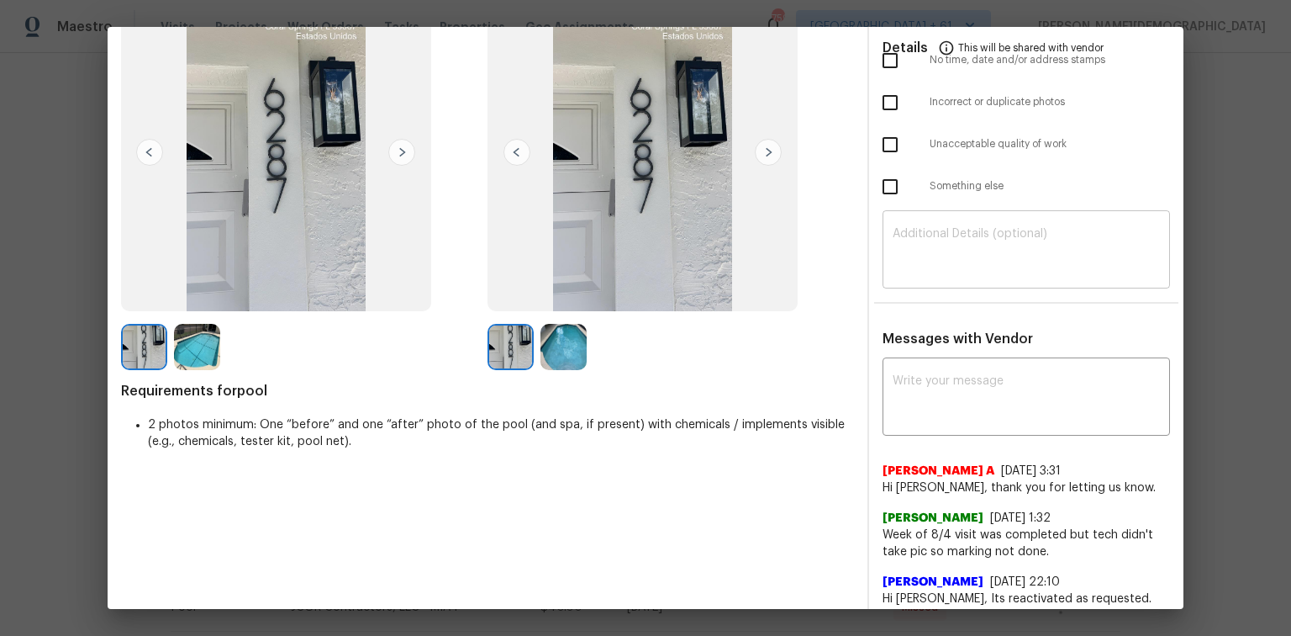
scroll to position [0, 0]
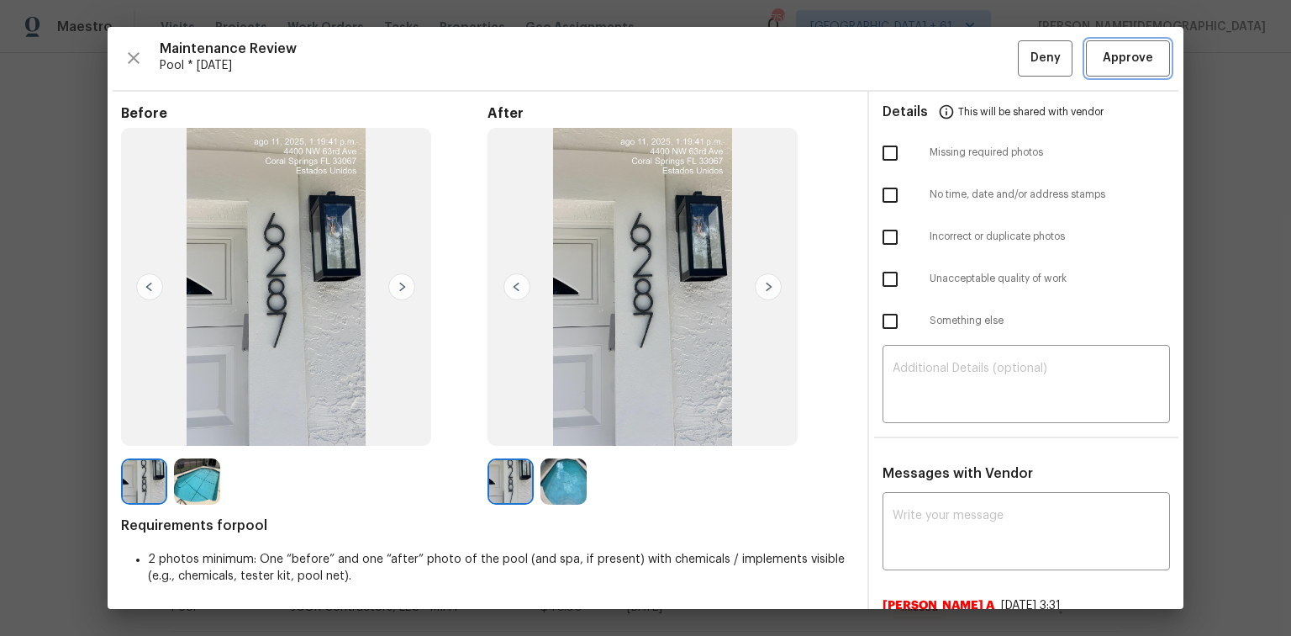
click at [918, 55] on span "Approve" at bounding box center [1128, 58] width 50 height 21
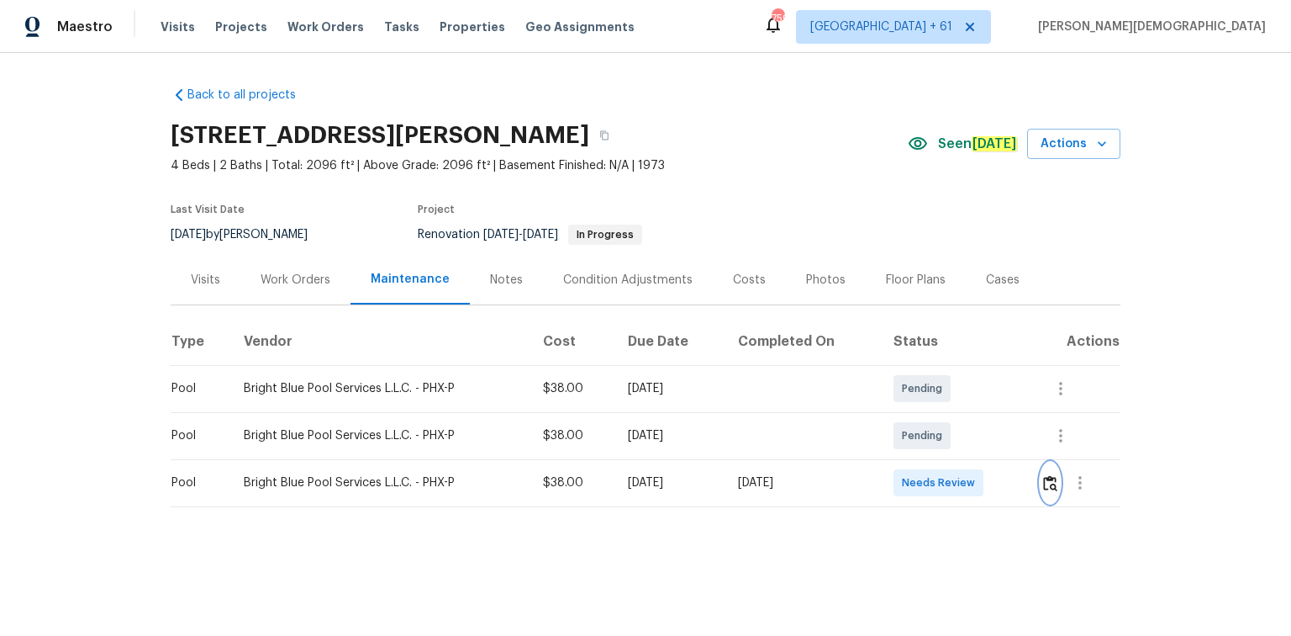
click at [918, 425] on img "button" at bounding box center [1050, 483] width 14 height 16
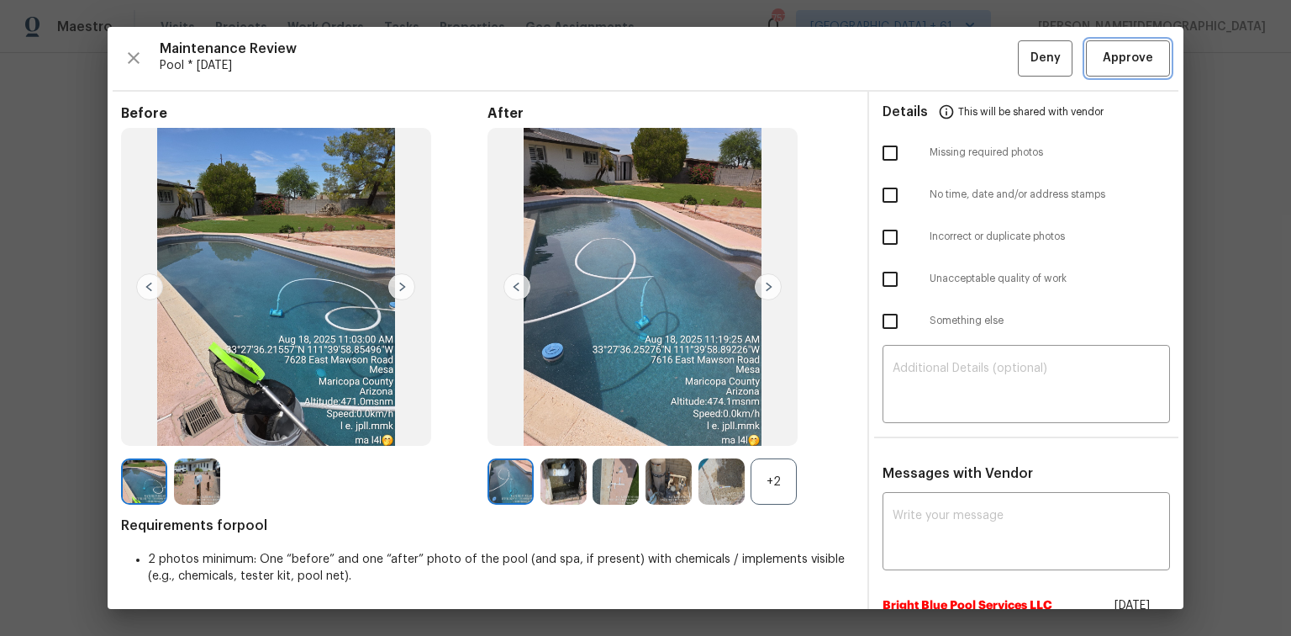
click at [918, 61] on span "Approve" at bounding box center [1128, 58] width 50 height 21
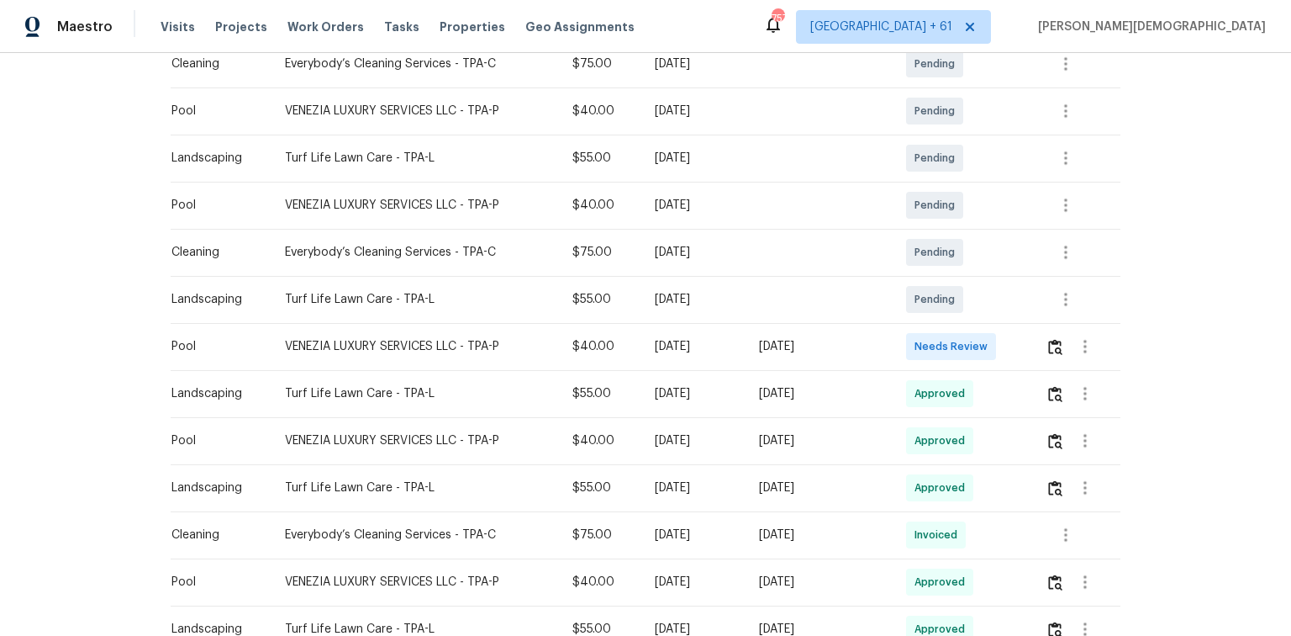
scroll to position [471, 0]
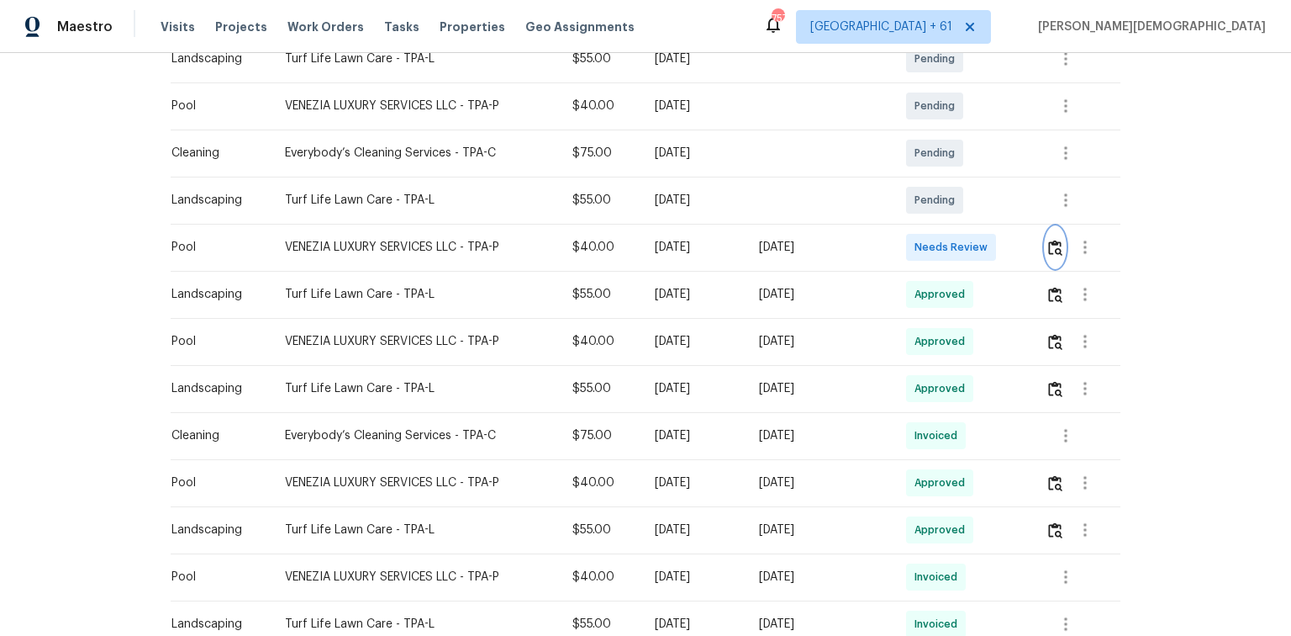
click at [918, 240] on img "button" at bounding box center [1055, 248] width 14 height 16
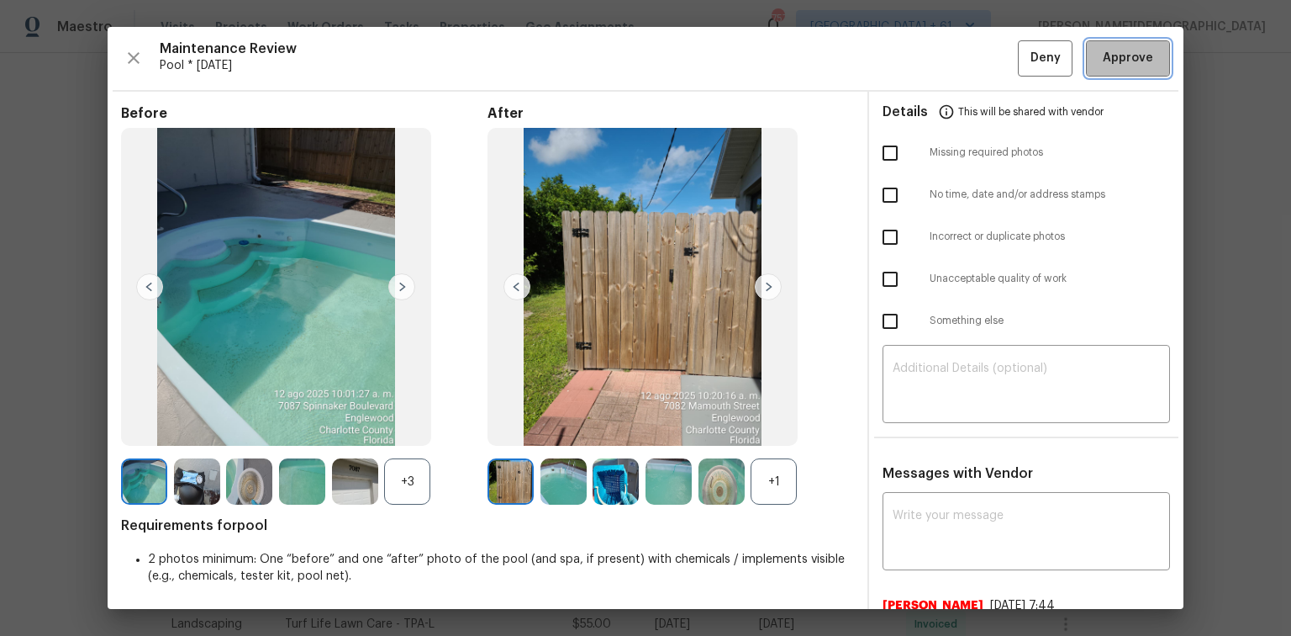
click at [918, 45] on button "Approve" at bounding box center [1128, 58] width 84 height 36
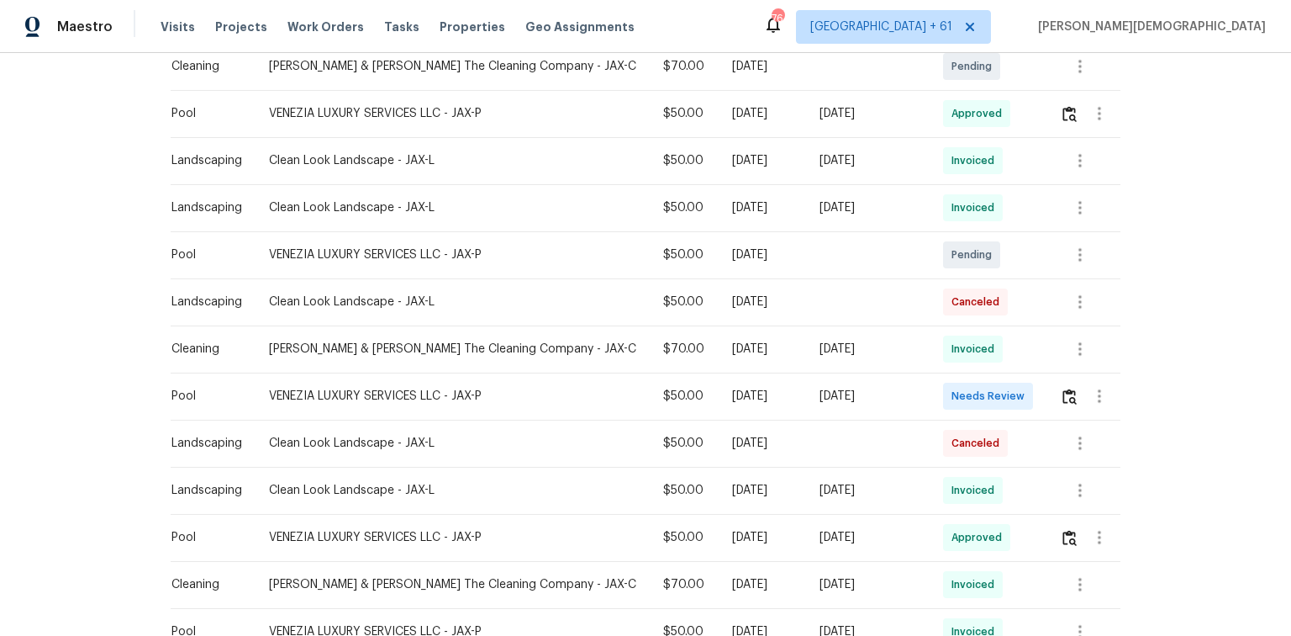
scroll to position [605, 0]
click at [1063, 392] on img "button" at bounding box center [1070, 396] width 14 height 16
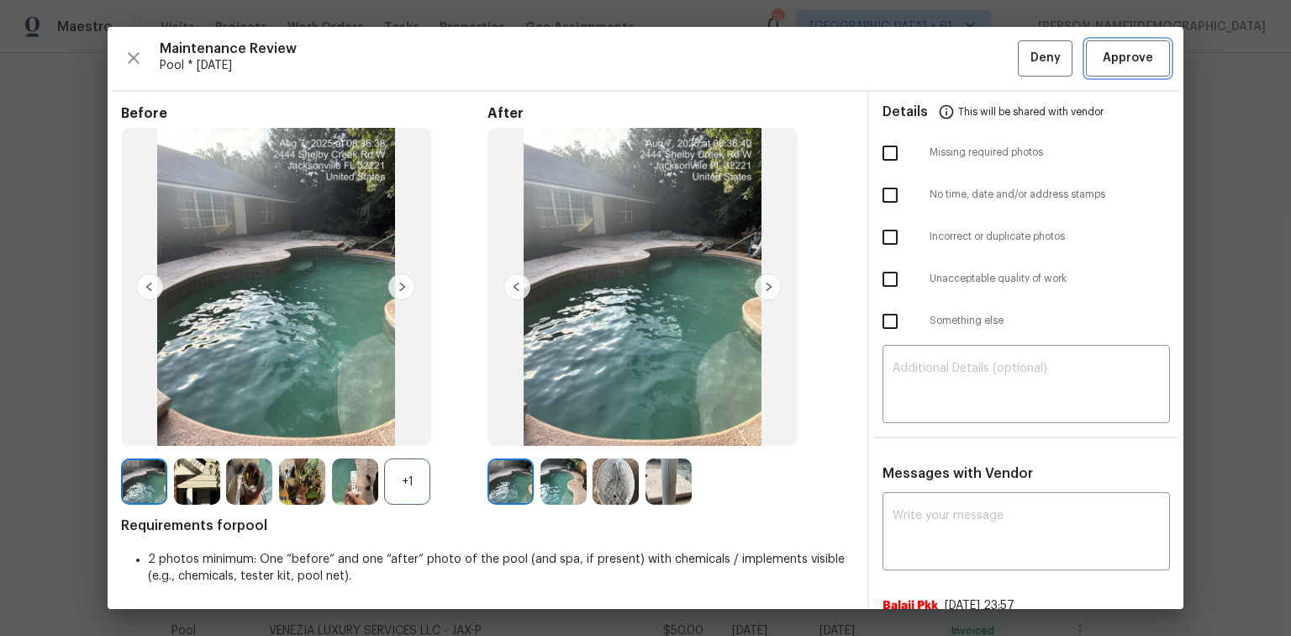
click at [1127, 65] on span "Approve" at bounding box center [1128, 58] width 50 height 21
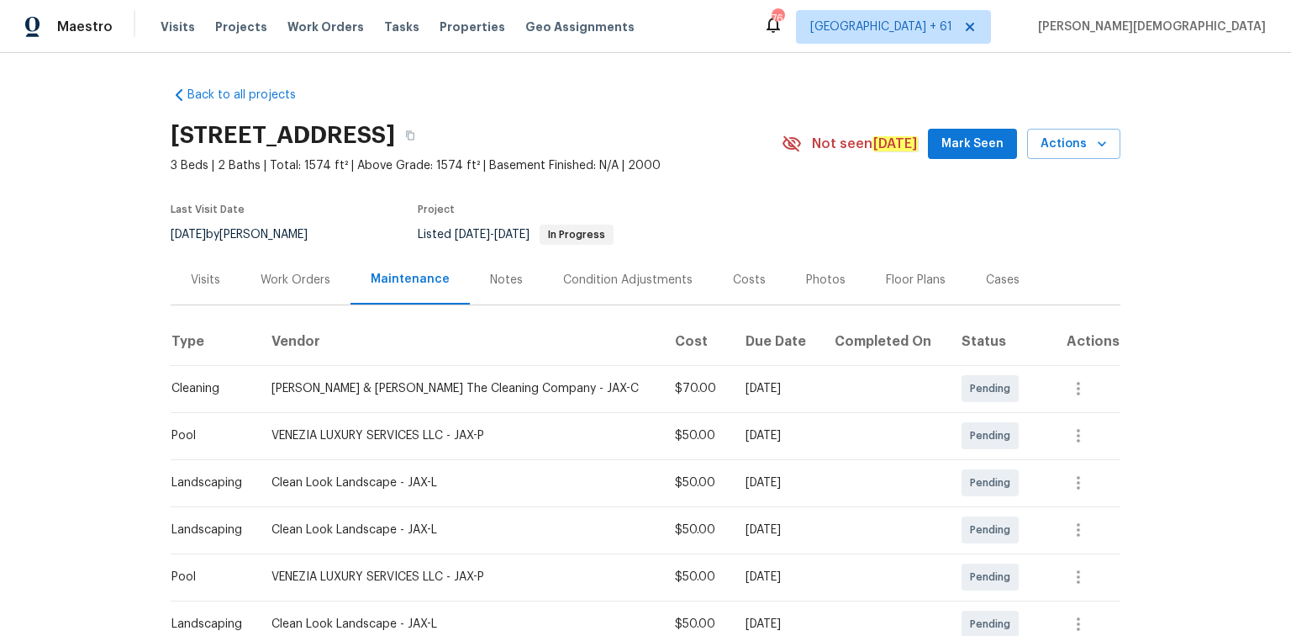
scroll to position [202, 0]
